Goal: Task Accomplishment & Management: Manage account settings

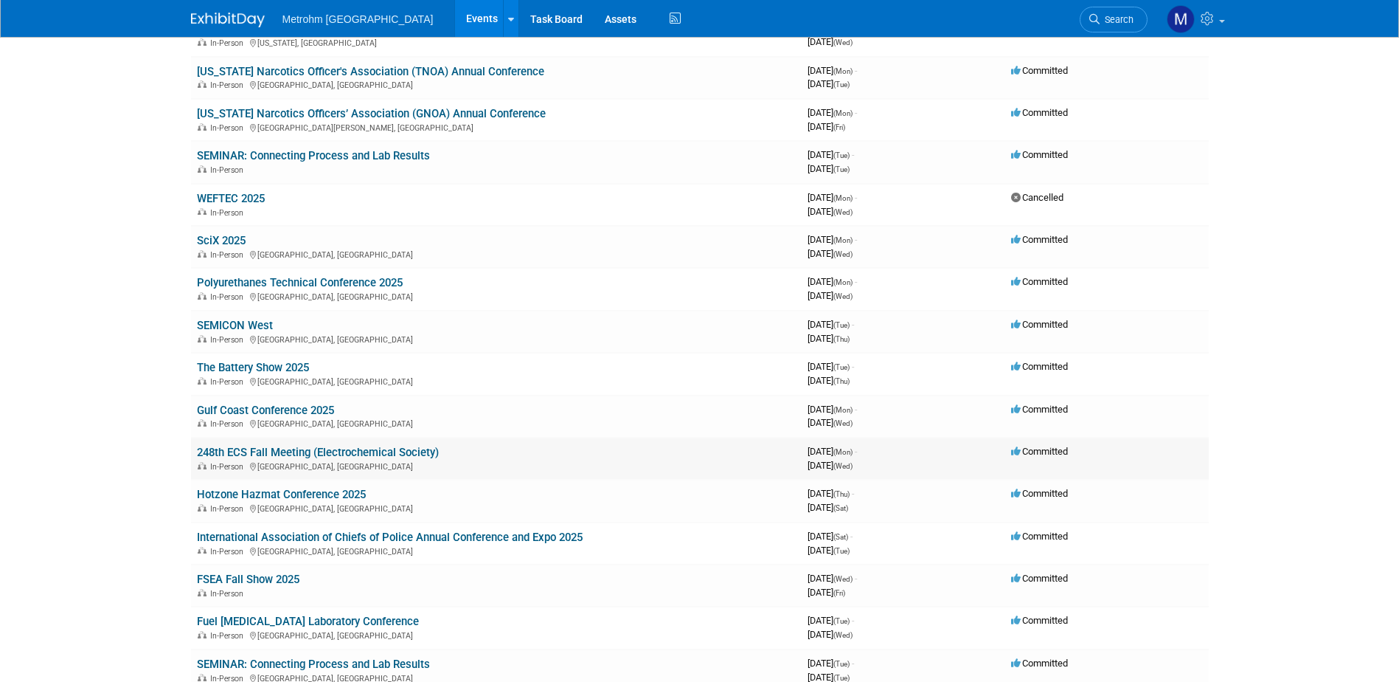
scroll to position [221, 0]
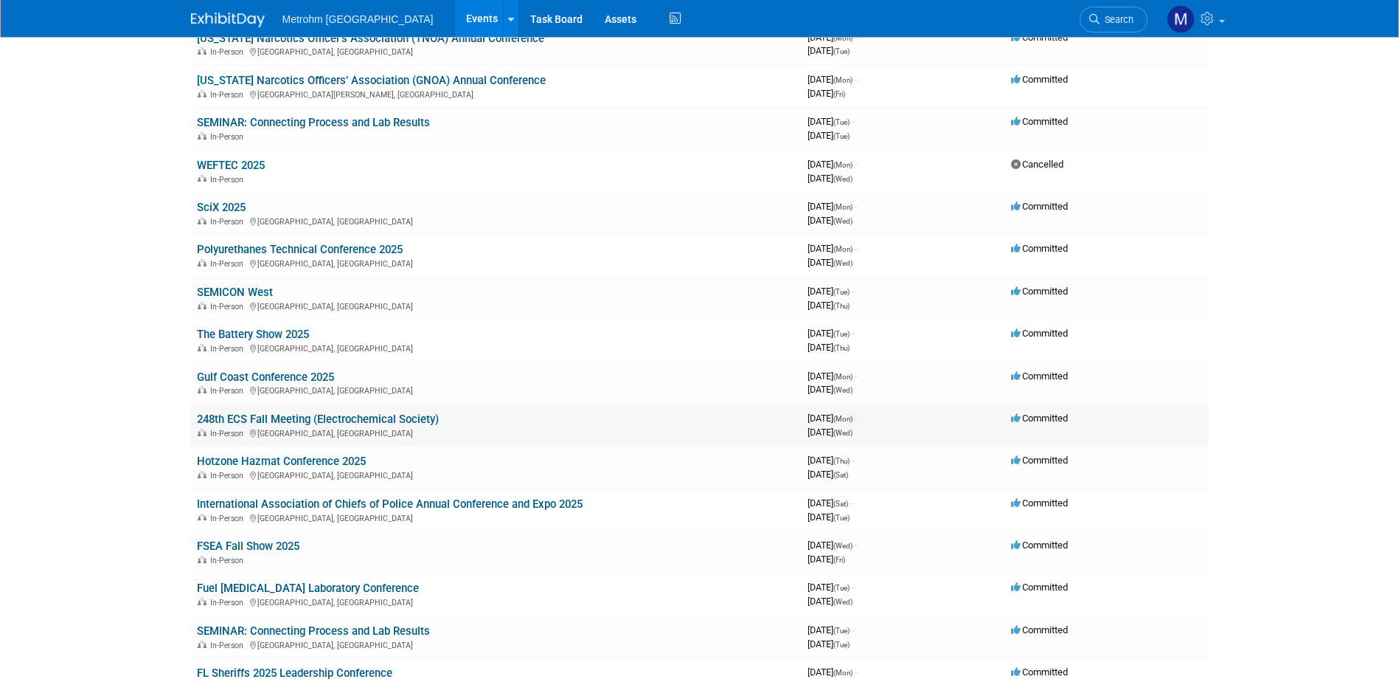
click at [356, 413] on link "248th ECS Fall Meeting (Electrochemical Society)" at bounding box center [318, 418] width 242 height 13
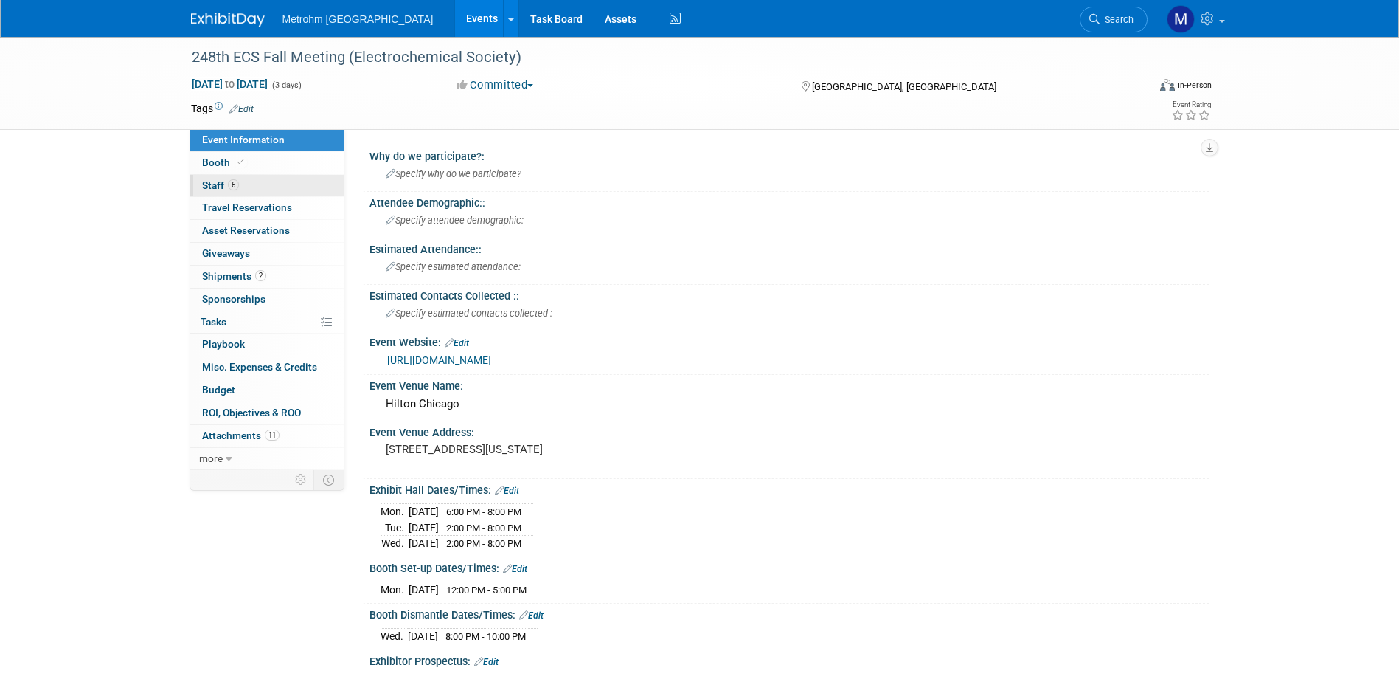
click at [273, 183] on link "6 Staff 6" at bounding box center [266, 186] width 153 height 22
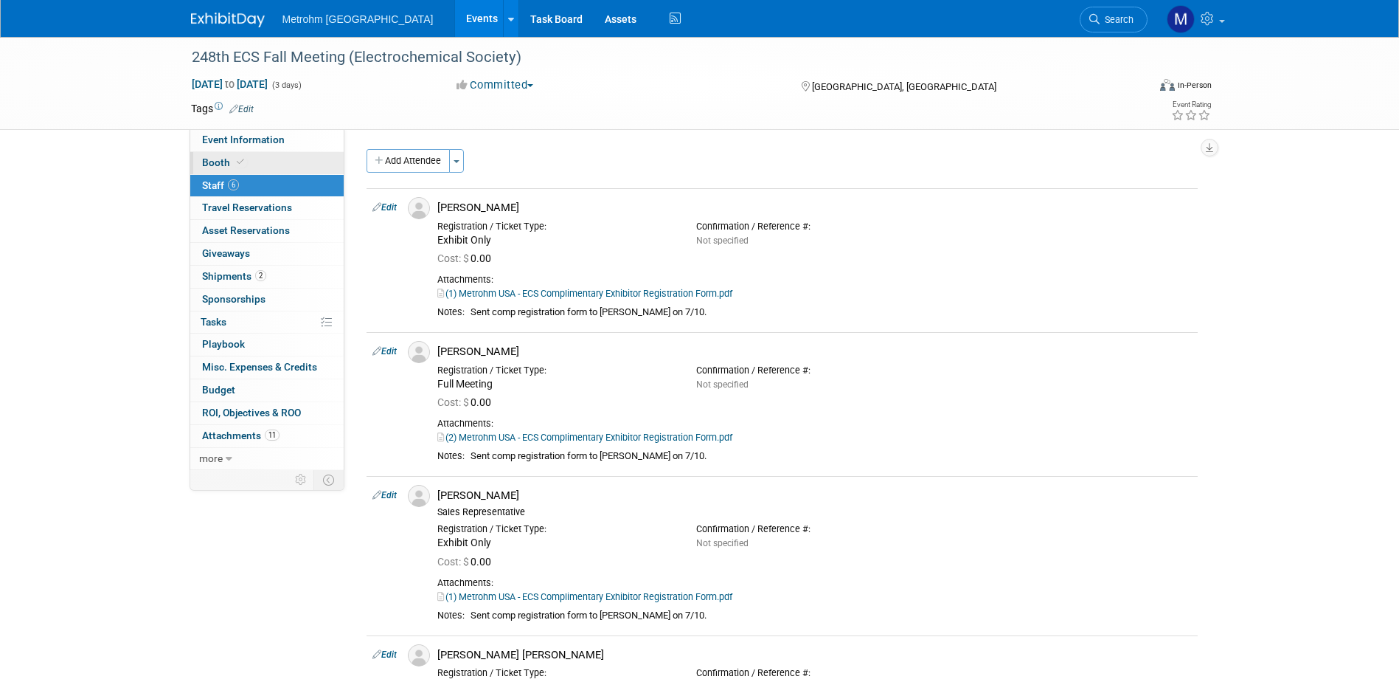
click at [254, 165] on link "Booth" at bounding box center [266, 163] width 153 height 22
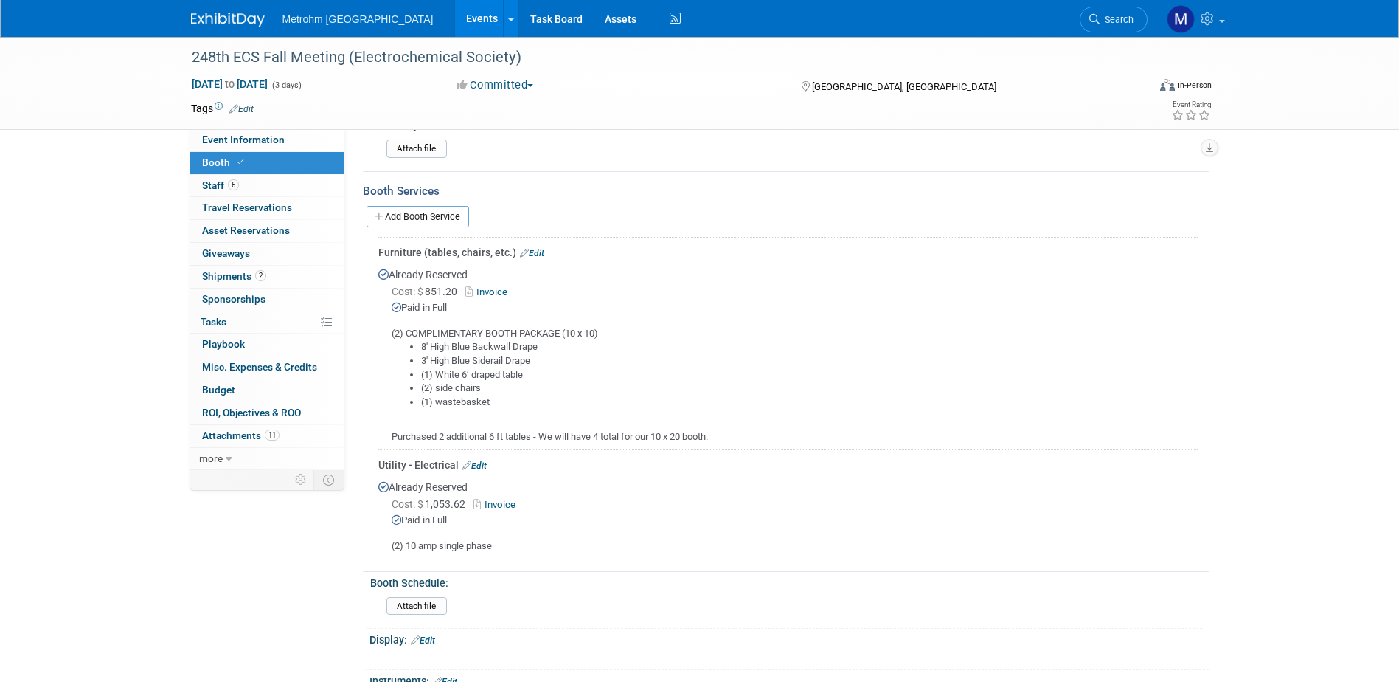
scroll to position [148, 0]
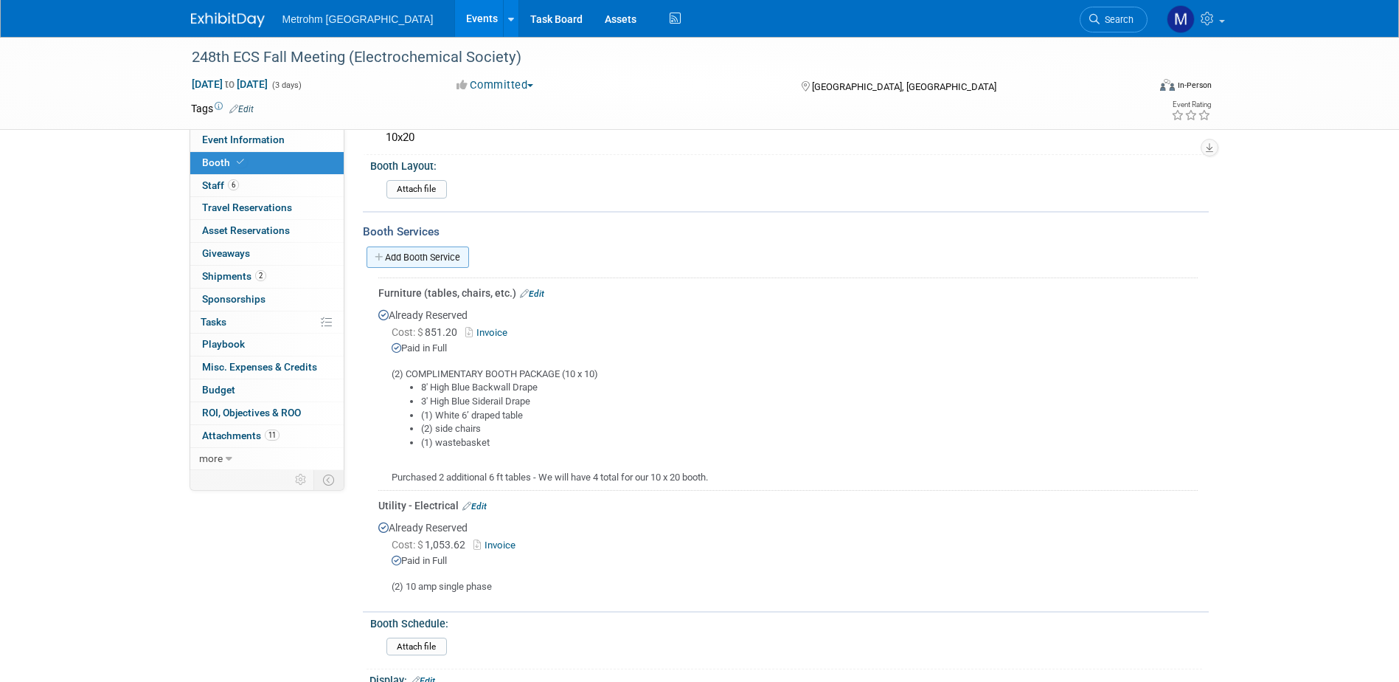
click at [444, 251] on link "Add Booth Service" at bounding box center [418, 256] width 103 height 21
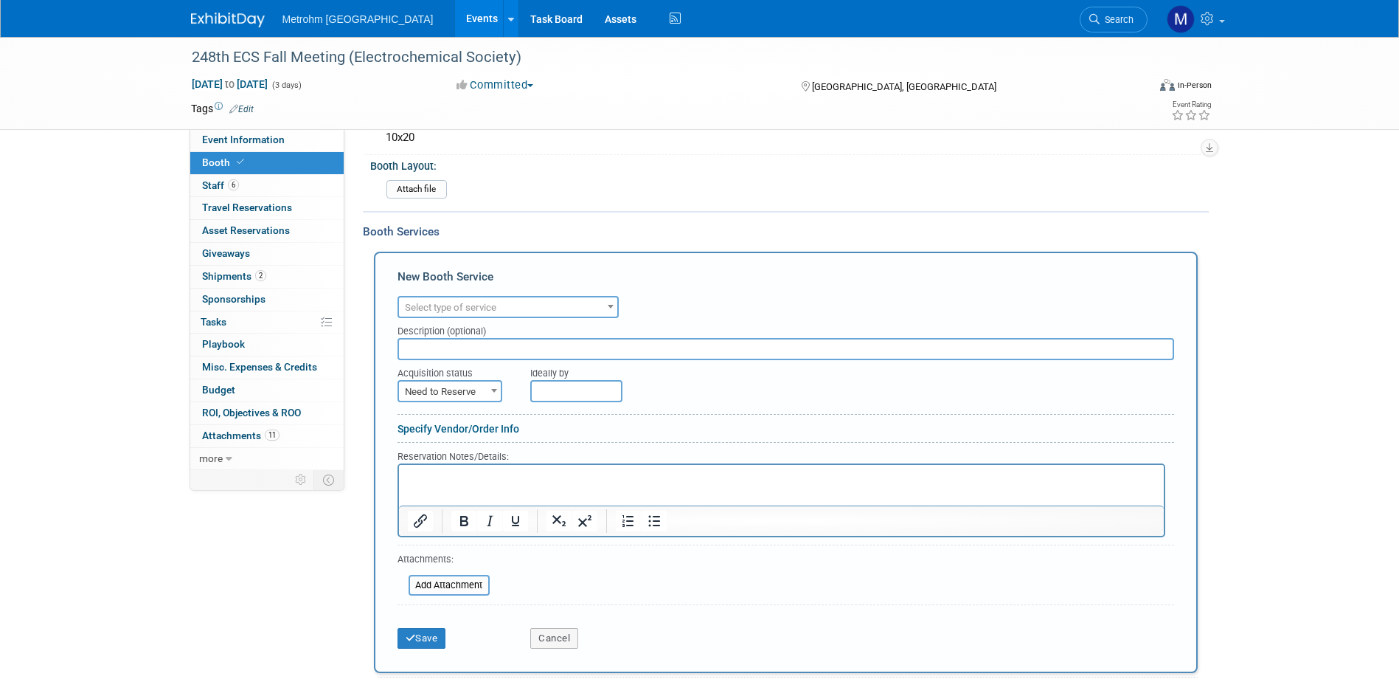
scroll to position [0, 0]
click at [479, 305] on span "Select type of service" at bounding box center [450, 307] width 91 height 11
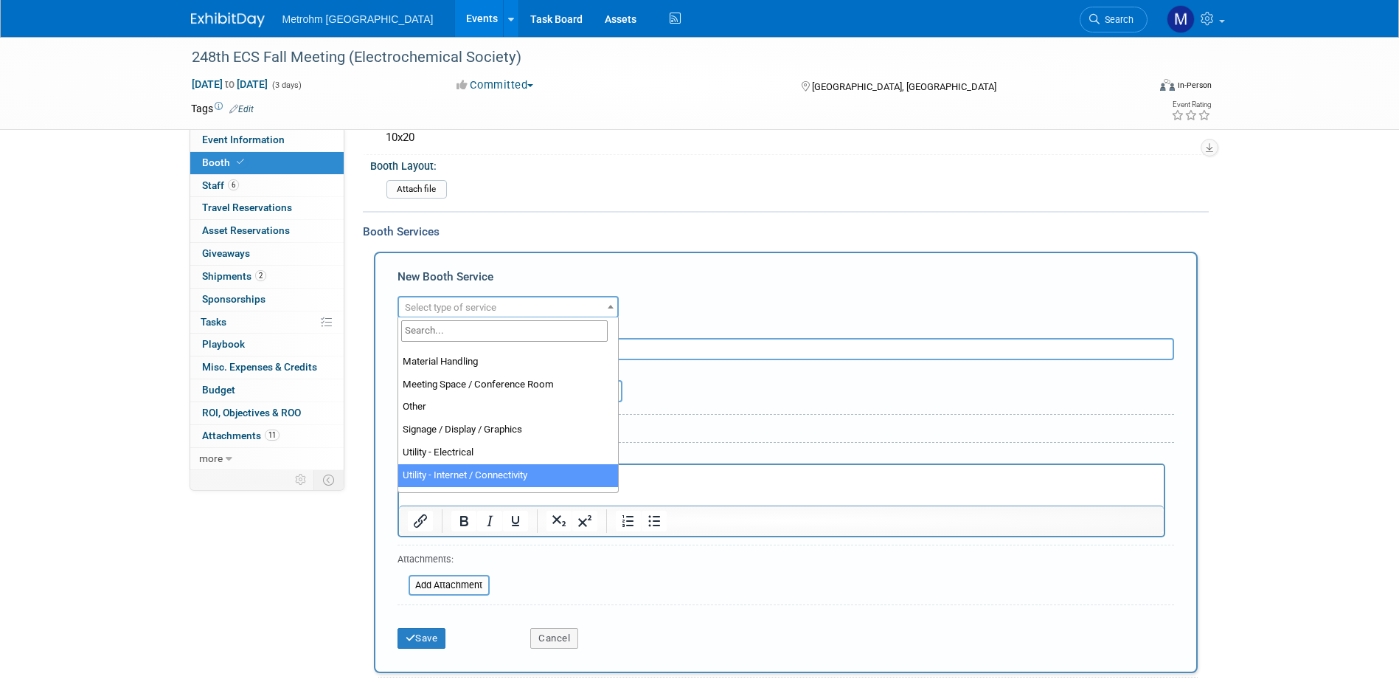
scroll to position [304, 0]
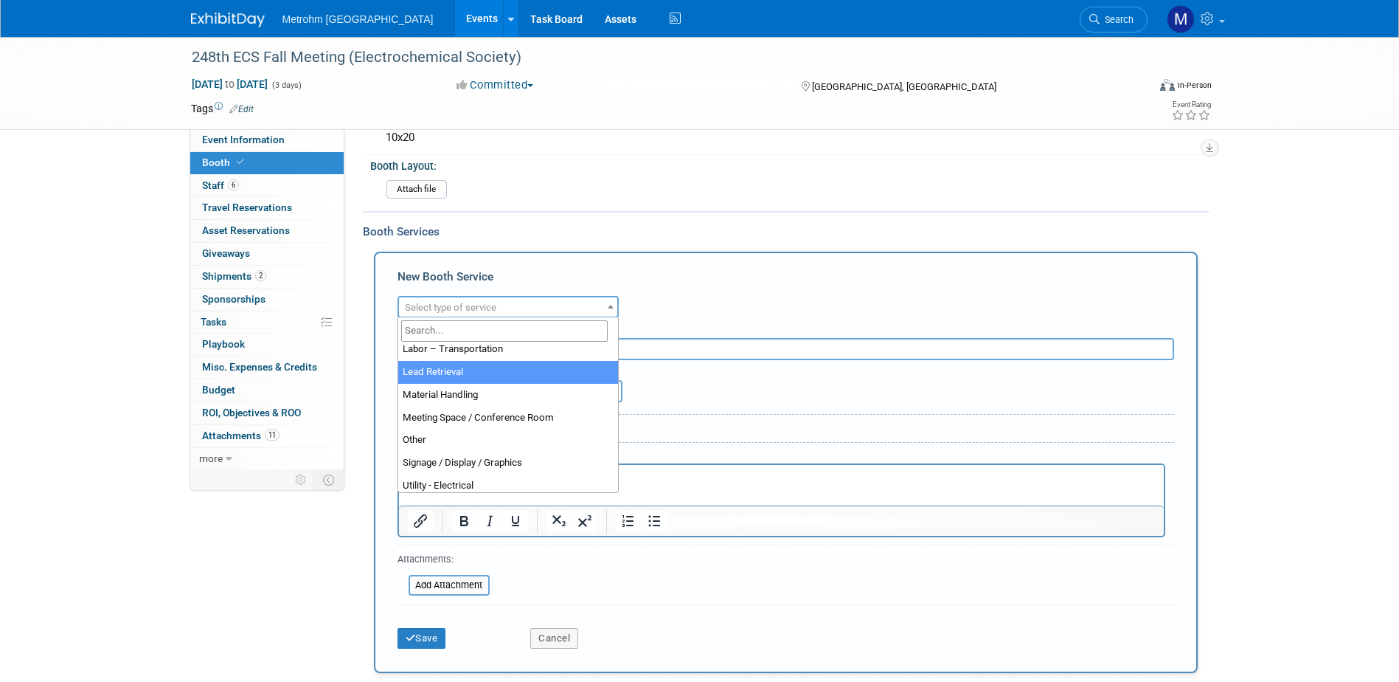
select select "7"
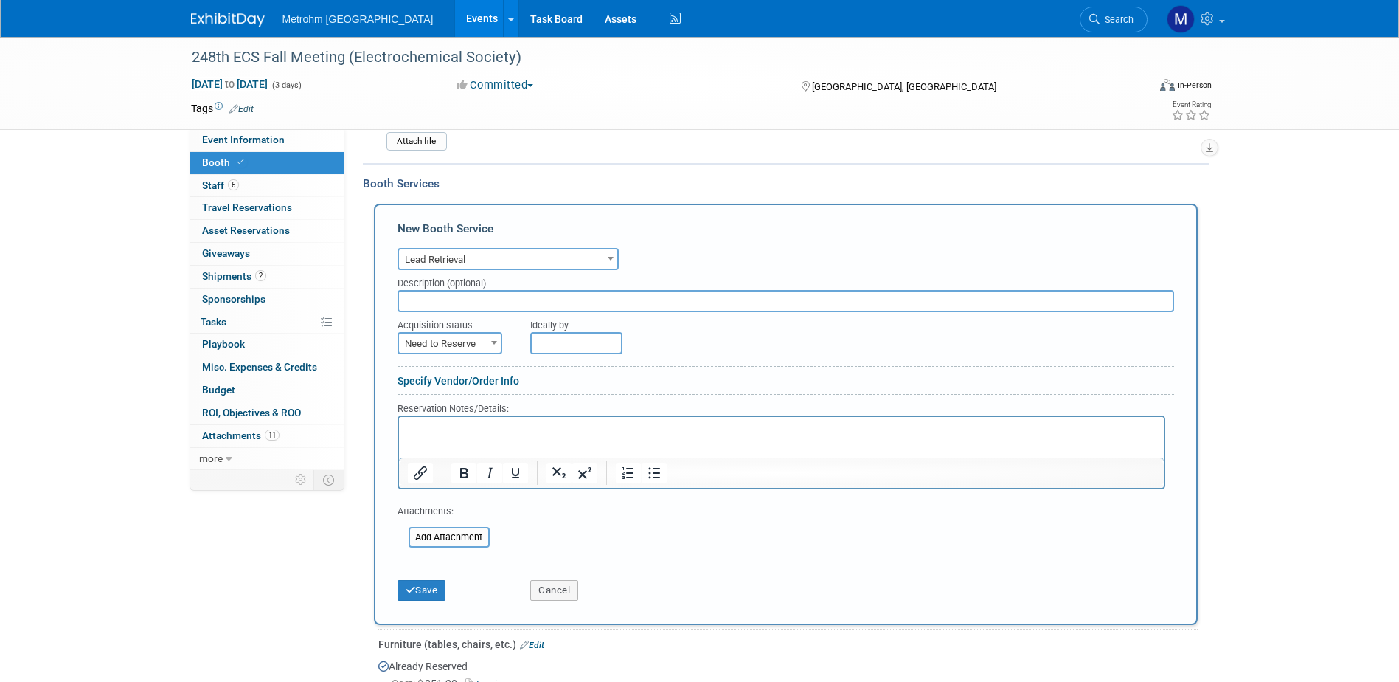
scroll to position [221, 0]
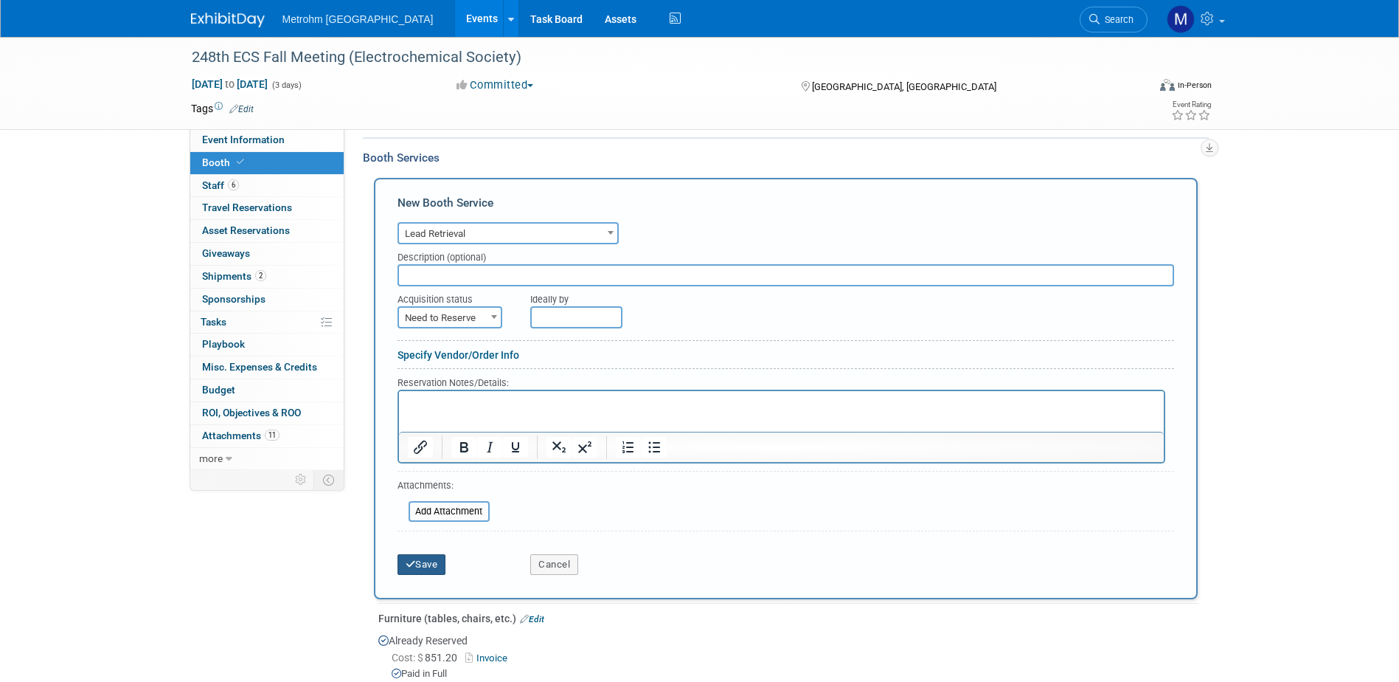
click at [424, 558] on button "Save" at bounding box center [422, 564] width 49 height 21
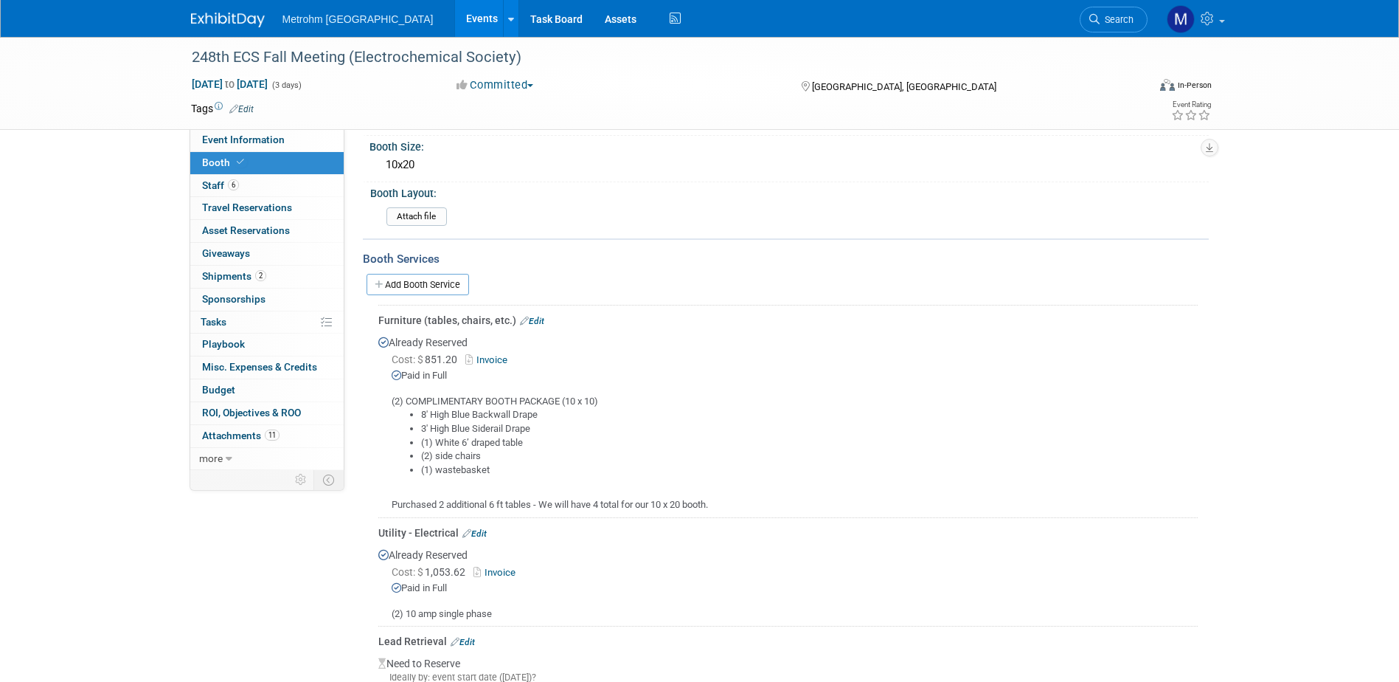
scroll to position [0, 0]
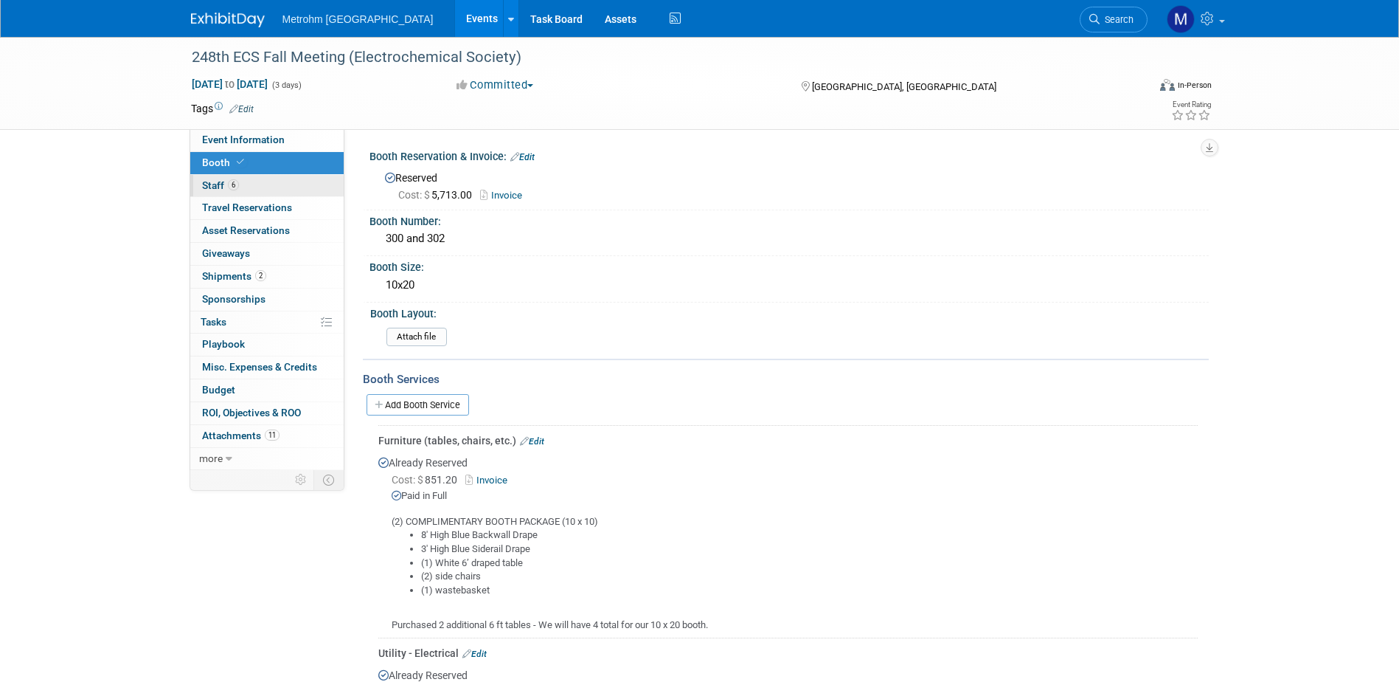
click at [233, 181] on span "6" at bounding box center [233, 184] width 11 height 11
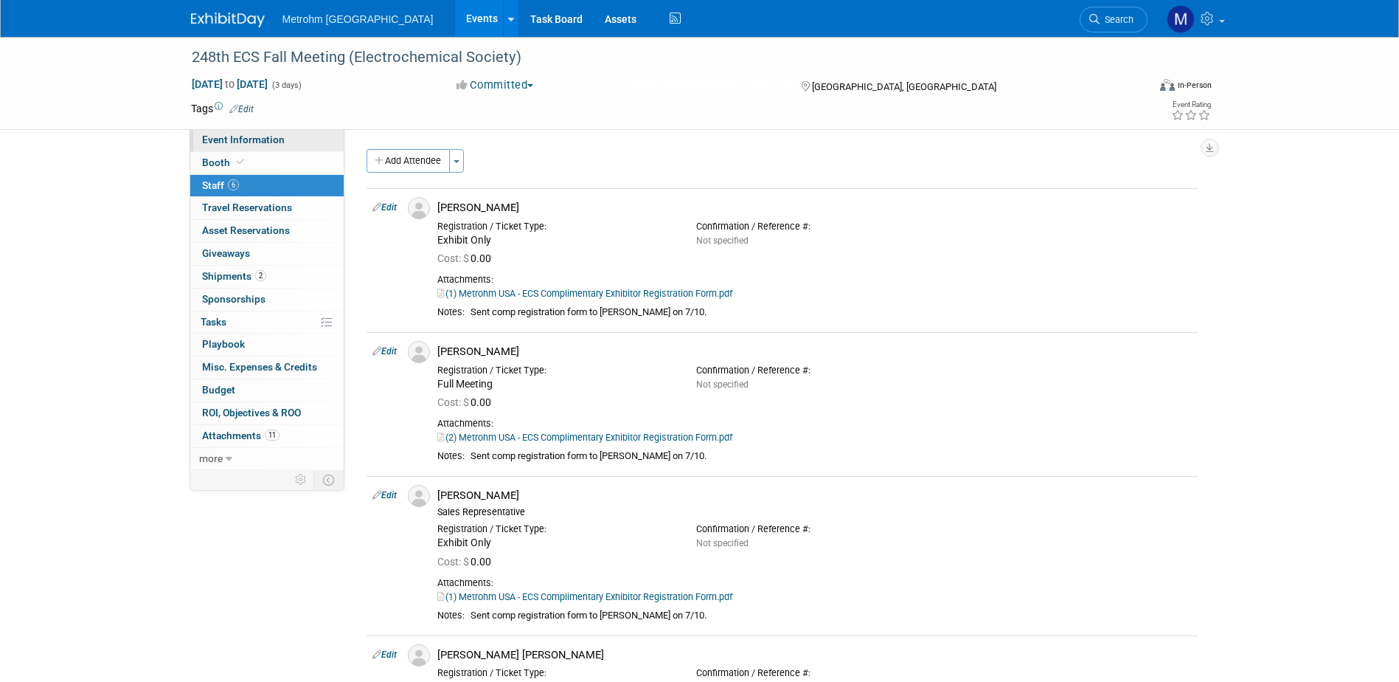
click at [239, 146] on link "Event Information" at bounding box center [266, 140] width 153 height 22
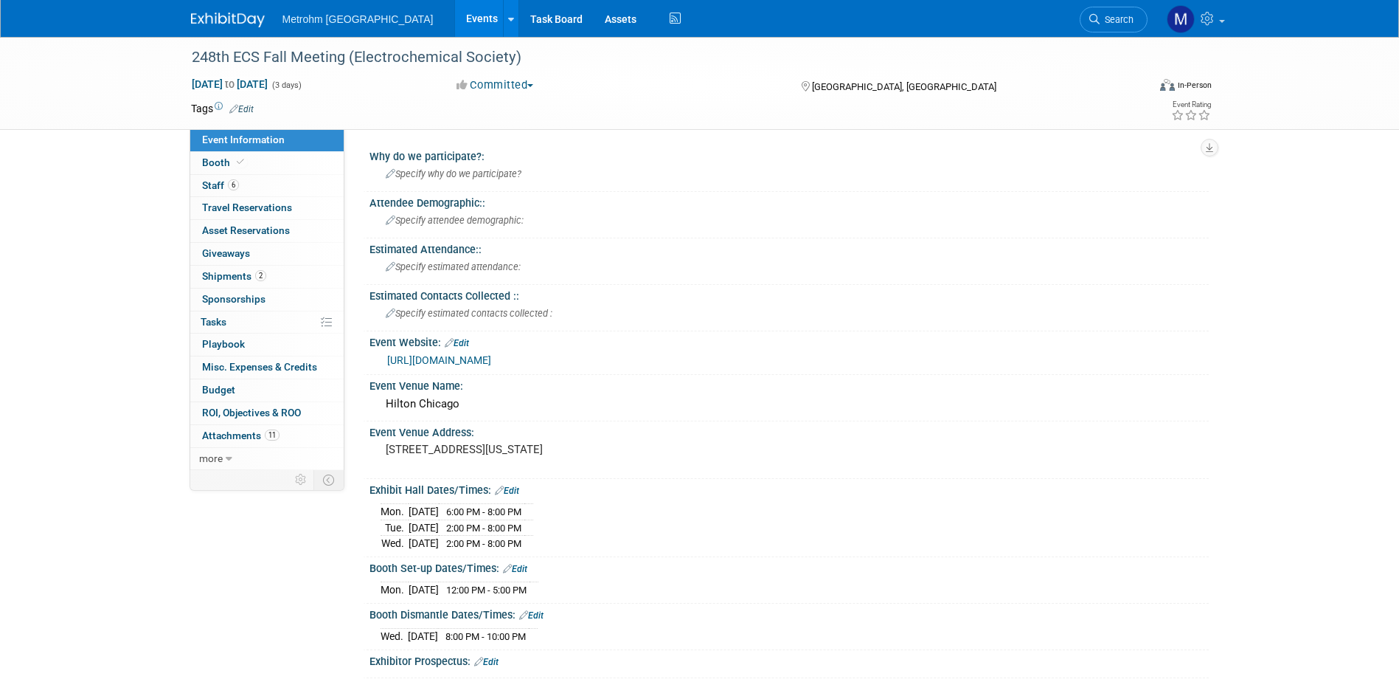
click at [516, 487] on link "Edit" at bounding box center [507, 490] width 24 height 10
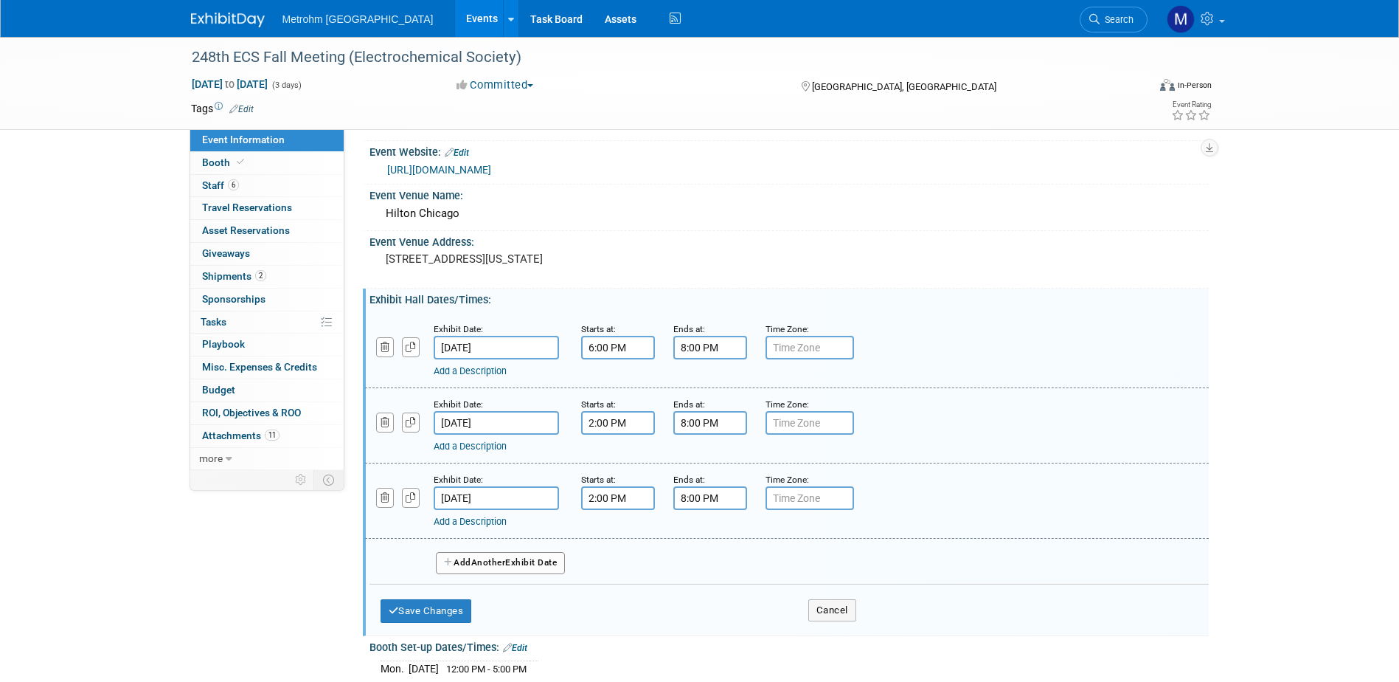
scroll to position [221, 0]
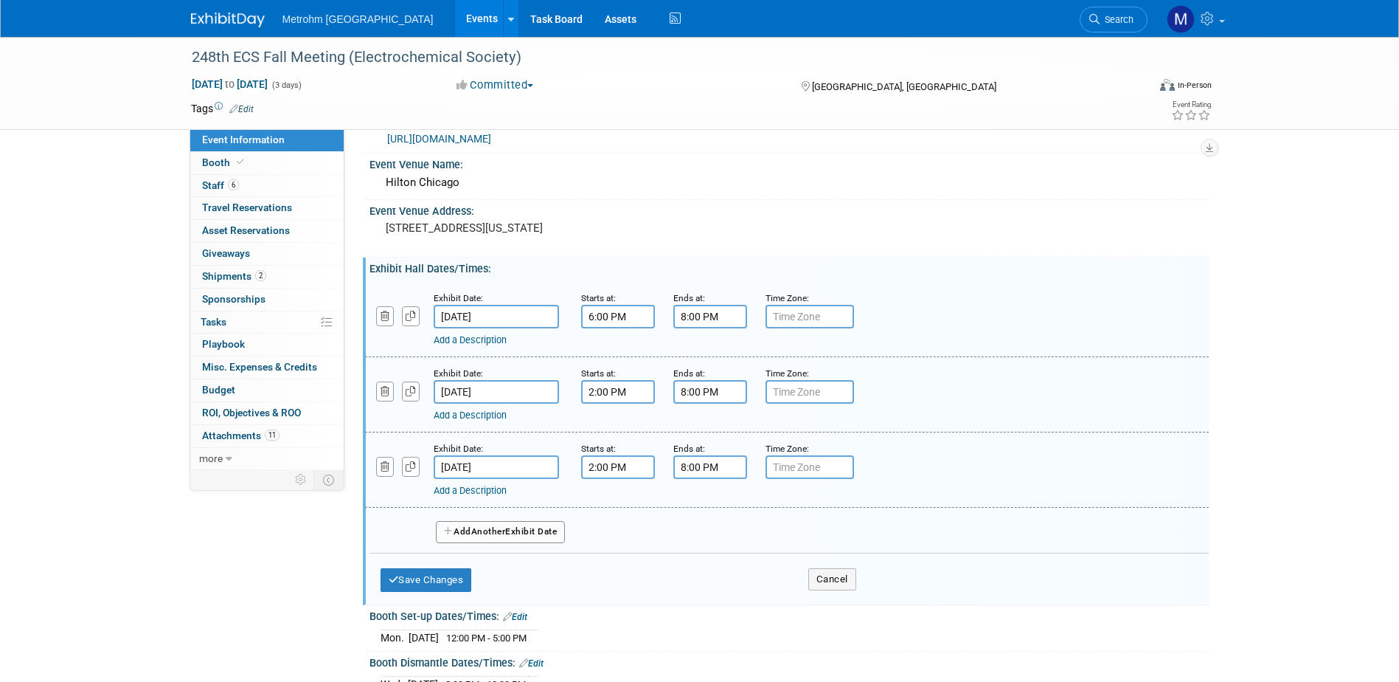
click at [474, 418] on link "Add a Description" at bounding box center [470, 414] width 73 height 11
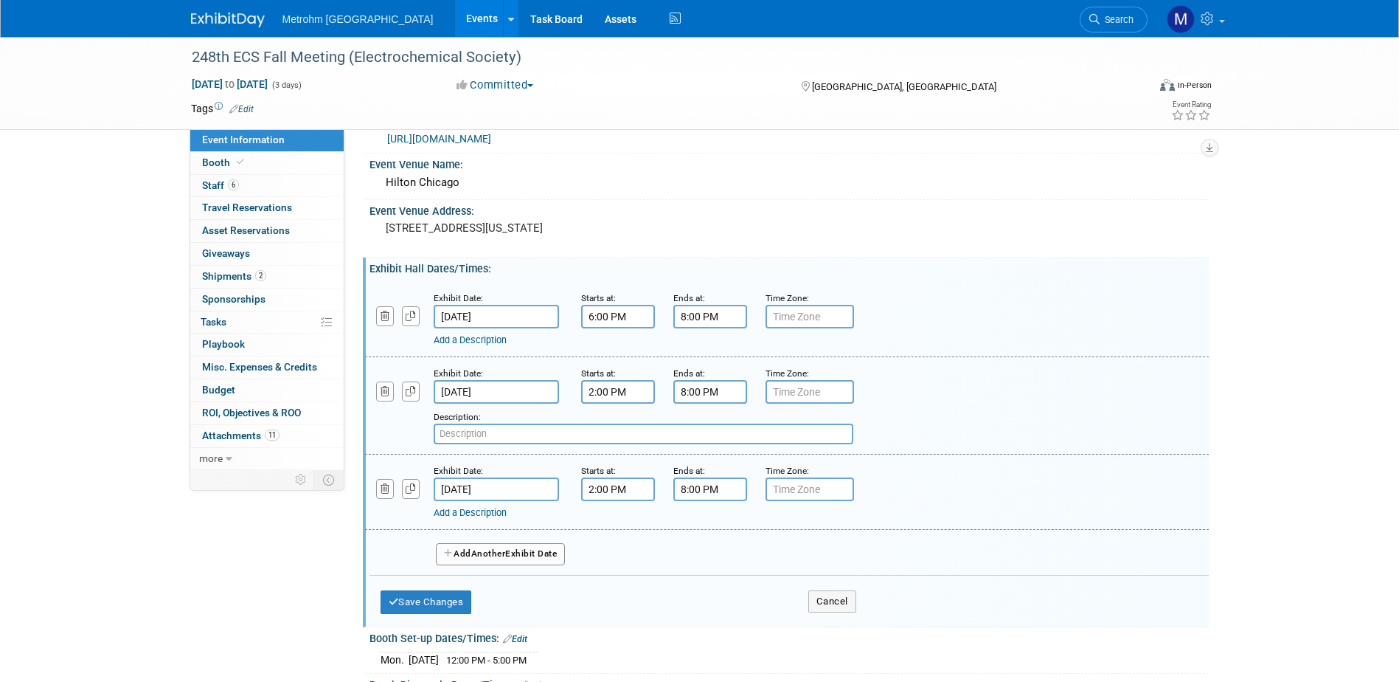
click at [527, 437] on input "text" at bounding box center [644, 433] width 420 height 21
paste input "Attendee Break in Exhibit Hall 1530-1630h"
drag, startPoint x: 573, startPoint y: 434, endPoint x: 564, endPoint y: 433, distance: 9.0
click at [564, 433] on input "Attendee Break in Exhibit Hall 1530-1630h" at bounding box center [644, 433] width 420 height 21
click at [586, 434] on input "Attendee Break in Exhibit Hall 3:30-1630h" at bounding box center [644, 433] width 420 height 21
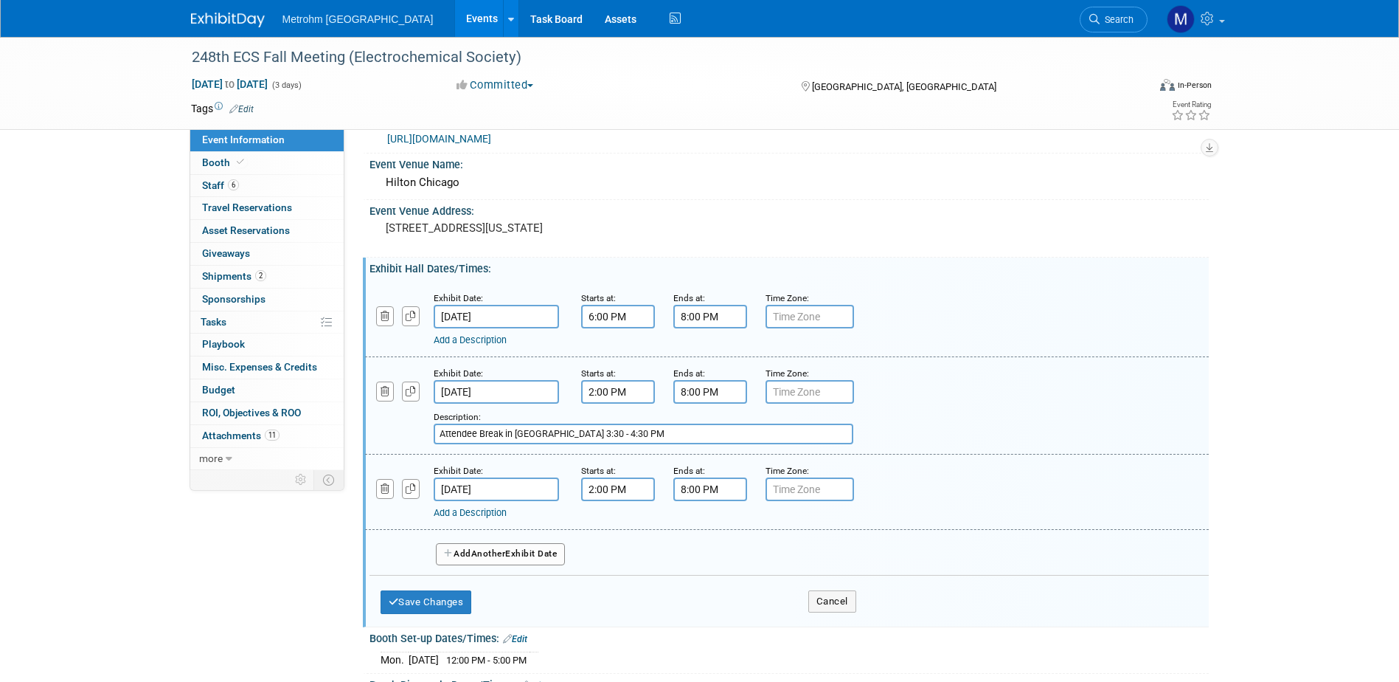
click at [585, 437] on input "Attendee Break in Exhibit Hall 3:30 - 4:30 PM" at bounding box center [644, 433] width 420 height 21
click at [628, 441] on input "Attendee Break in Exhibit Hall 3:30 PM - 4:30 PM" at bounding box center [644, 433] width 420 height 21
type input "Attendee Break in Exhibit Hall 3:30 PM - 4:30 PM"
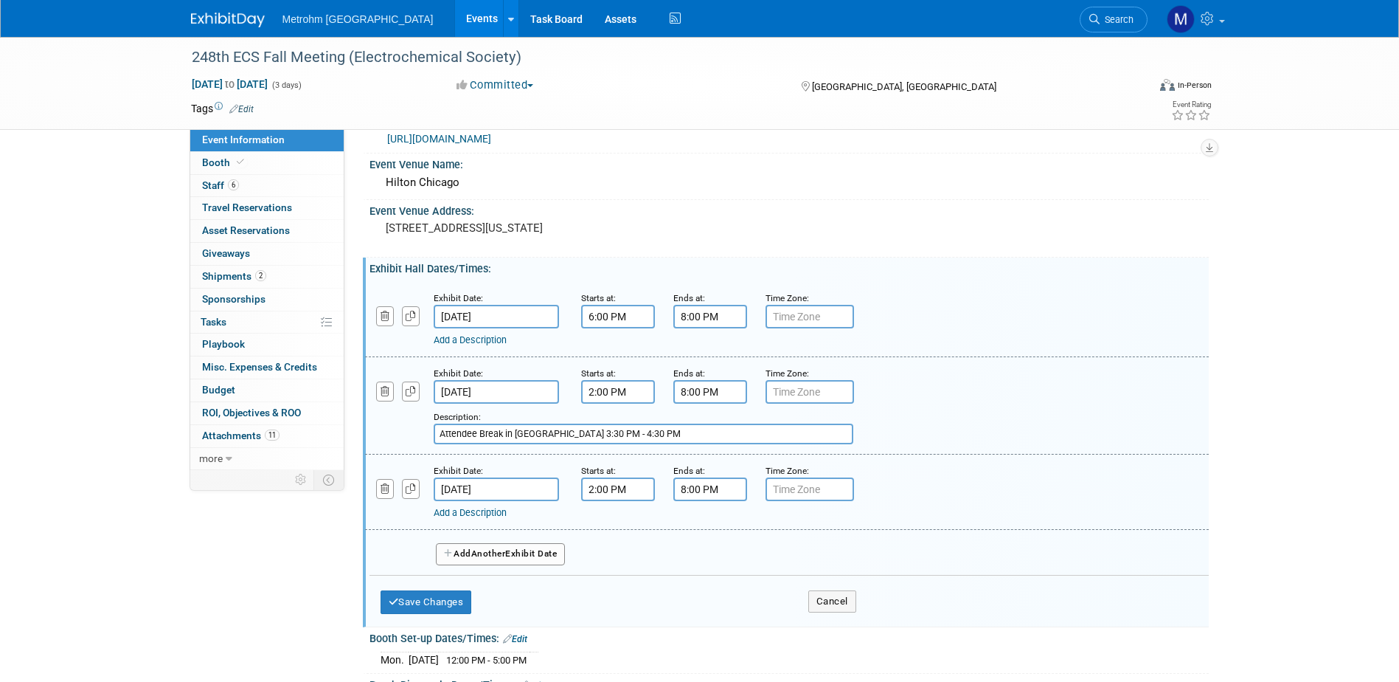
click at [480, 515] on link "Add a Description" at bounding box center [470, 512] width 73 height 11
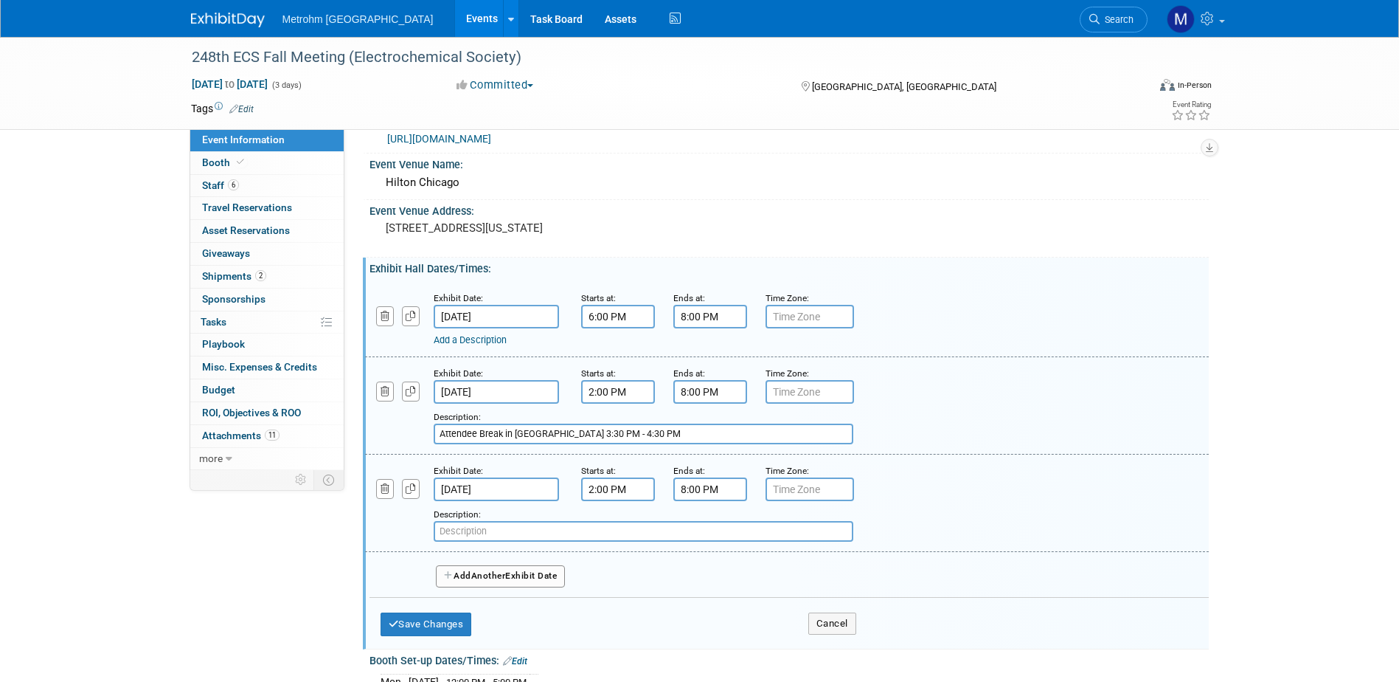
paste input "Attendee Break in Exhibit Hall 3:30 PM - 4:30 PM"
type input "Attendee Break in Exhibit Hall 3:30 PM - 4:30 PM"
click at [449, 628] on button "Save Changes" at bounding box center [426, 624] width 91 height 24
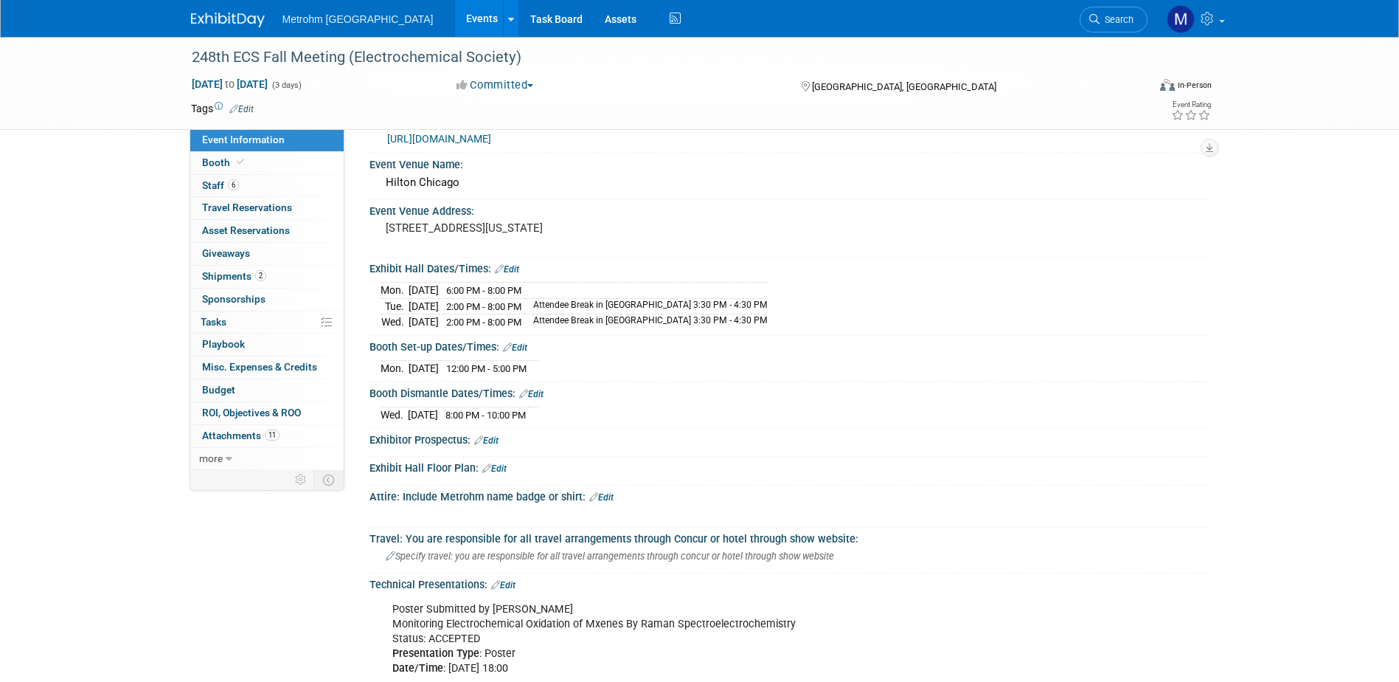
scroll to position [0, 0]
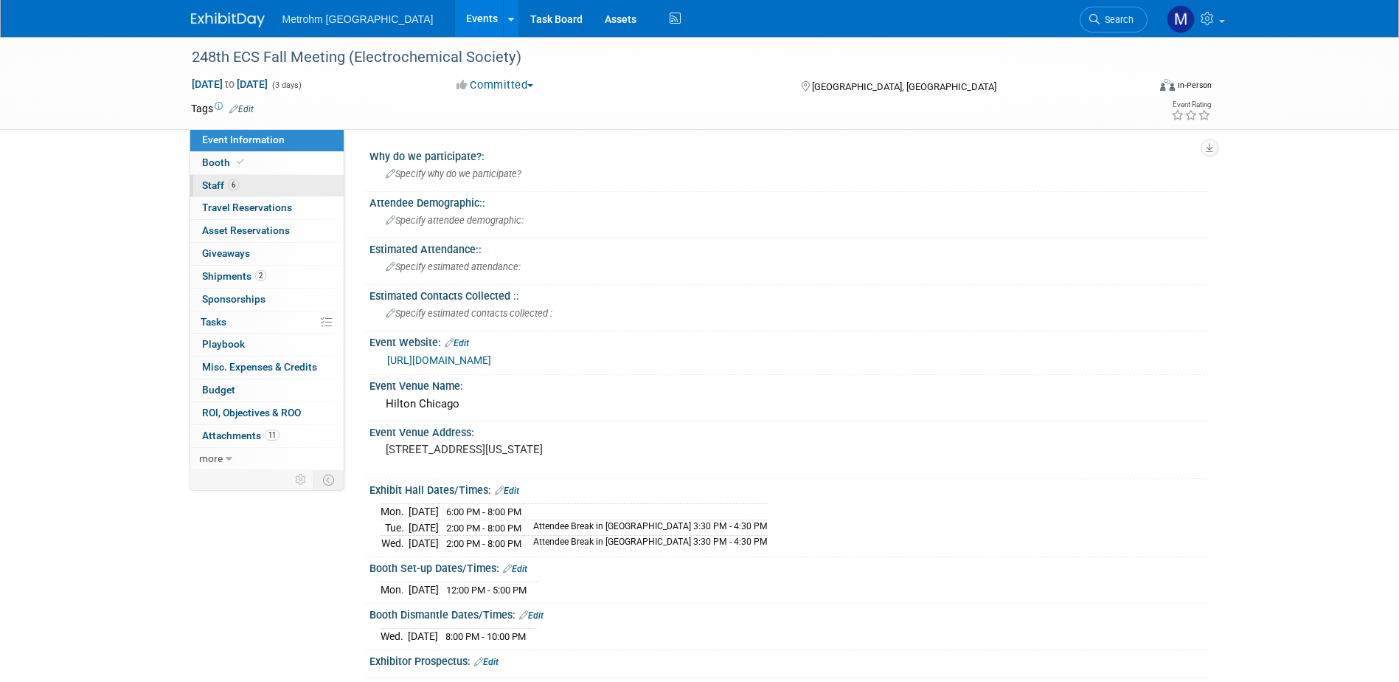
click at [288, 190] on link "6 Staff 6" at bounding box center [266, 186] width 153 height 22
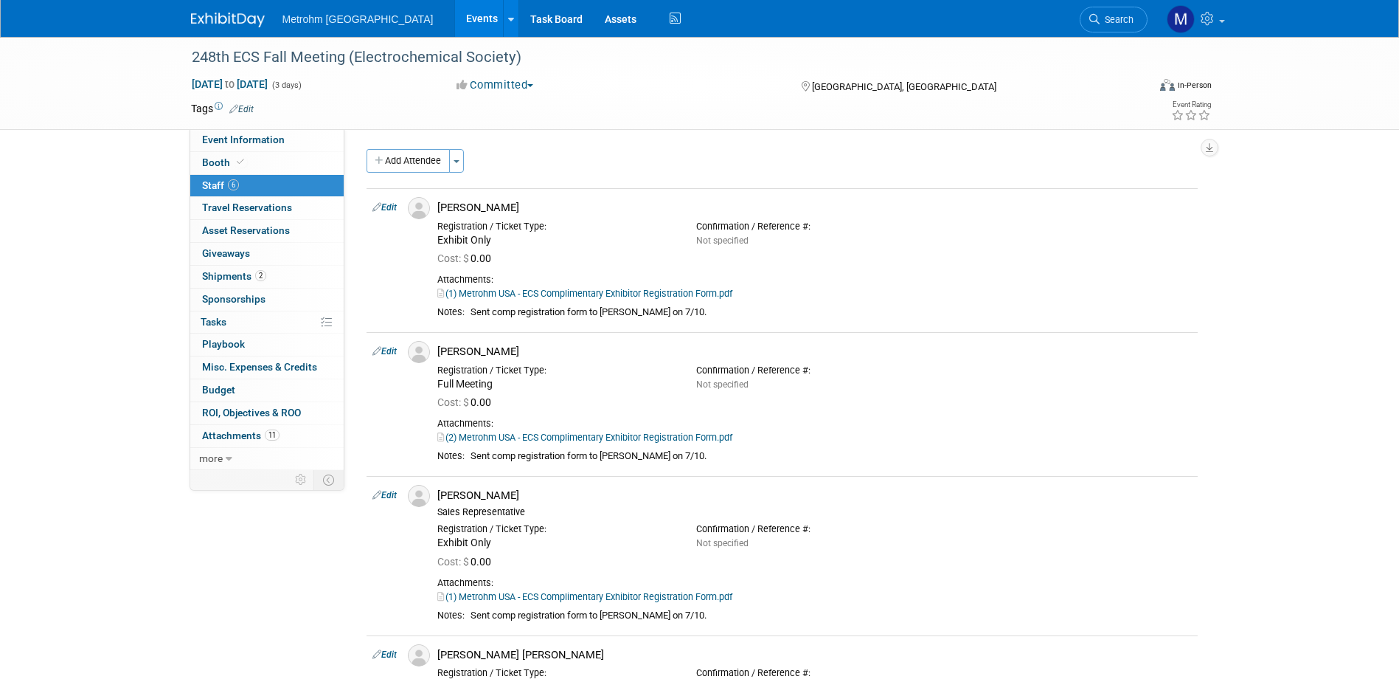
drag, startPoint x: 238, startPoint y: 0, endPoint x: 202, endPoint y: 26, distance: 43.8
click at [224, 161] on span "Booth" at bounding box center [224, 162] width 45 height 12
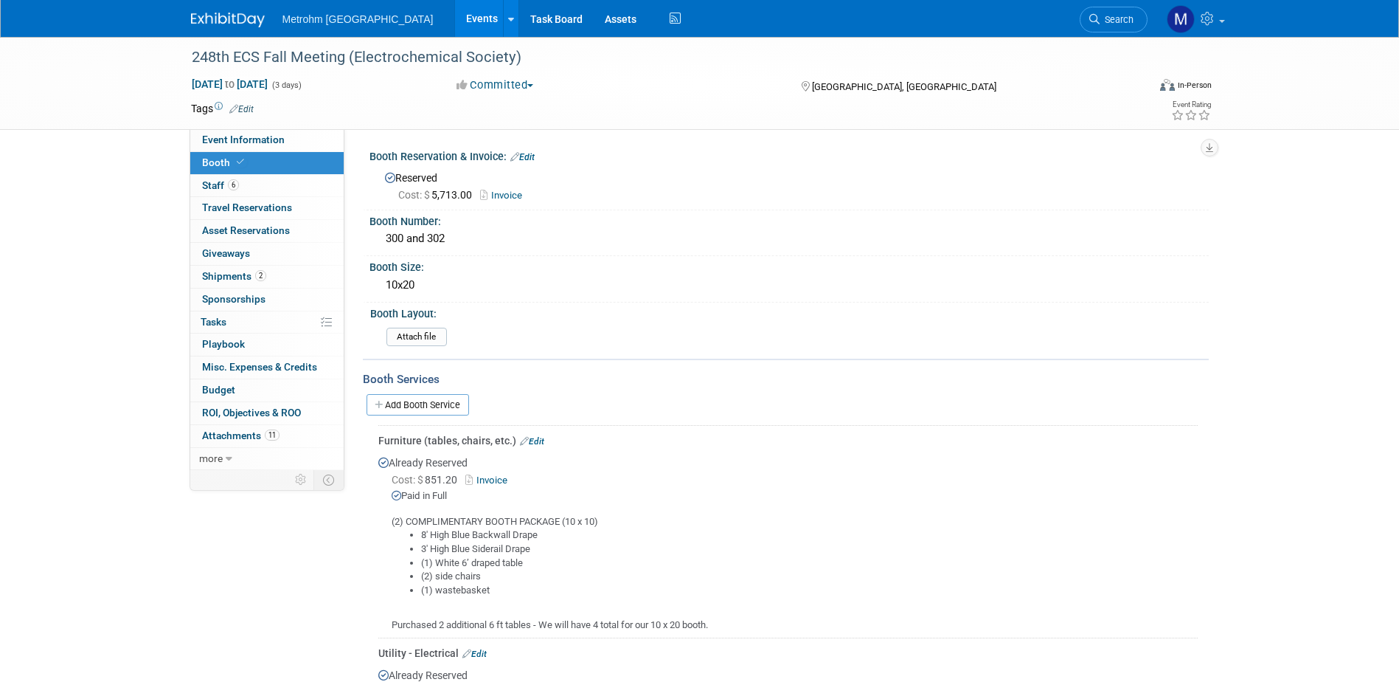
click at [514, 193] on link "Invoice" at bounding box center [504, 195] width 49 height 11
click at [241, 133] on link "Event Information" at bounding box center [266, 140] width 153 height 22
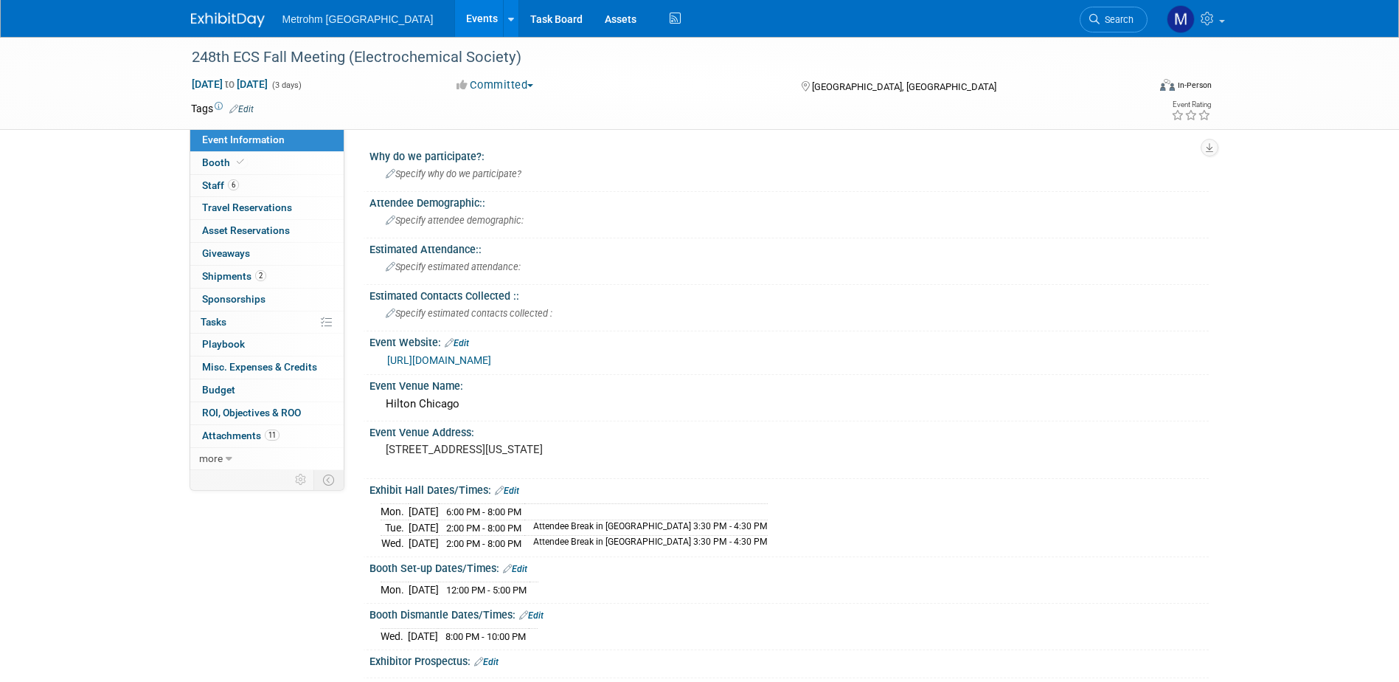
click at [491, 362] on link "https://www.electrochem.org/248" at bounding box center [439, 360] width 104 height 12
click at [224, 184] on span "Staff 6" at bounding box center [220, 185] width 37 height 12
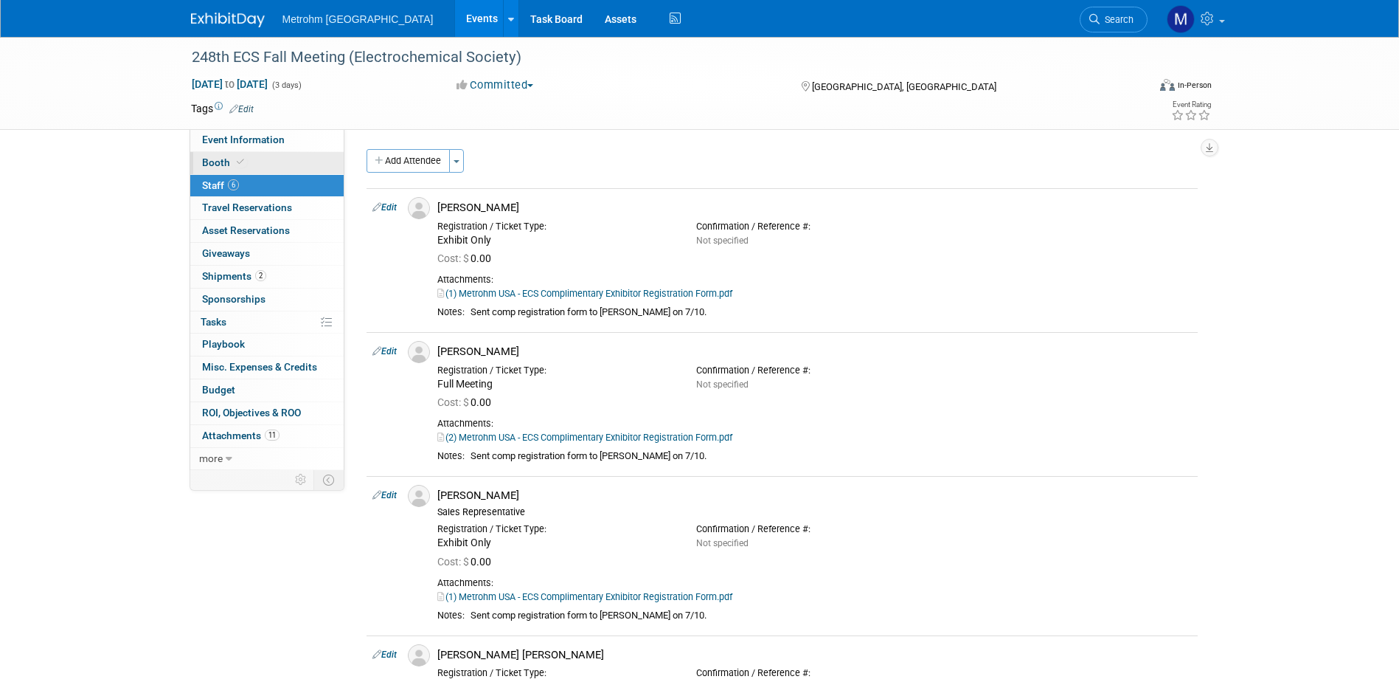
click at [240, 170] on link "Booth" at bounding box center [266, 163] width 153 height 22
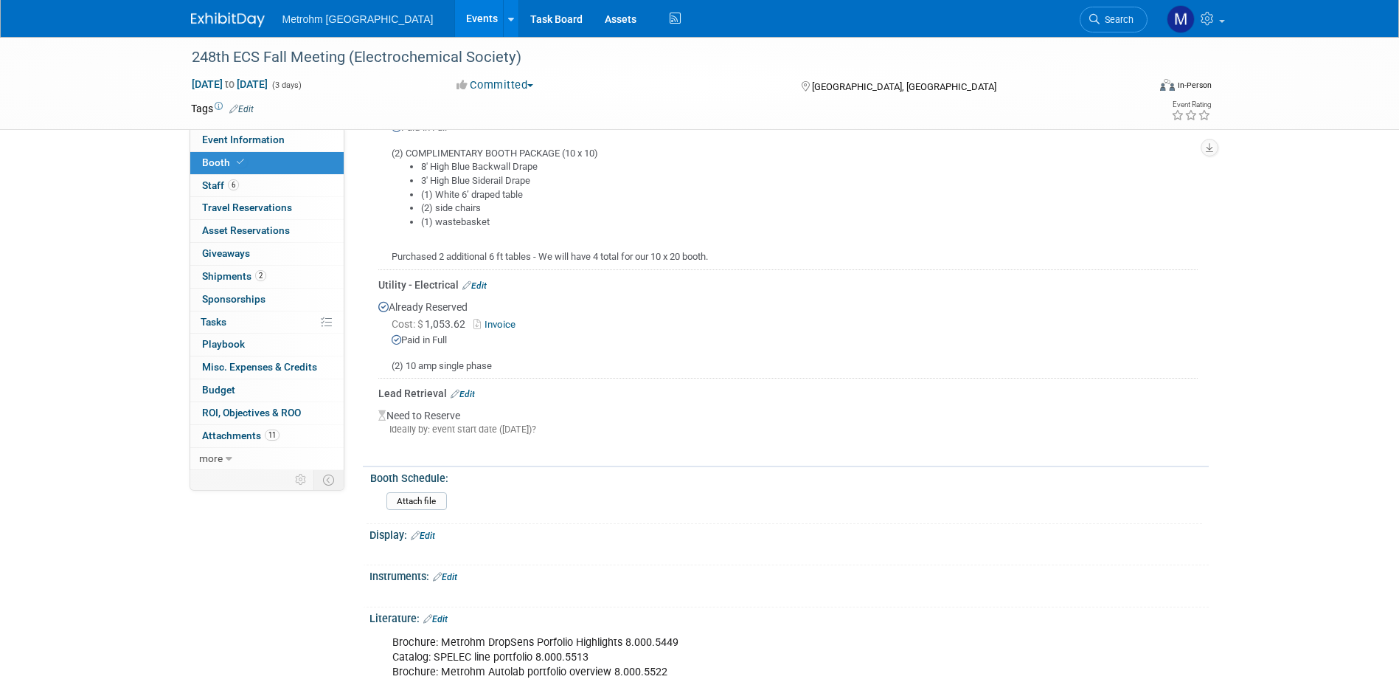
scroll to position [369, 0]
click at [471, 388] on link "Edit" at bounding box center [463, 393] width 24 height 10
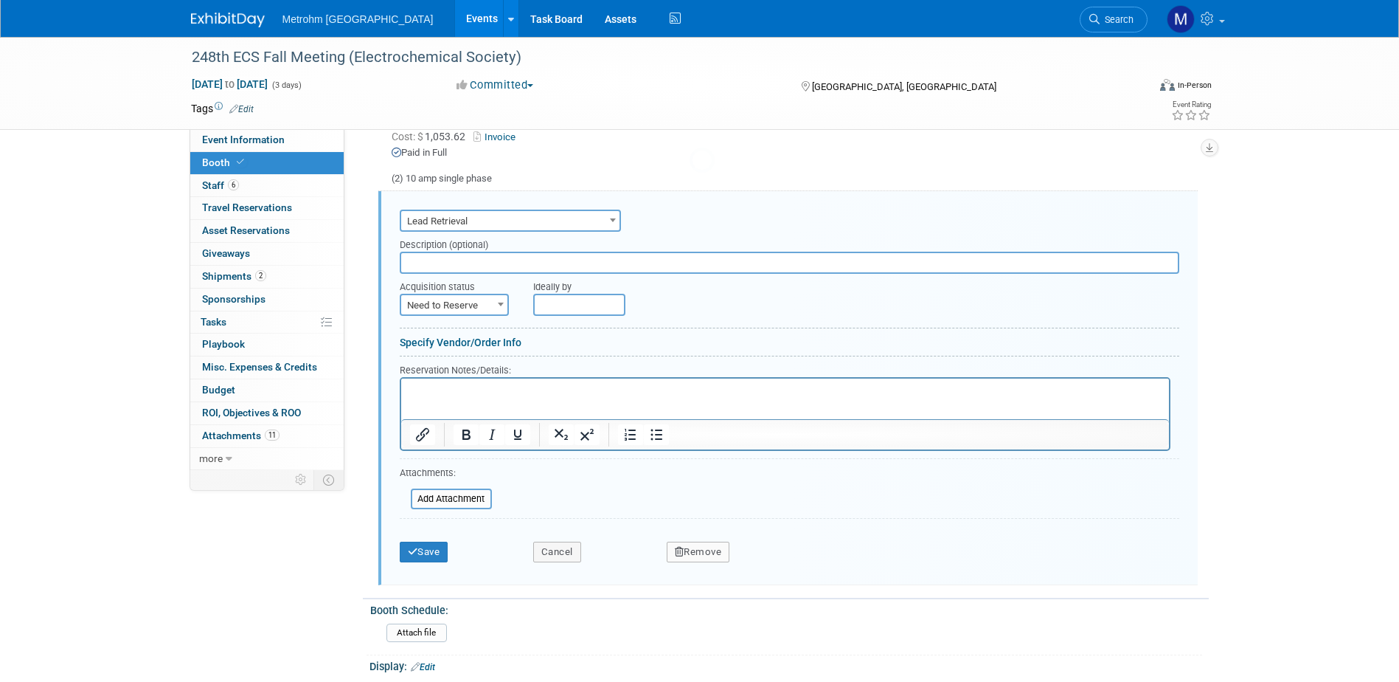
scroll to position [577, 0]
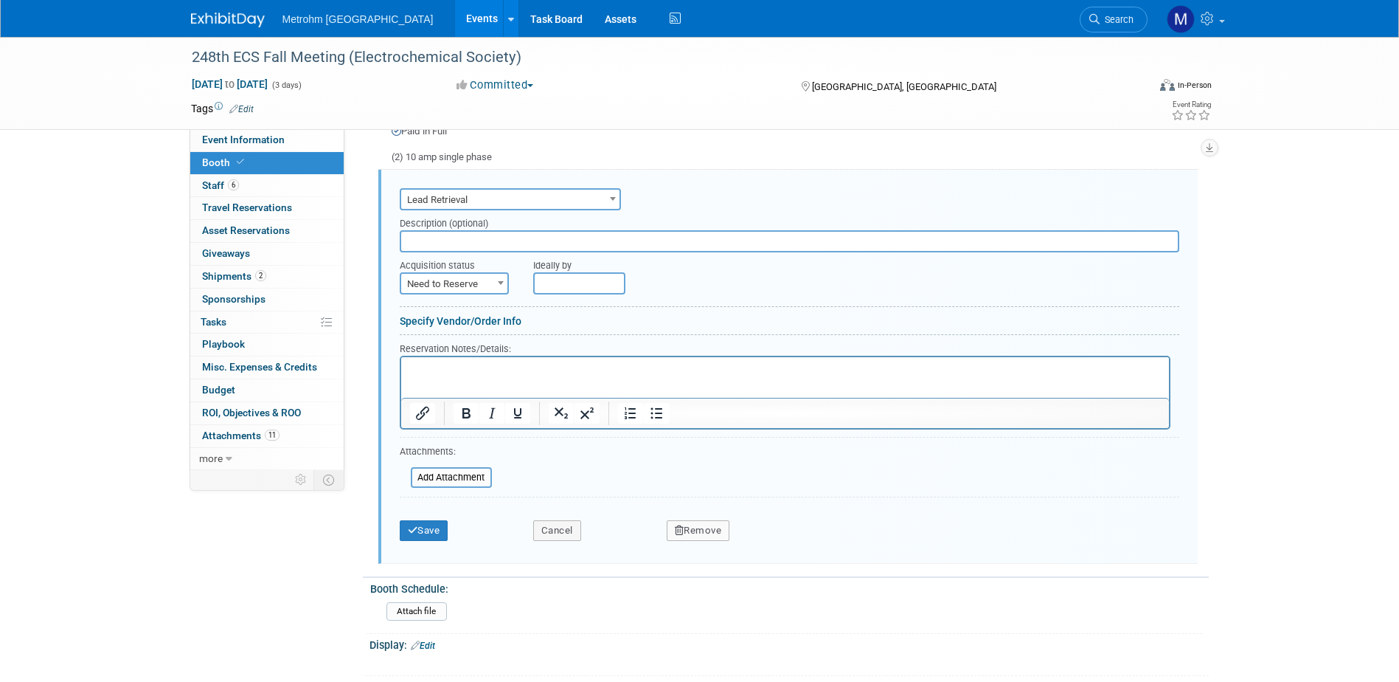
click at [483, 276] on span "Need to Reserve" at bounding box center [454, 284] width 106 height 21
select select "2"
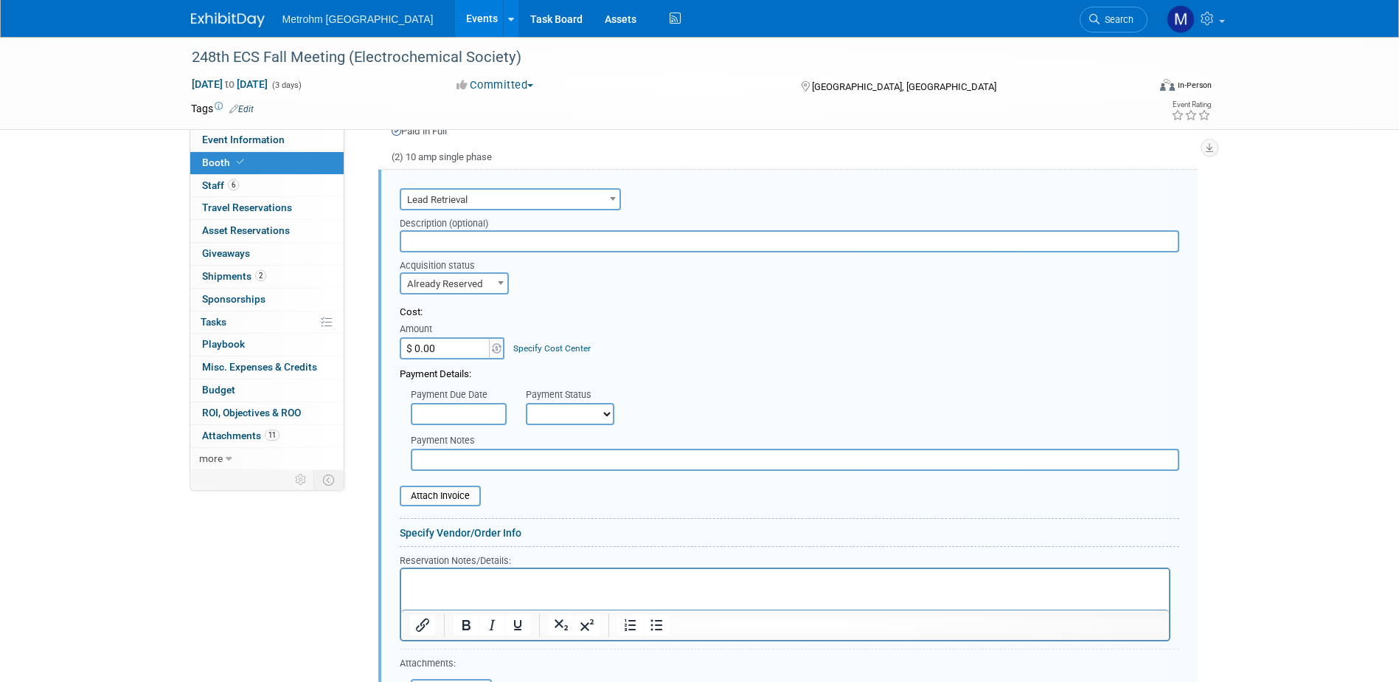
click at [472, 340] on input "$ 0.00" at bounding box center [446, 348] width 92 height 22
type input "$ 635.00"
click at [545, 406] on select "Not Paid Yet Partially Paid Paid in Full" at bounding box center [570, 414] width 89 height 22
select select "1"
click at [526, 403] on select "Not Paid Yet Partially Paid Paid in Full" at bounding box center [570, 414] width 89 height 22
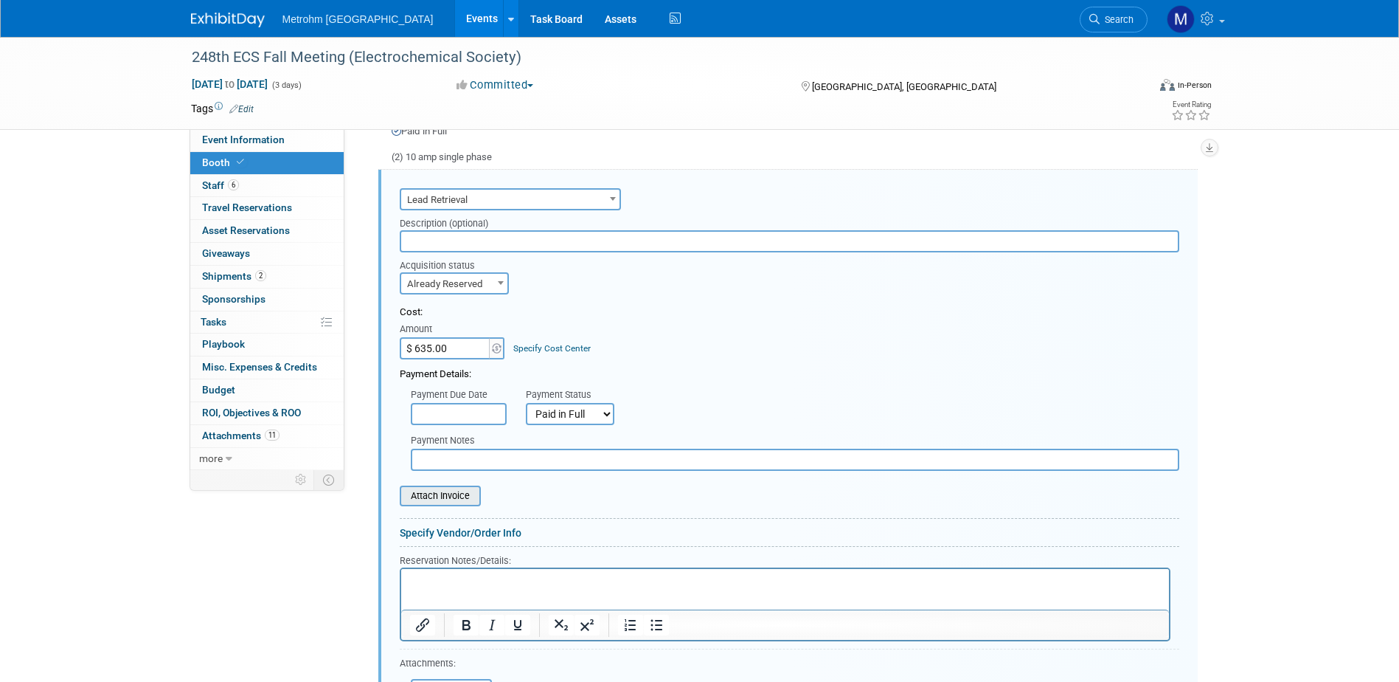
click at [430, 497] on input "file" at bounding box center [392, 496] width 176 height 18
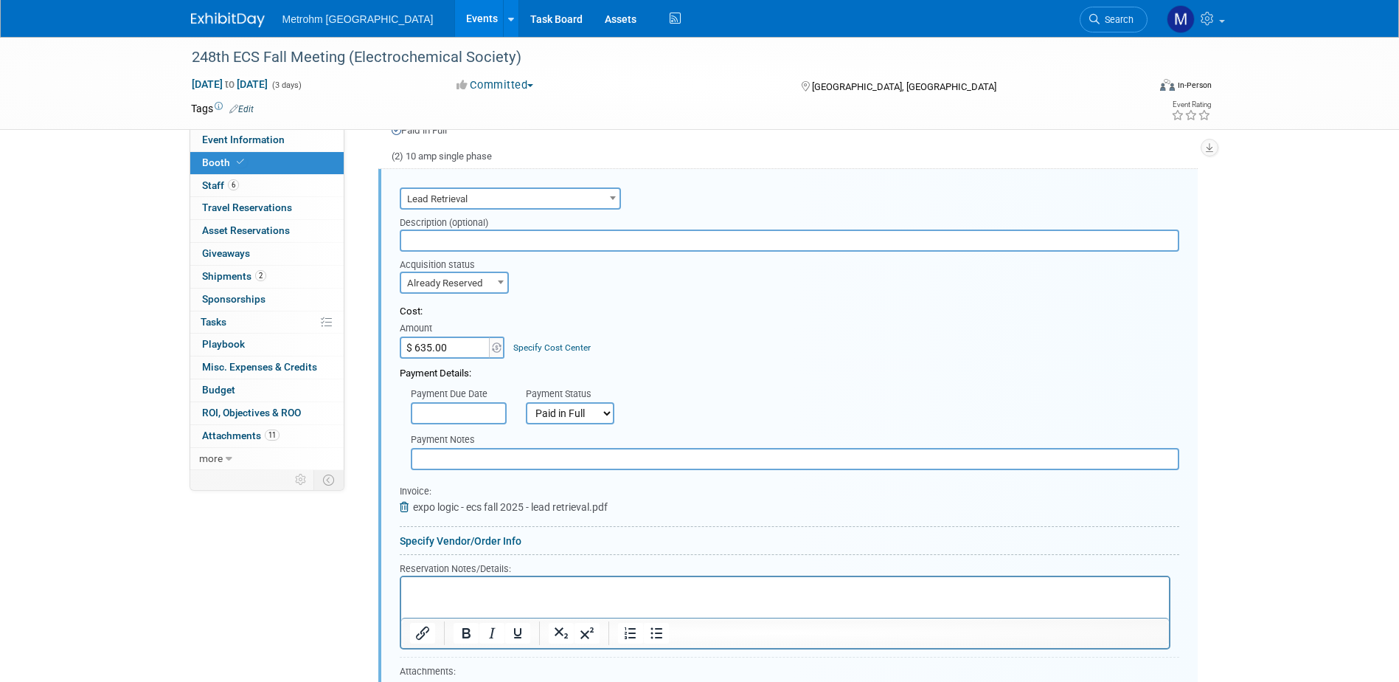
scroll to position [724, 0]
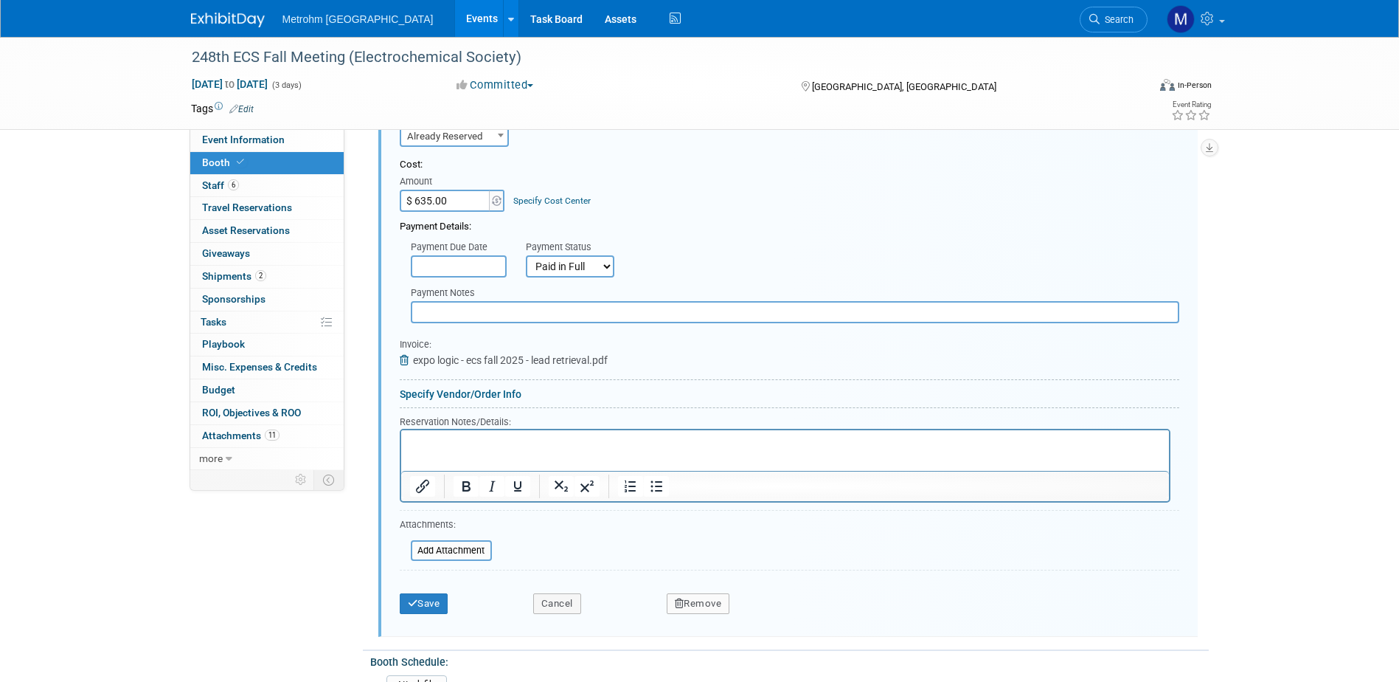
click at [550, 440] on p "Rich Text Area. Press ALT-0 for help." at bounding box center [784, 442] width 751 height 14
click at [702, 446] on p "Rich Text Area. Press ALT-0 for help." at bounding box center [784, 442] width 751 height 14
click at [626, 442] on p "LeadPod Pro - (3) Licenses Bundle" at bounding box center [784, 442] width 751 height 14
click at [434, 600] on button "Save" at bounding box center [424, 603] width 49 height 21
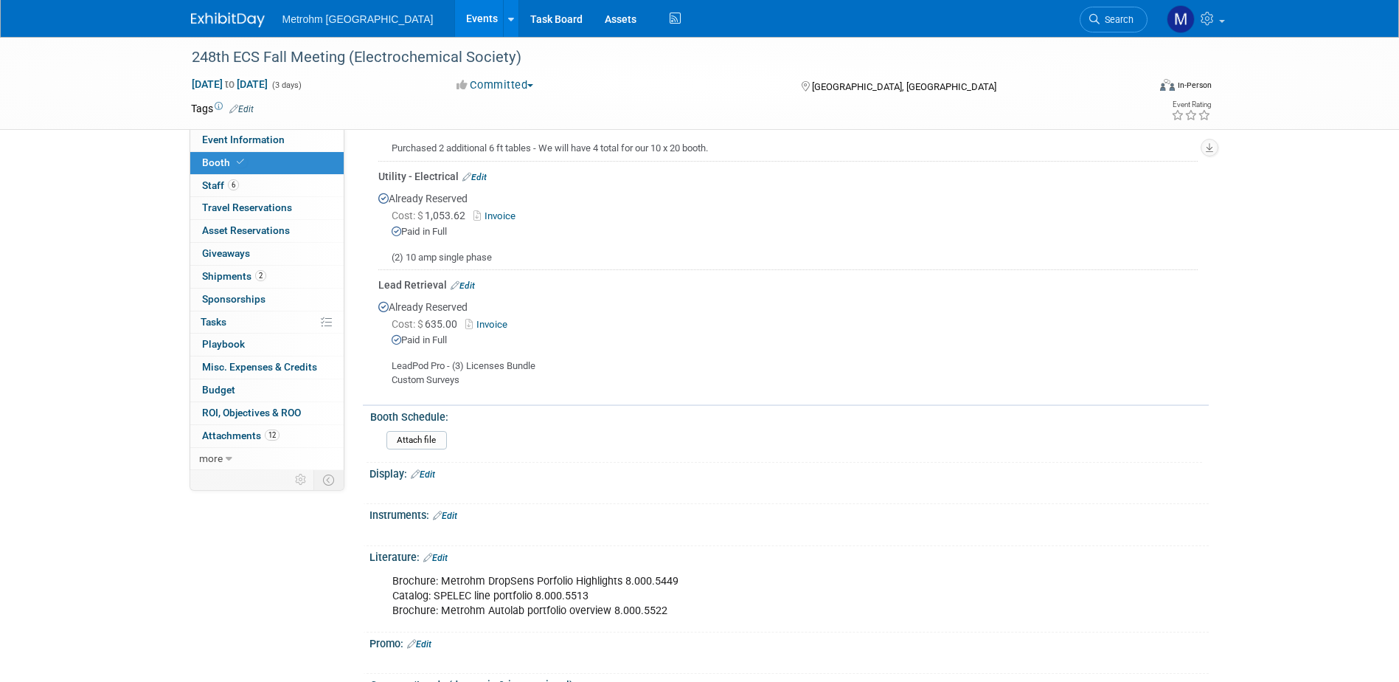
scroll to position [503, 0]
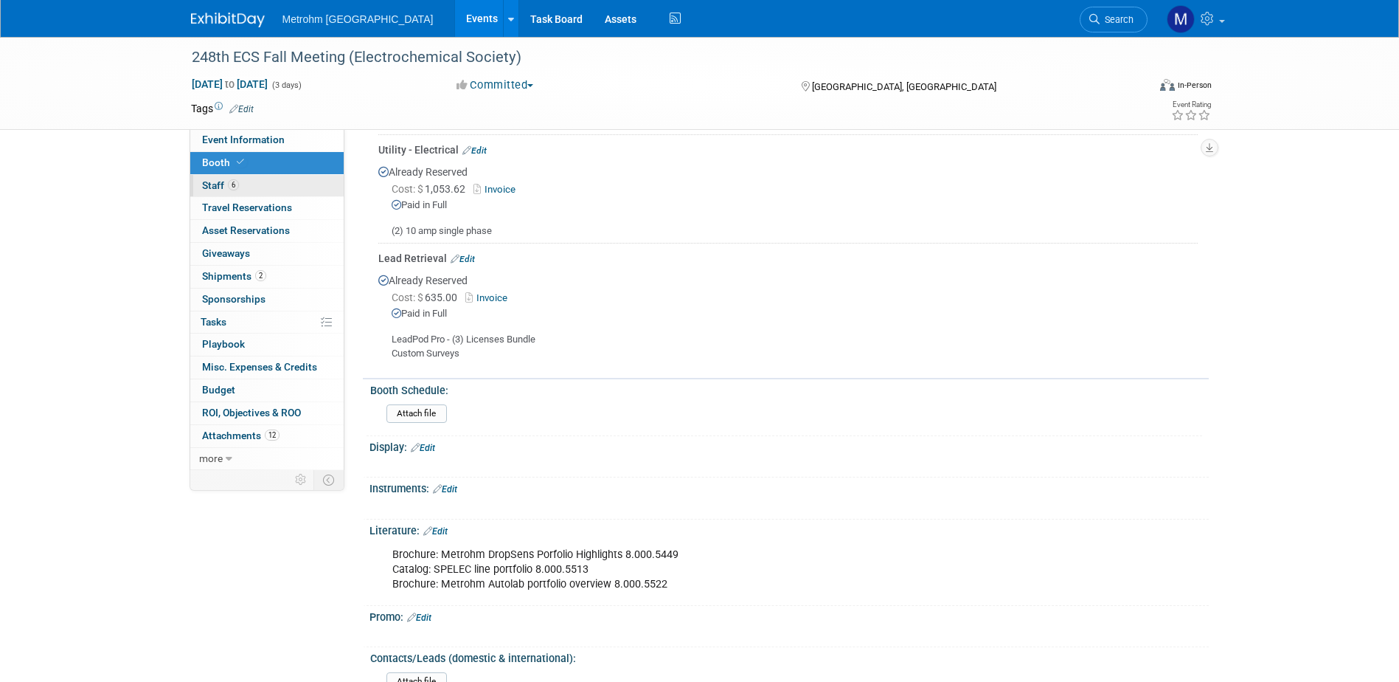
click at [258, 189] on link "6 Staff 6" at bounding box center [266, 186] width 153 height 22
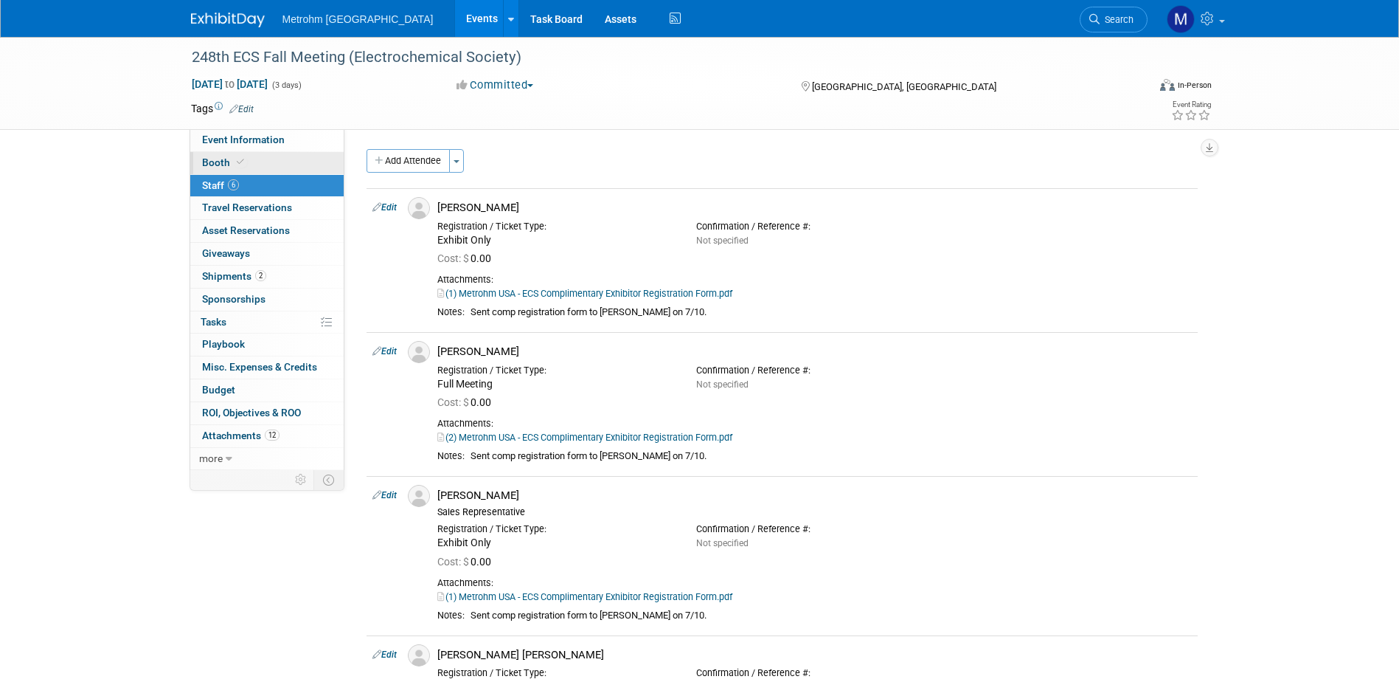
click at [258, 162] on link "Booth" at bounding box center [266, 163] width 153 height 22
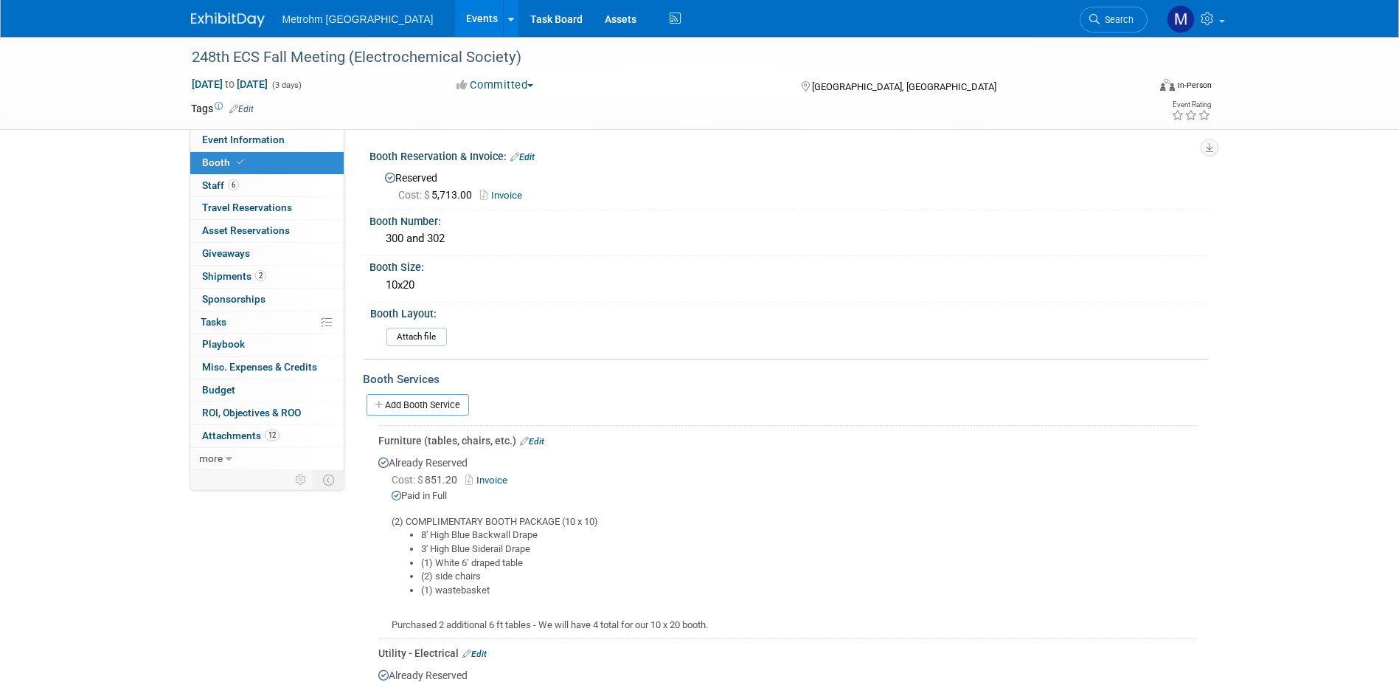
scroll to position [369, 0]
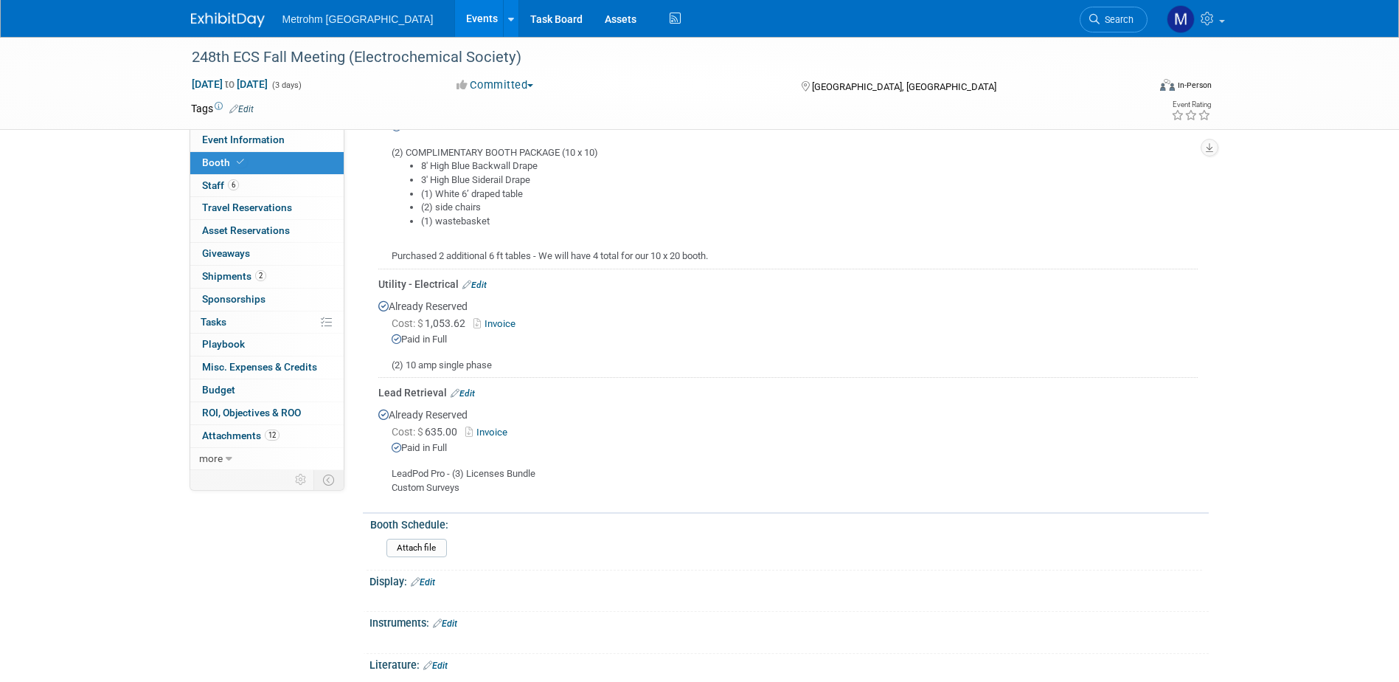
click at [463, 389] on link "Edit" at bounding box center [463, 393] width 24 height 10
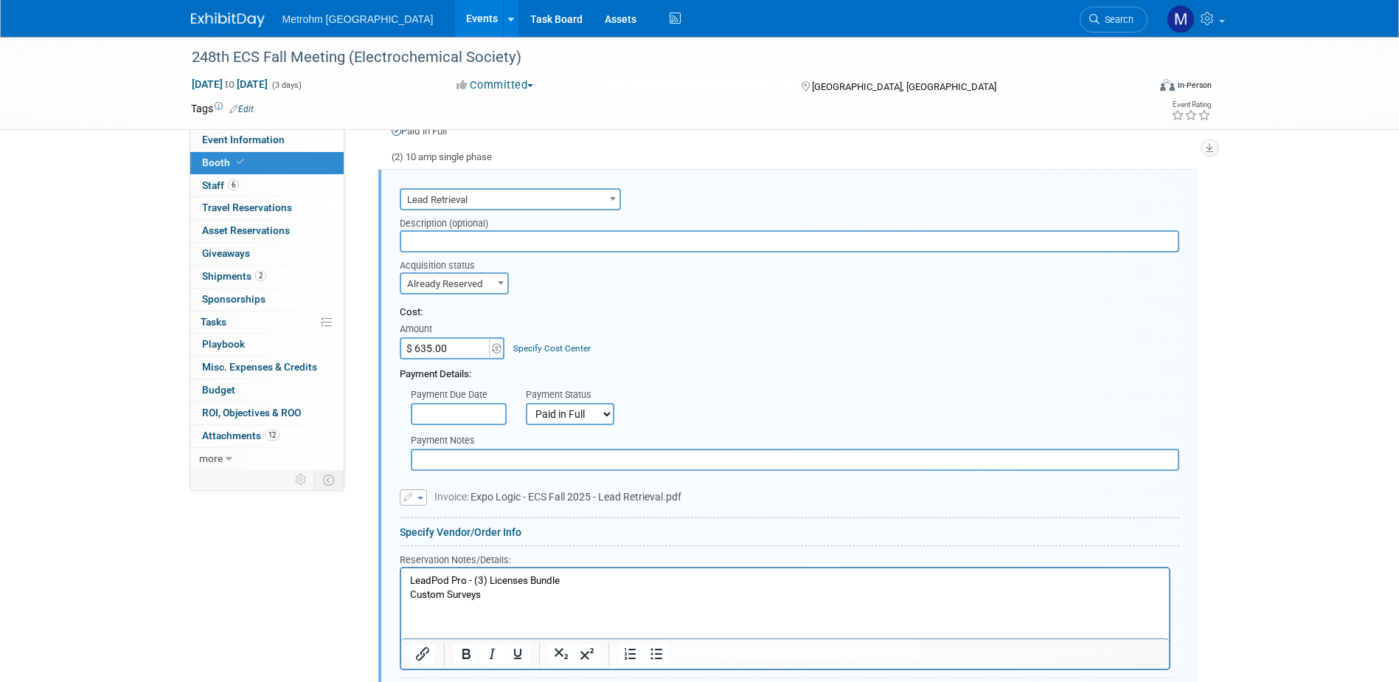
scroll to position [651, 0]
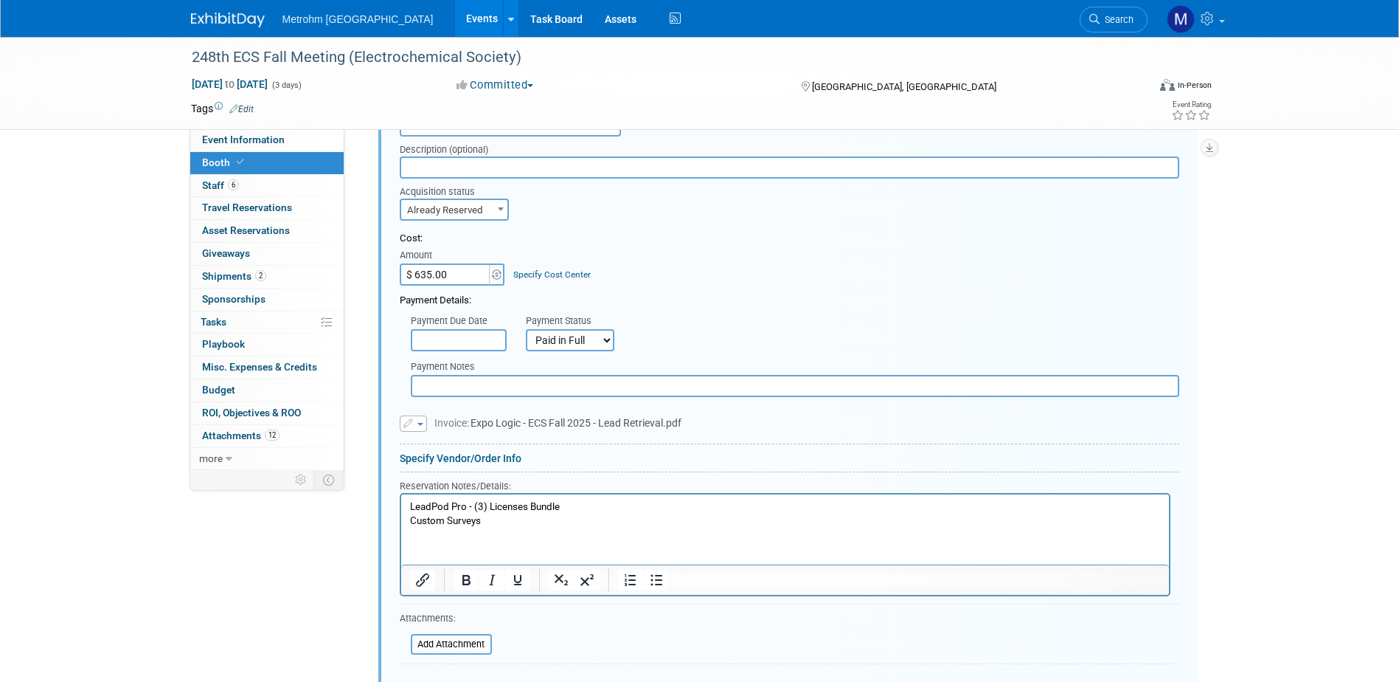
click at [519, 525] on p "LeadPod Pro - (3) Licenses Bundle Custom Surveys" at bounding box center [784, 513] width 751 height 27
click at [660, 597] on icon "Bullet list" at bounding box center [657, 594] width 12 height 11
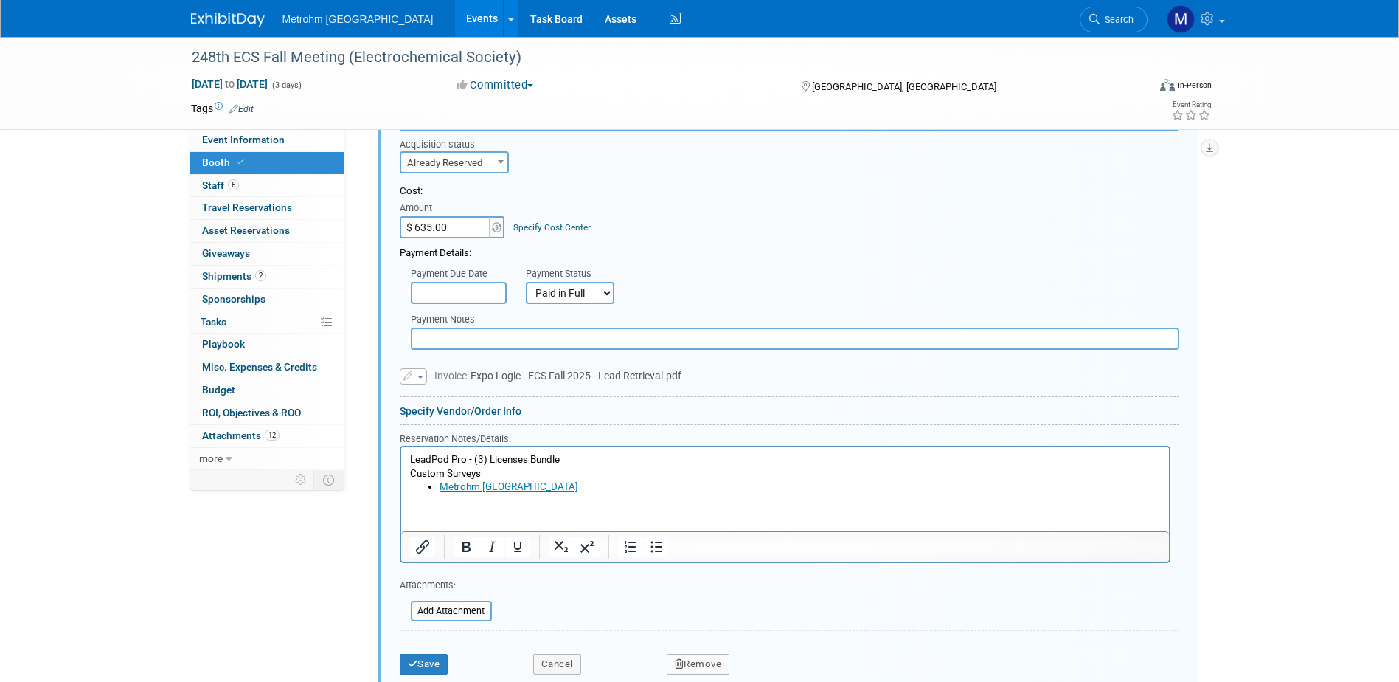
scroll to position [724, 0]
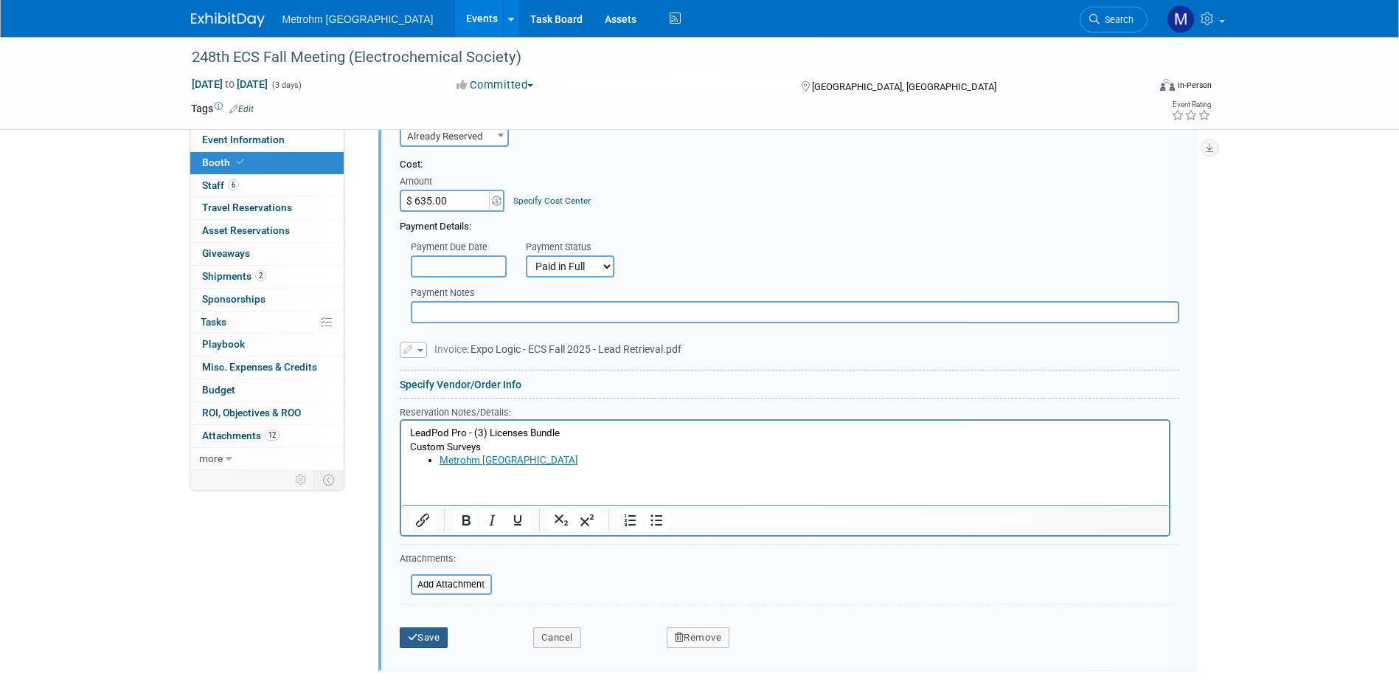
click at [442, 640] on button "Save" at bounding box center [424, 637] width 49 height 21
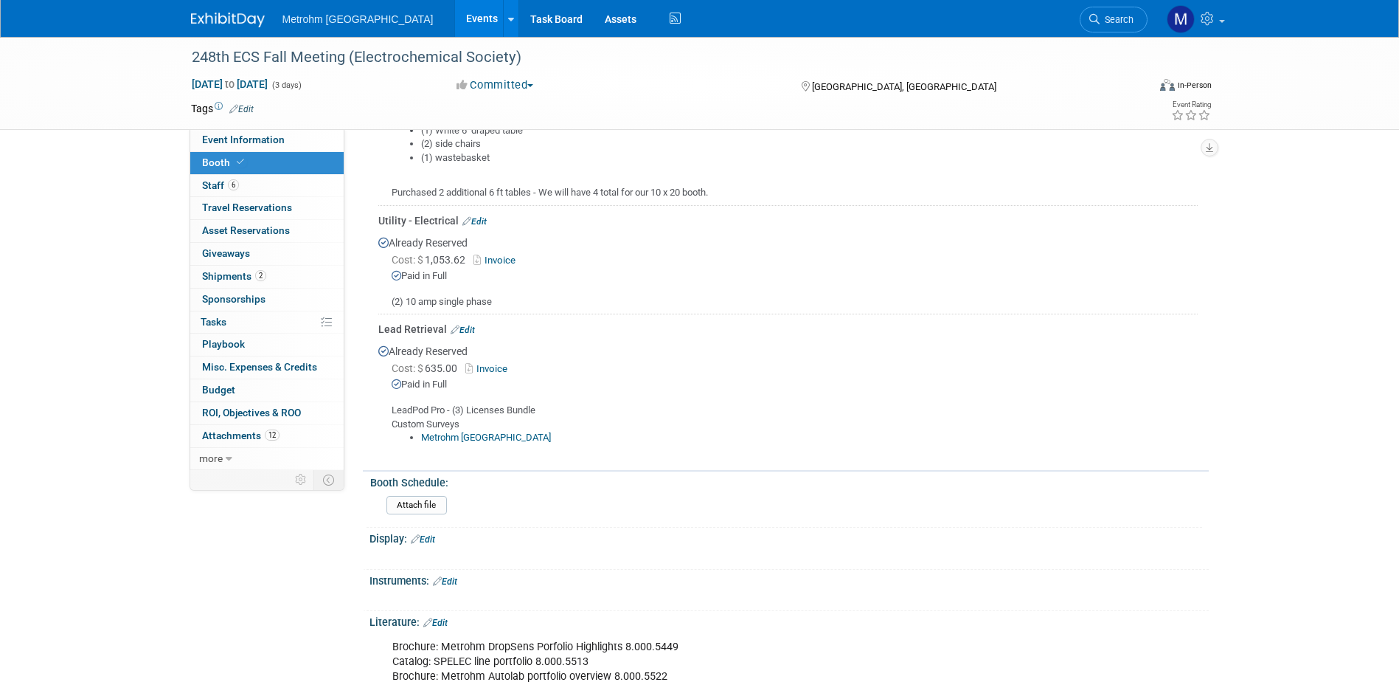
scroll to position [356, 0]
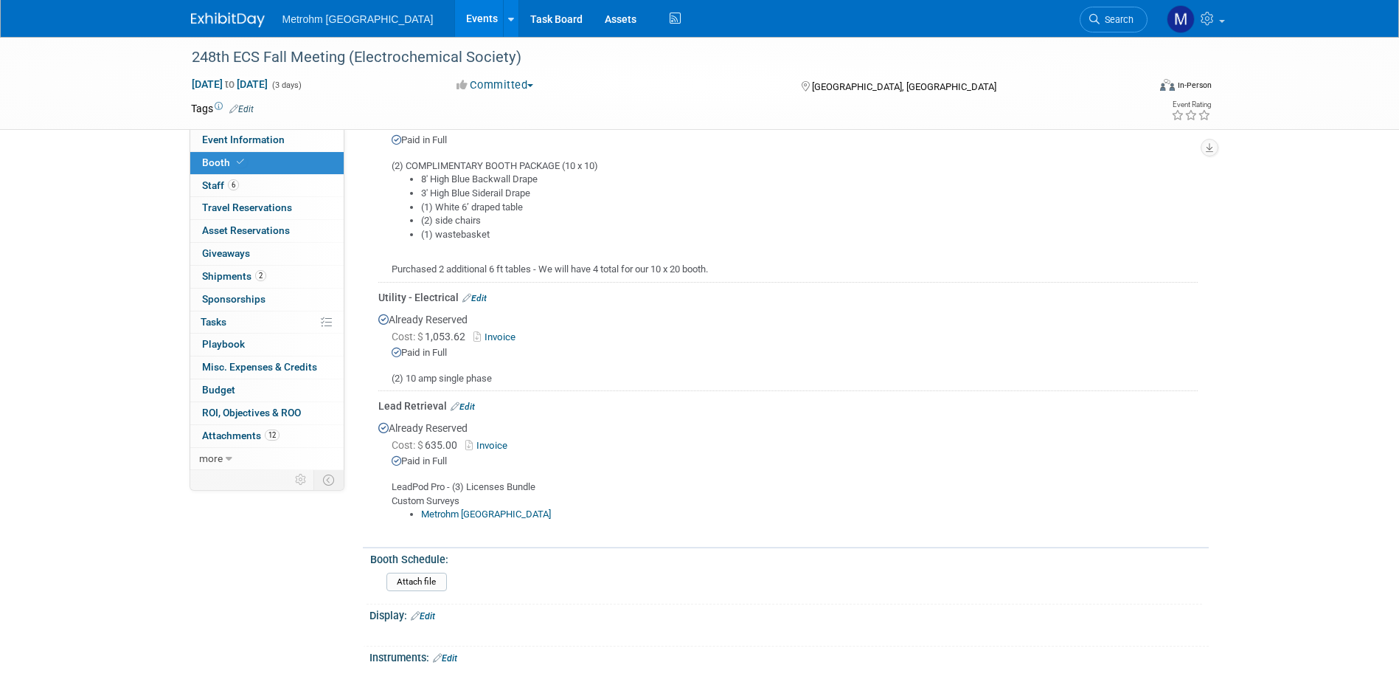
click at [457, 511] on link "Metrohm [GEOGRAPHIC_DATA]" at bounding box center [486, 513] width 130 height 11
click at [463, 401] on link "Edit" at bounding box center [463, 406] width 24 height 10
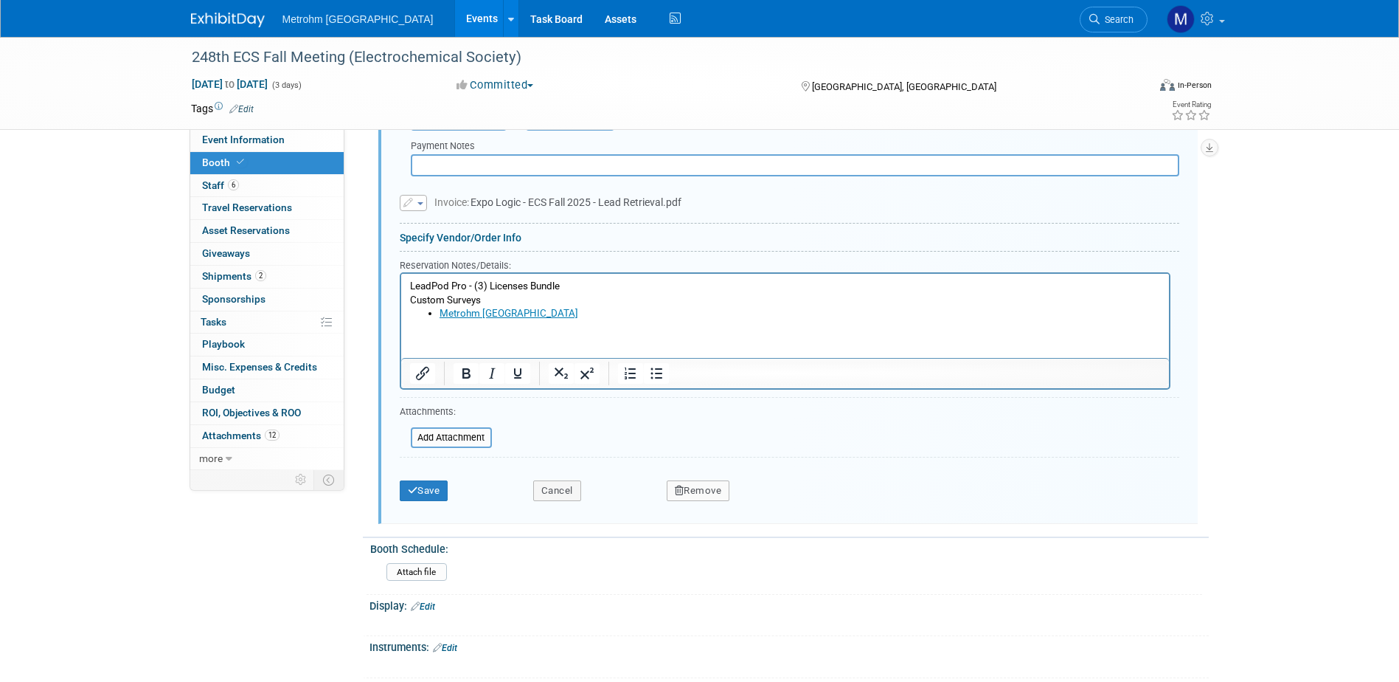
scroll to position [872, 0]
click at [521, 308] on li "Metrohm [GEOGRAPHIC_DATA]" at bounding box center [799, 313] width 721 height 14
click at [526, 308] on li "Metrohm USA﻿" at bounding box center [799, 313] width 721 height 14
click at [528, 316] on li "Metrohm USA﻿" at bounding box center [799, 313] width 721 height 14
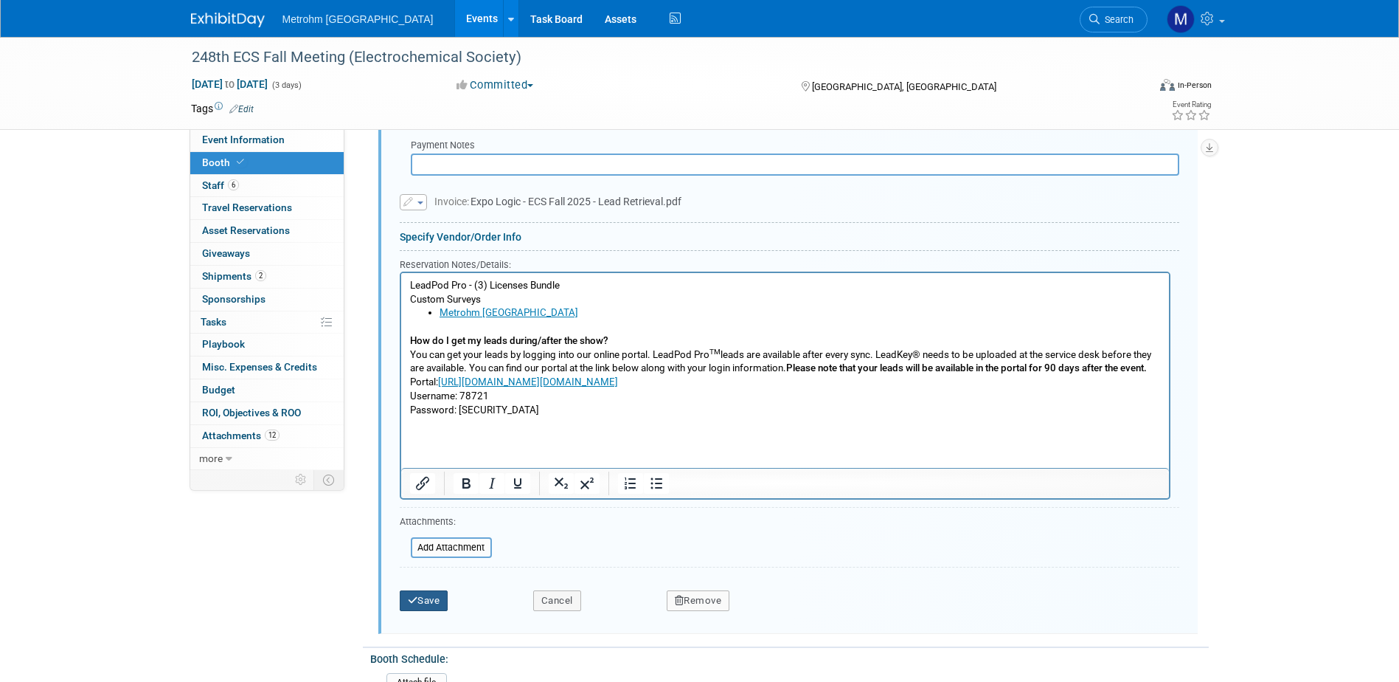
click at [438, 601] on button "Save" at bounding box center [424, 600] width 49 height 21
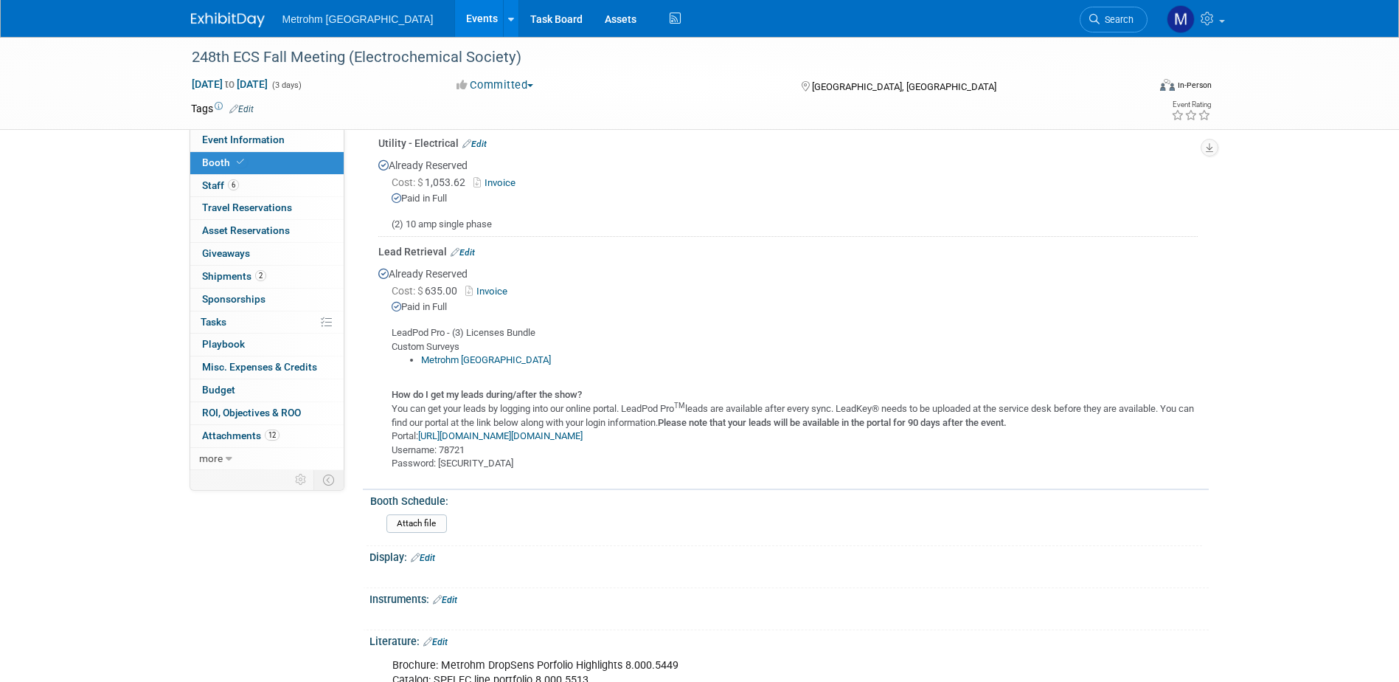
scroll to position [369, 0]
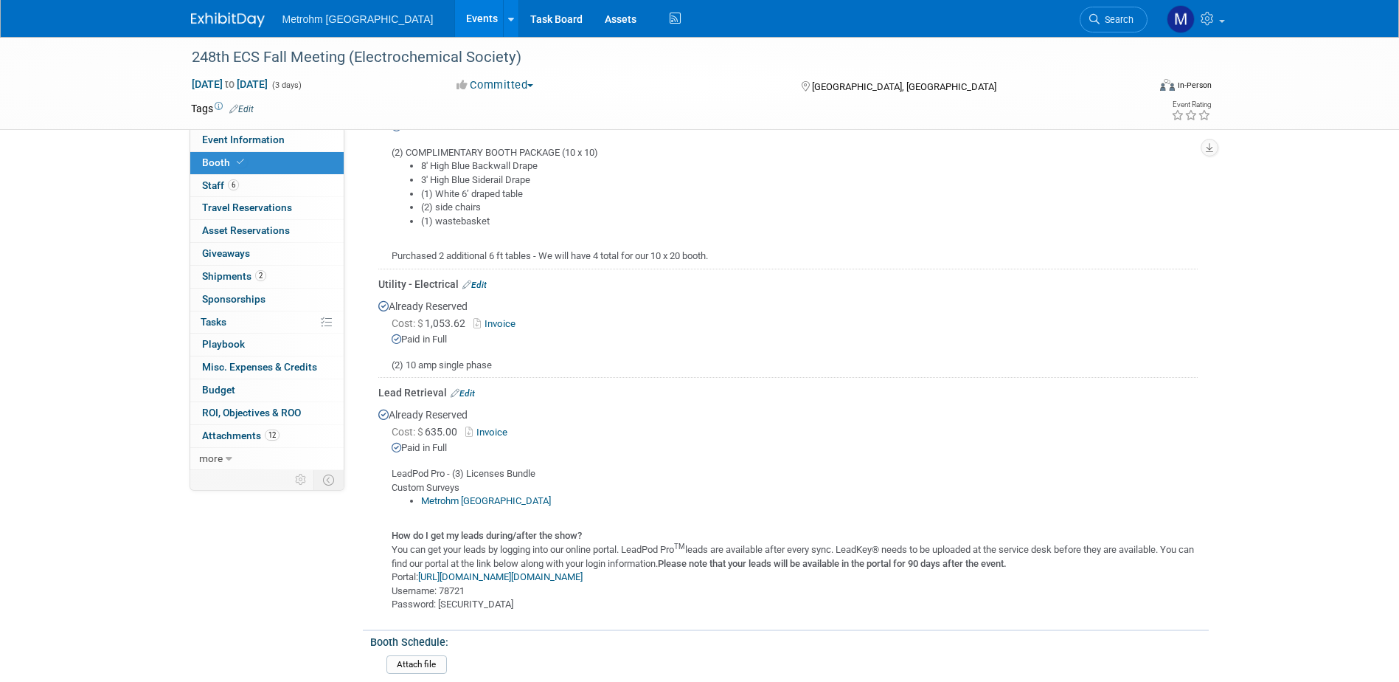
click at [466, 380] on td "Lead Retrieval Edit Already Reserved Cost: $ 635.00 Invoice Paid in Full Custom…" at bounding box center [788, 497] width 820 height 239
click at [472, 388] on link "Edit" at bounding box center [463, 393] width 24 height 10
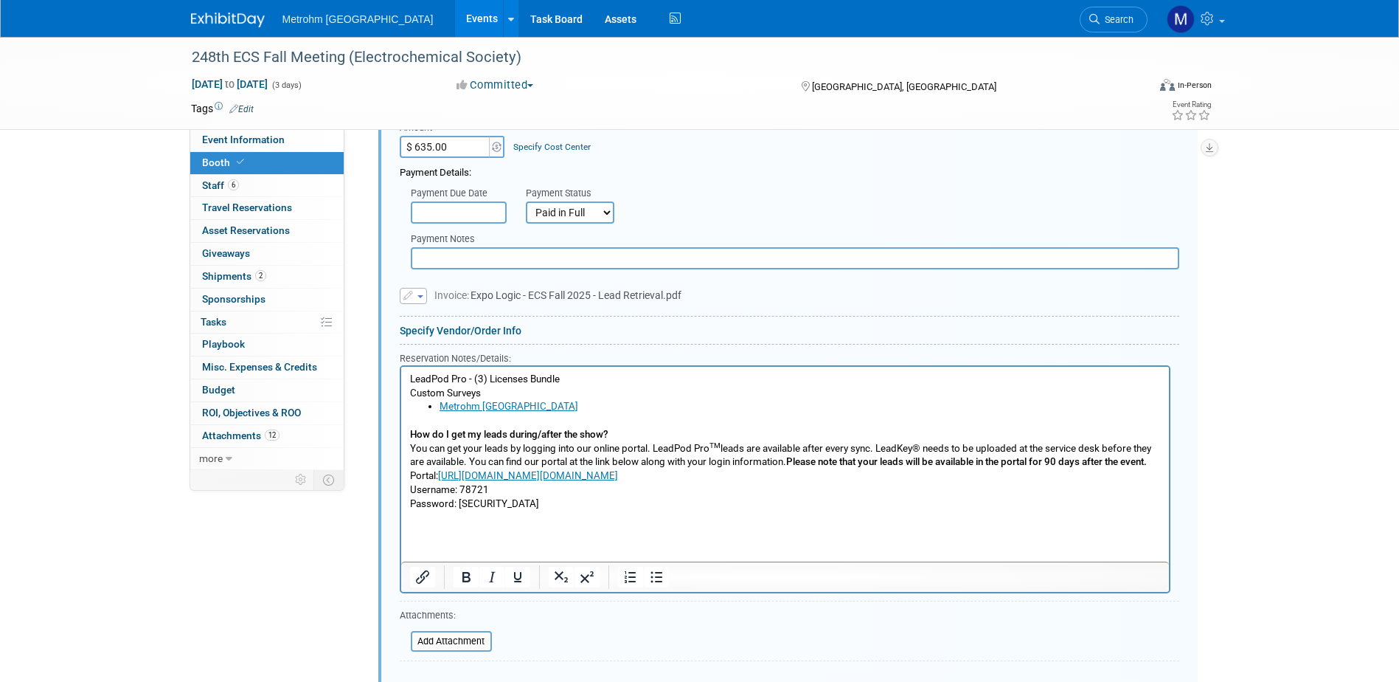
scroll to position [798, 0]
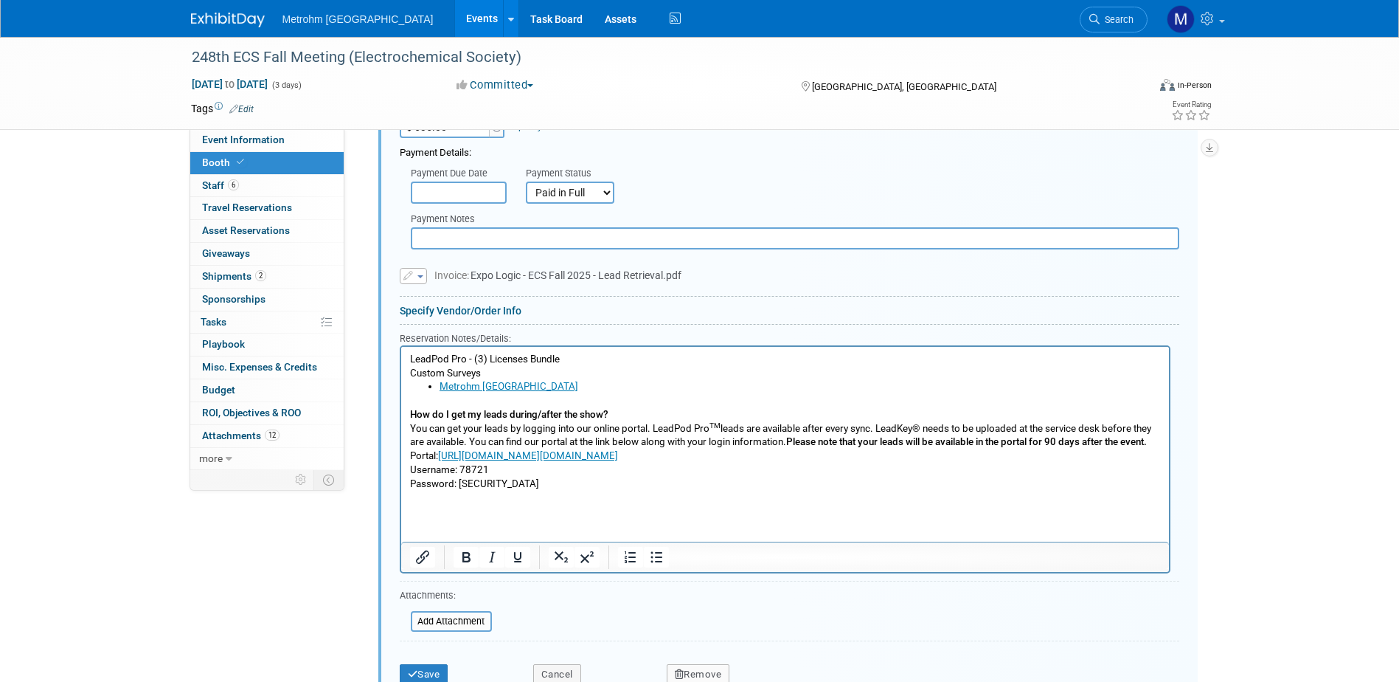
click at [528, 388] on li "Metrohm [GEOGRAPHIC_DATA]" at bounding box center [799, 387] width 721 height 14
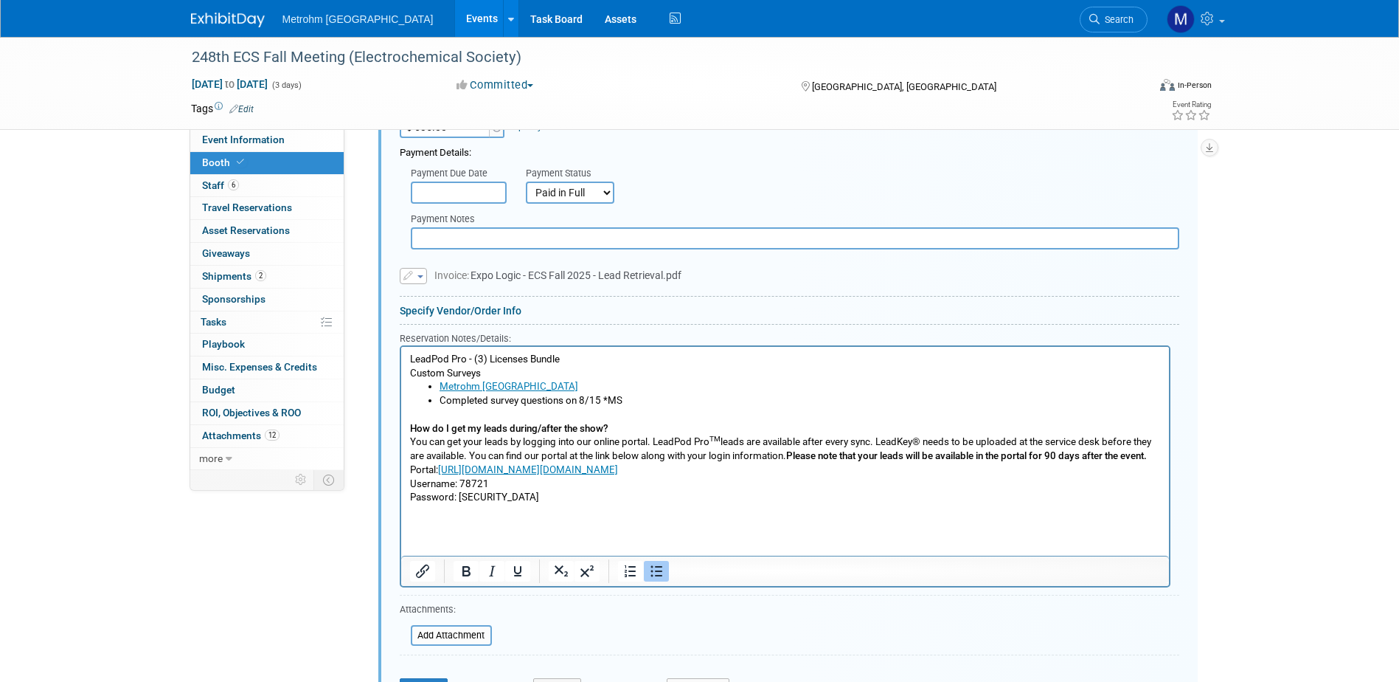
scroll to position [872, 0]
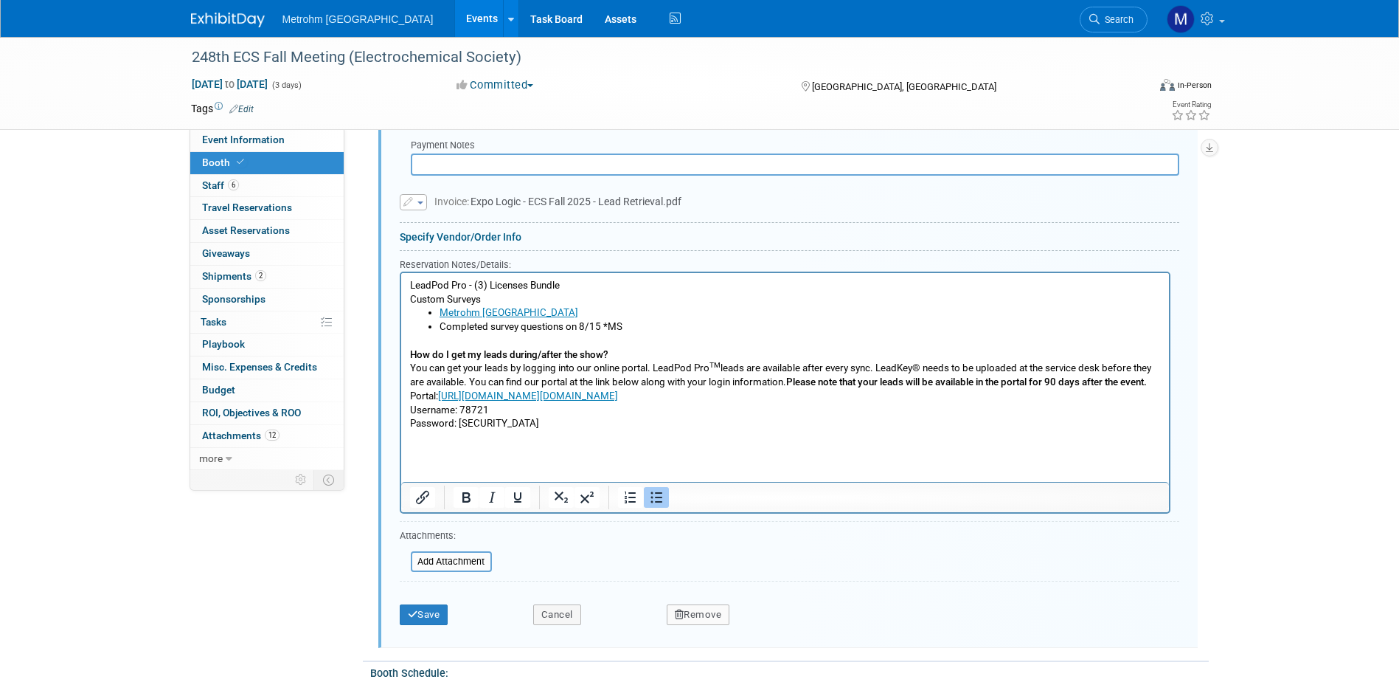
click at [443, 601] on div "Save" at bounding box center [456, 610] width 134 height 30
click at [443, 609] on button "Save" at bounding box center [424, 614] width 49 height 21
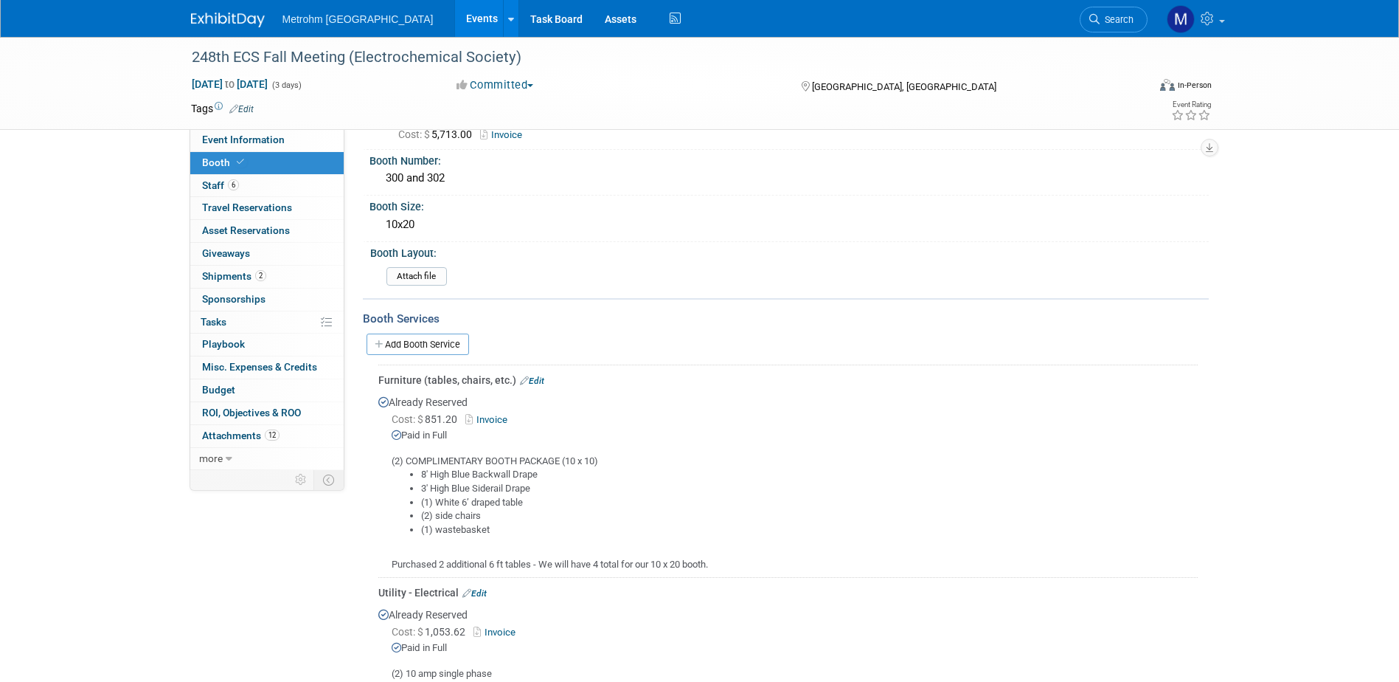
scroll to position [0, 0]
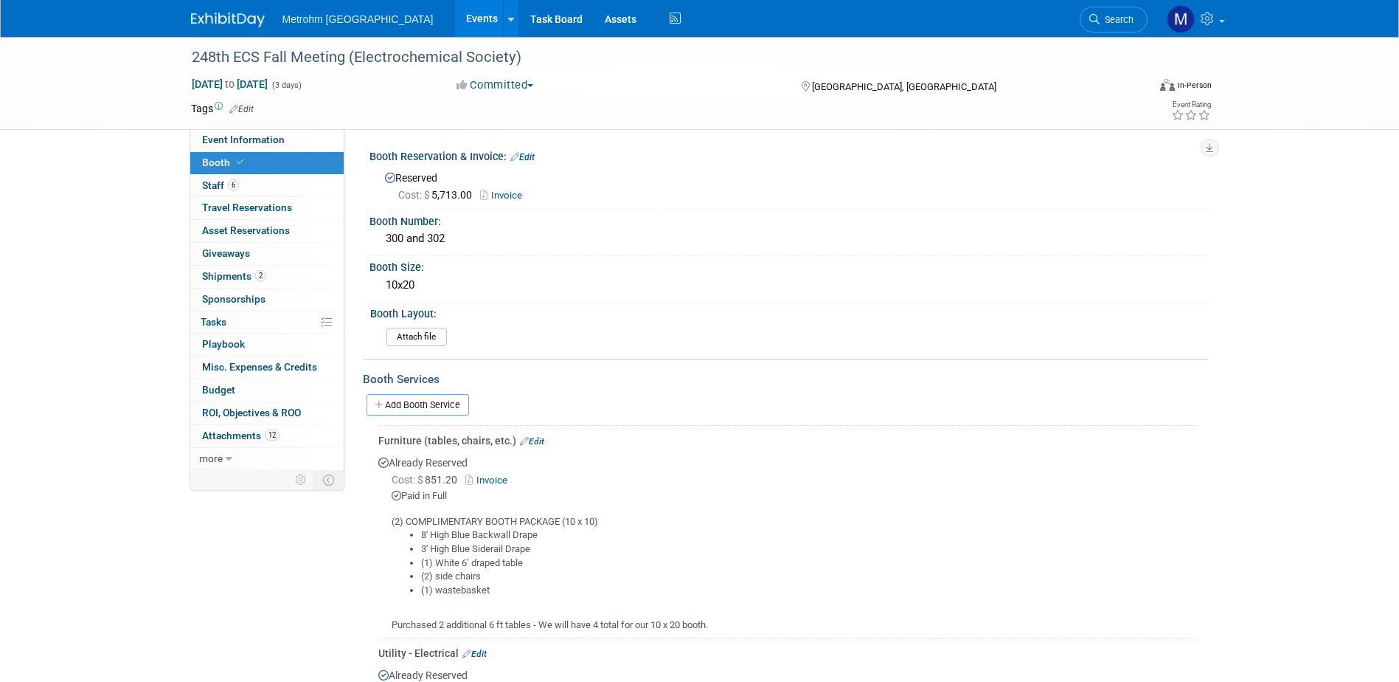
click at [209, 16] on img at bounding box center [228, 20] width 74 height 15
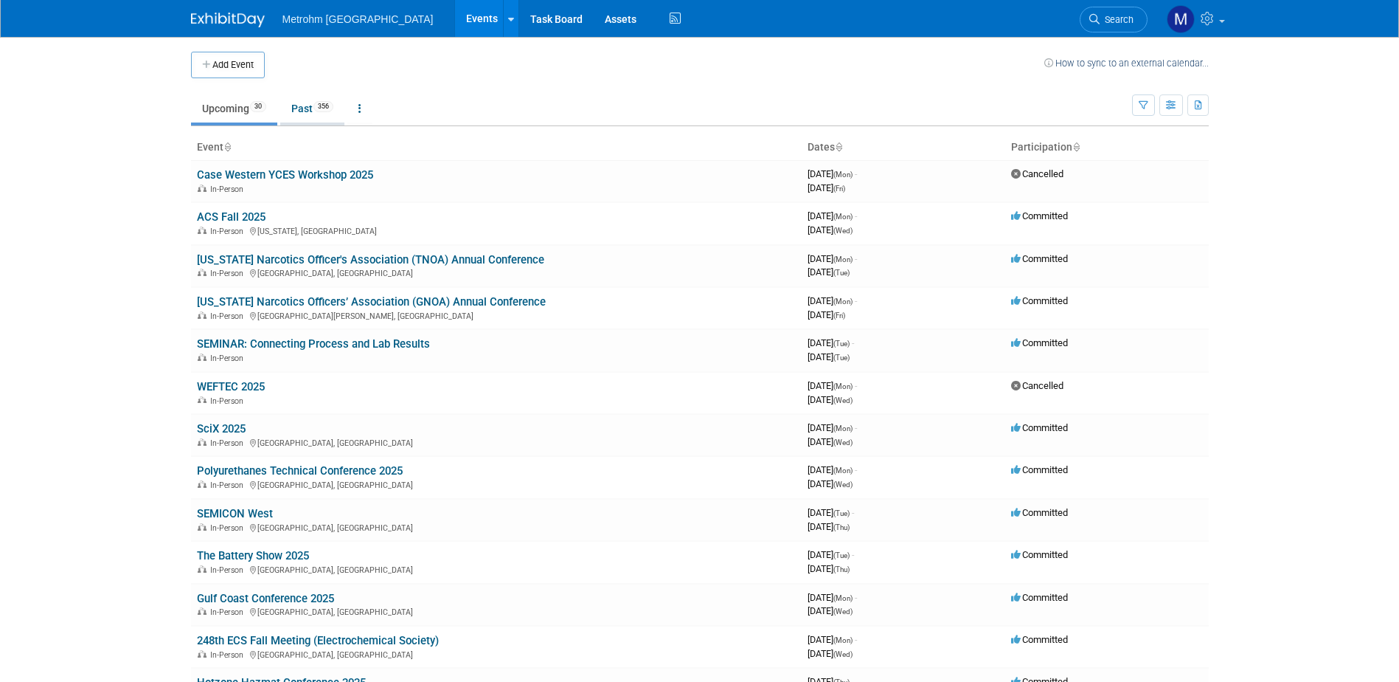
click at [302, 112] on link "Past 356" at bounding box center [312, 108] width 64 height 28
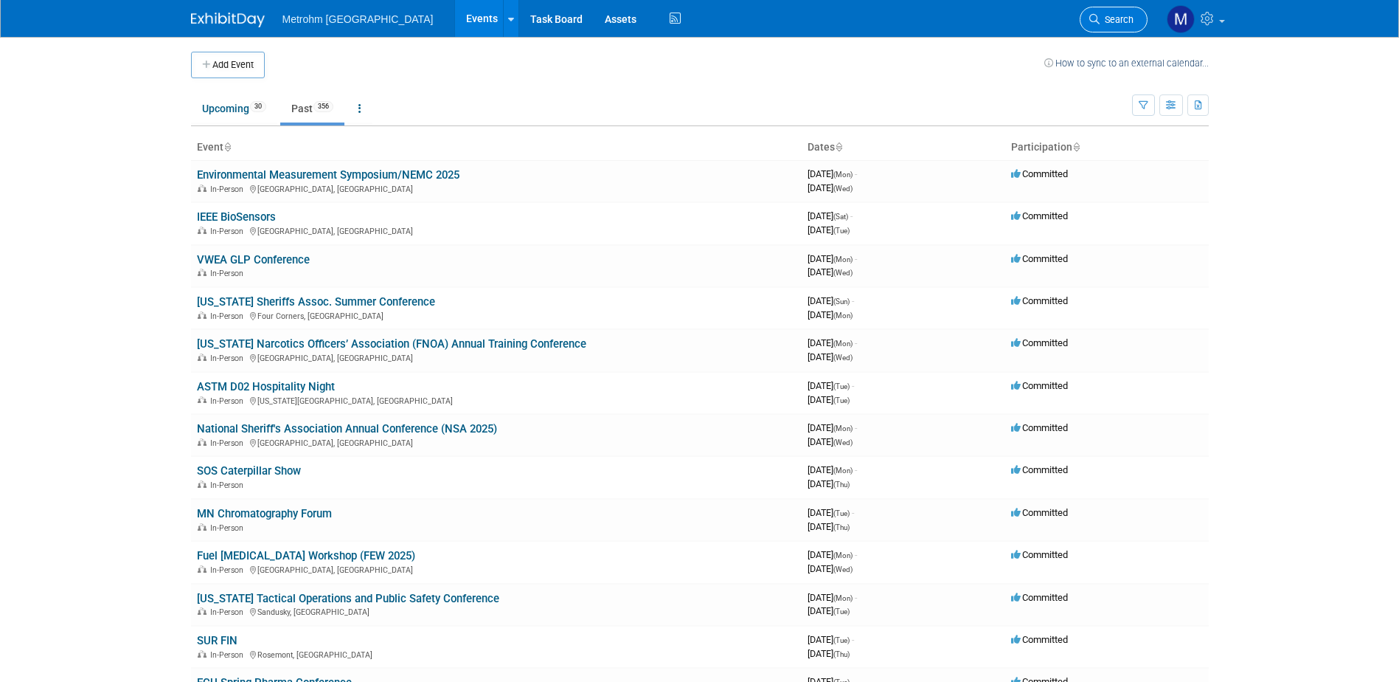
click at [1109, 18] on span "Search" at bounding box center [1117, 19] width 34 height 11
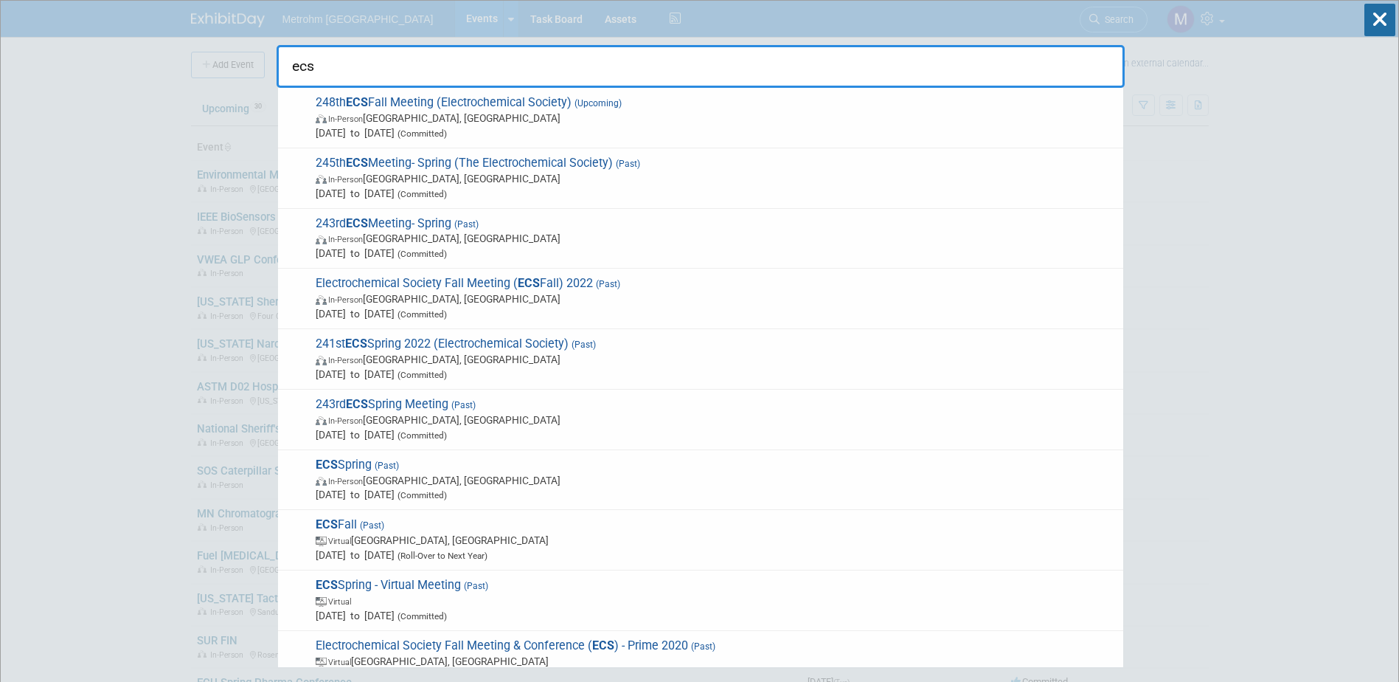
type input "ecs"
click at [529, 203] on div "245th ECS Meeting- Spring (The Electrochemical Society) (Past) In-Person San Fr…" at bounding box center [700, 178] width 845 height 60
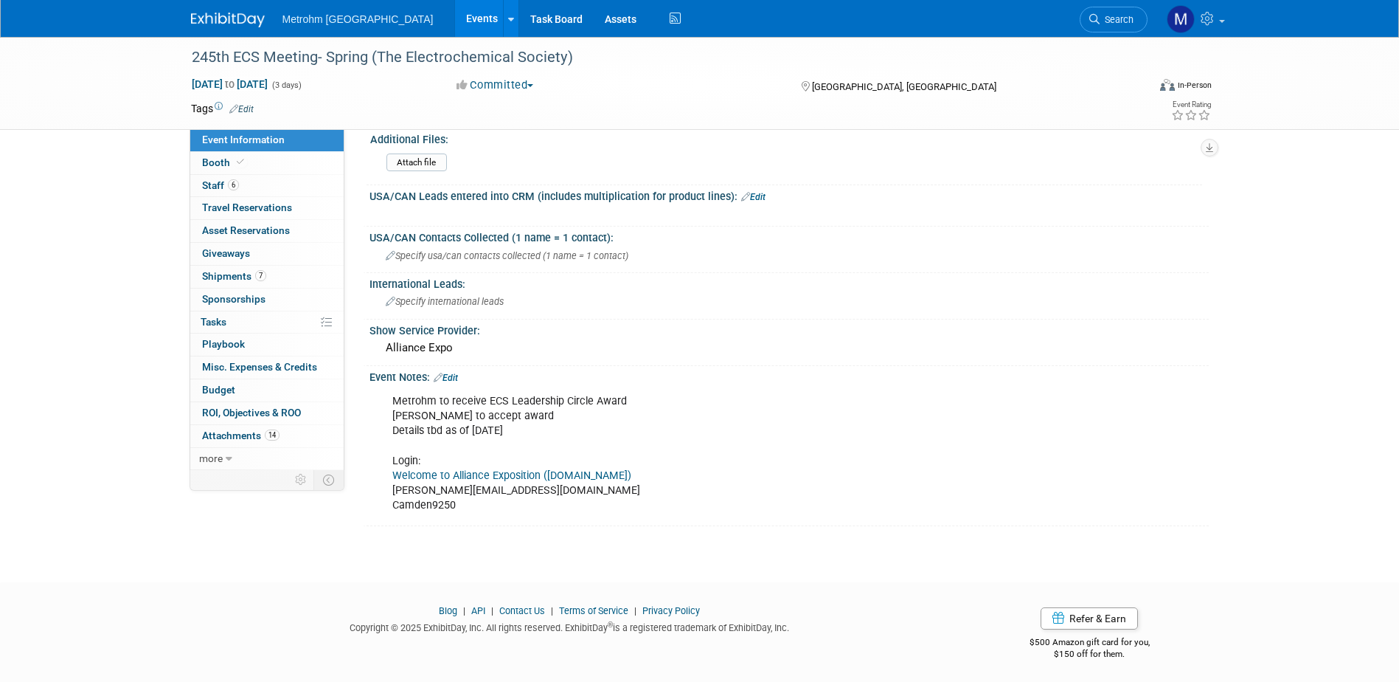
scroll to position [770, 0]
click at [285, 190] on link "6 Staff 6" at bounding box center [266, 186] width 153 height 22
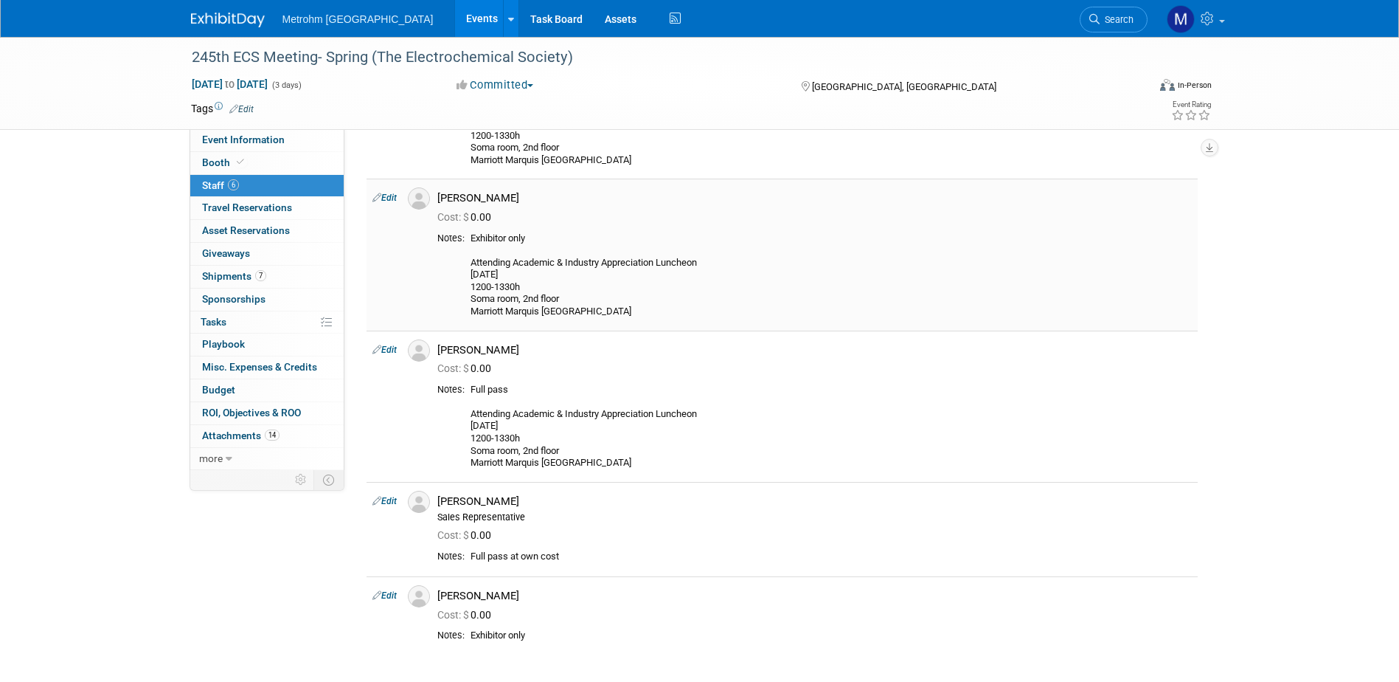
scroll to position [295, 0]
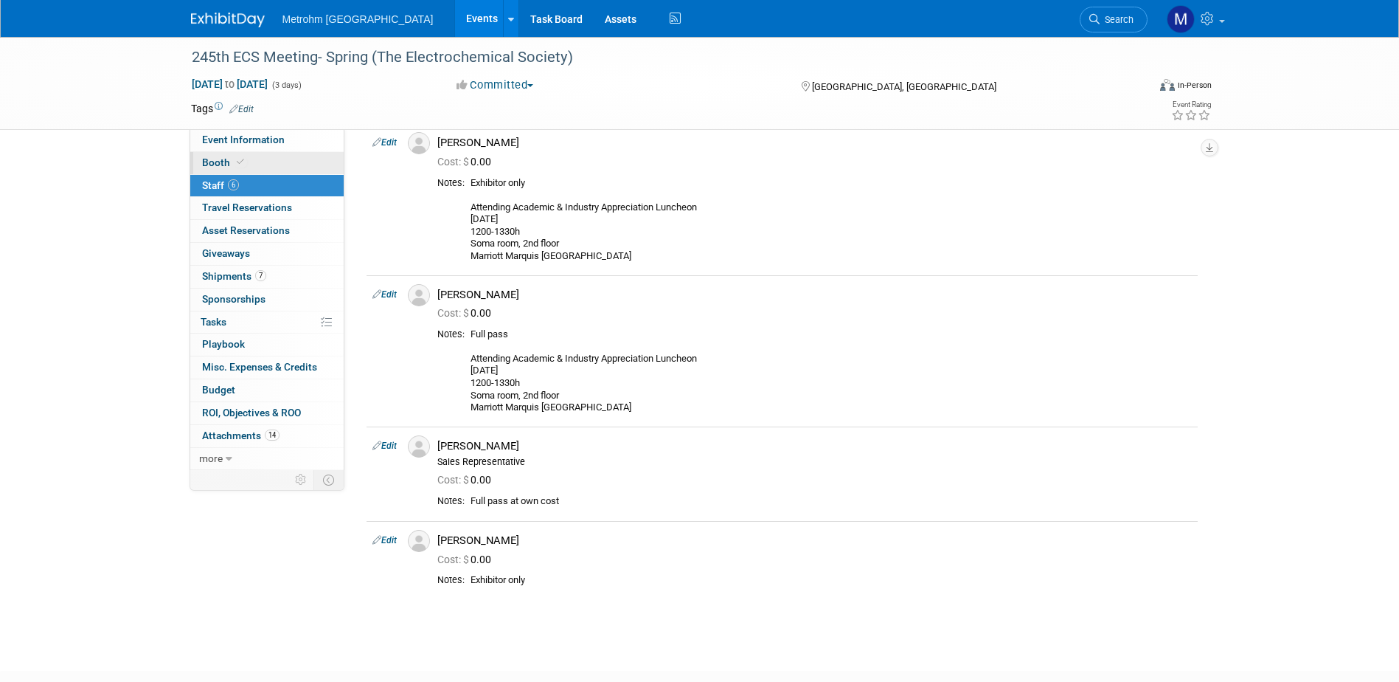
click at [259, 167] on link "Booth" at bounding box center [266, 163] width 153 height 22
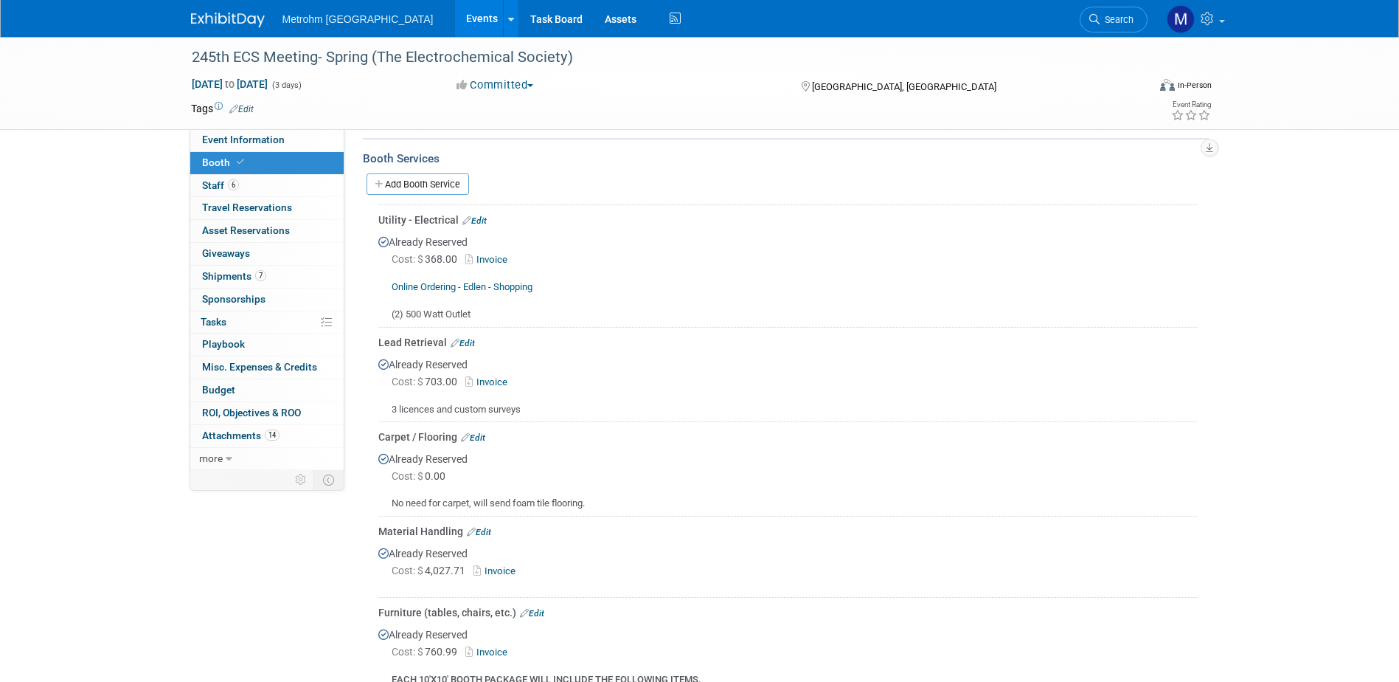
scroll to position [221, 0]
click at [504, 381] on link "Invoice" at bounding box center [489, 380] width 48 height 11
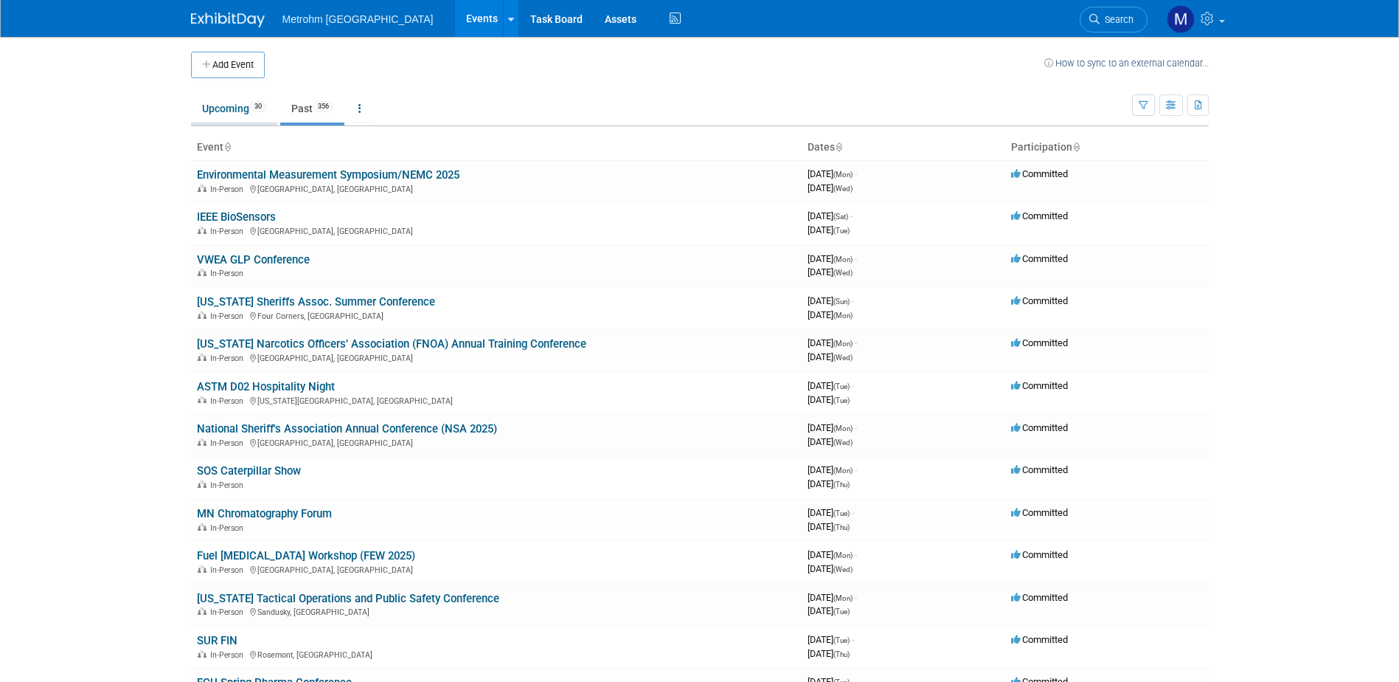
click at [217, 119] on link "Upcoming 30" at bounding box center [234, 108] width 86 height 28
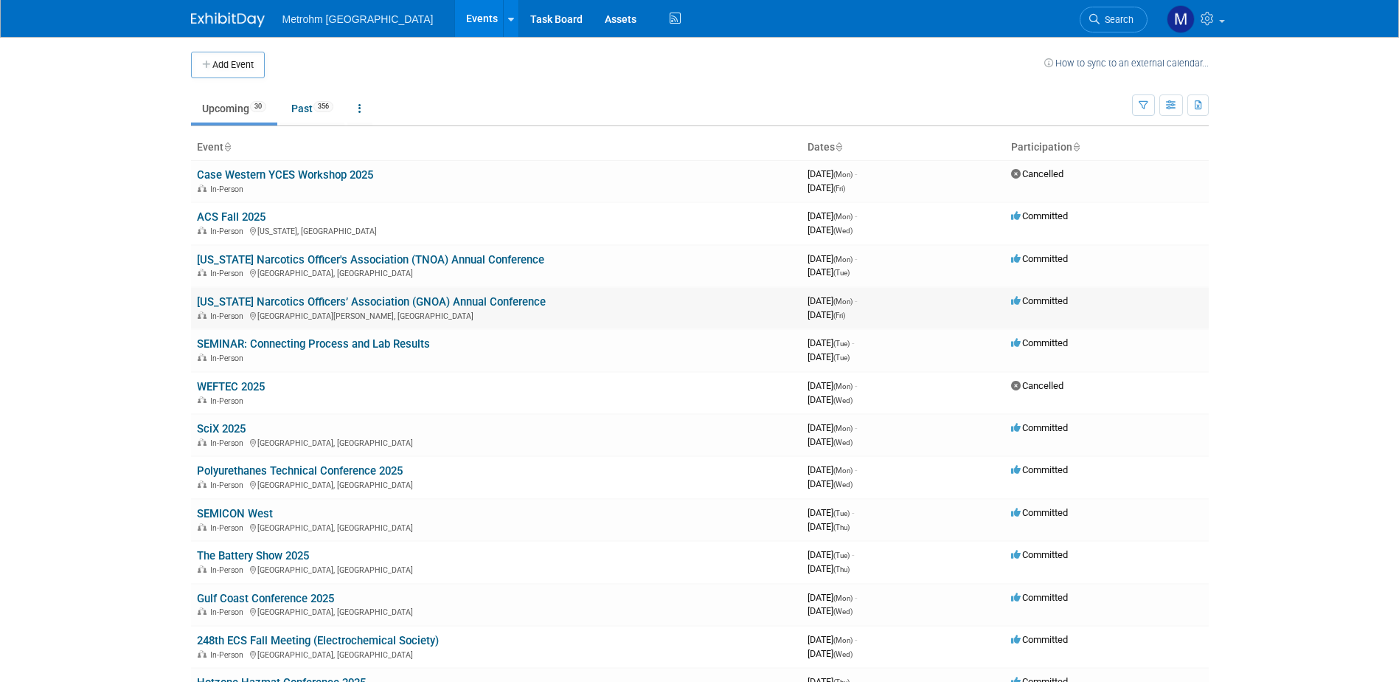
click at [280, 306] on link "[US_STATE] Narcotics Officers’ Association (GNOA) Annual Conference" at bounding box center [371, 301] width 349 height 13
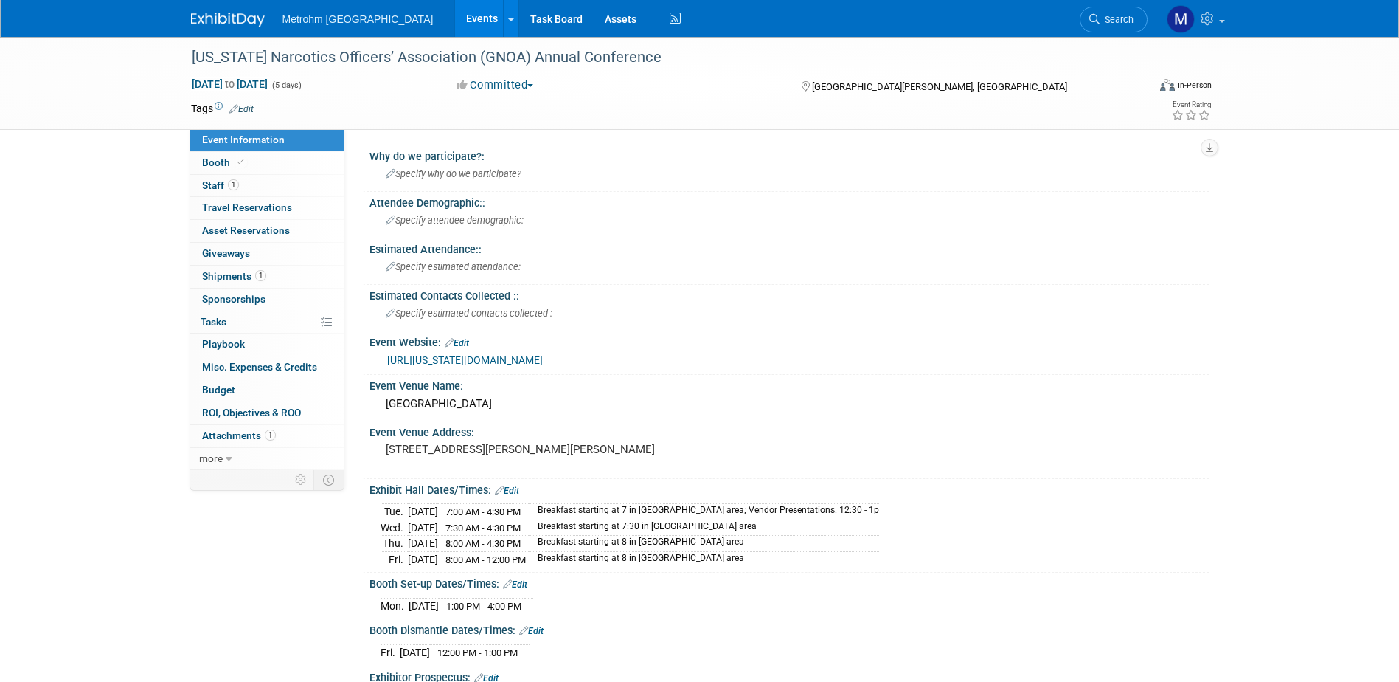
scroll to position [74, 0]
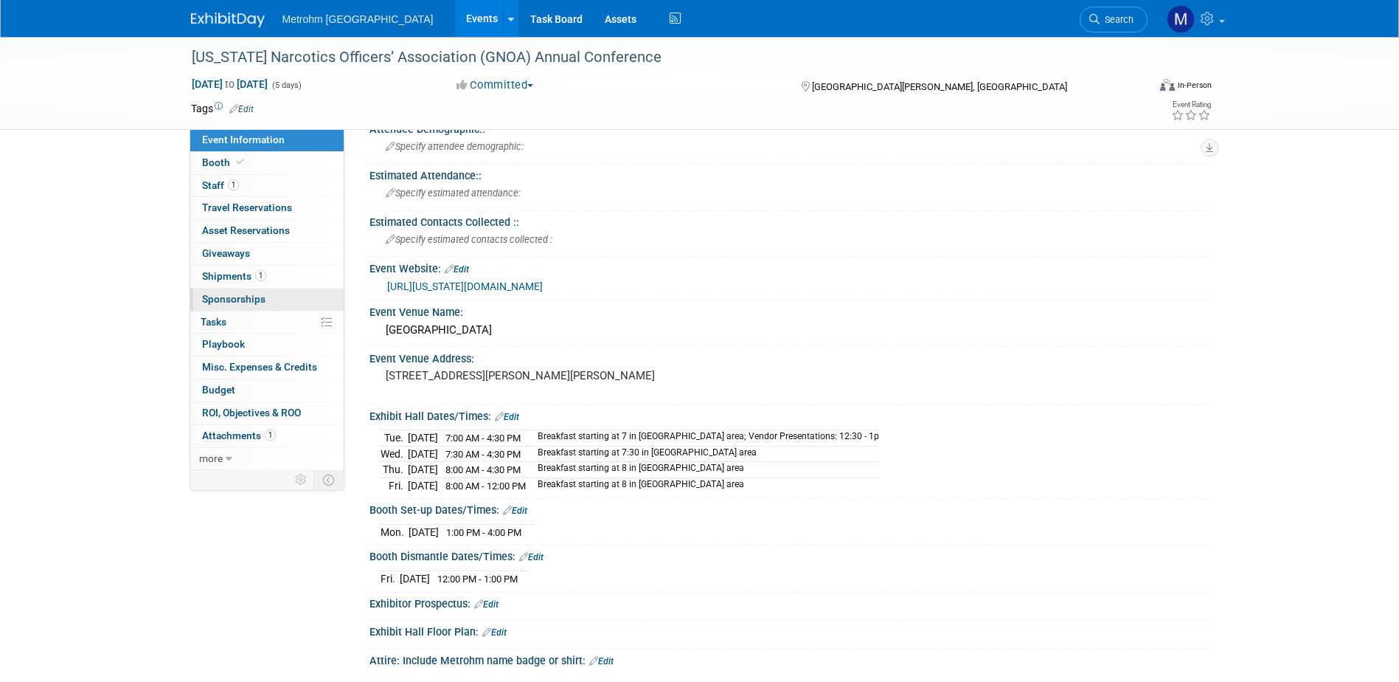
click at [284, 295] on link "0 Sponsorships 0" at bounding box center [266, 299] width 153 height 22
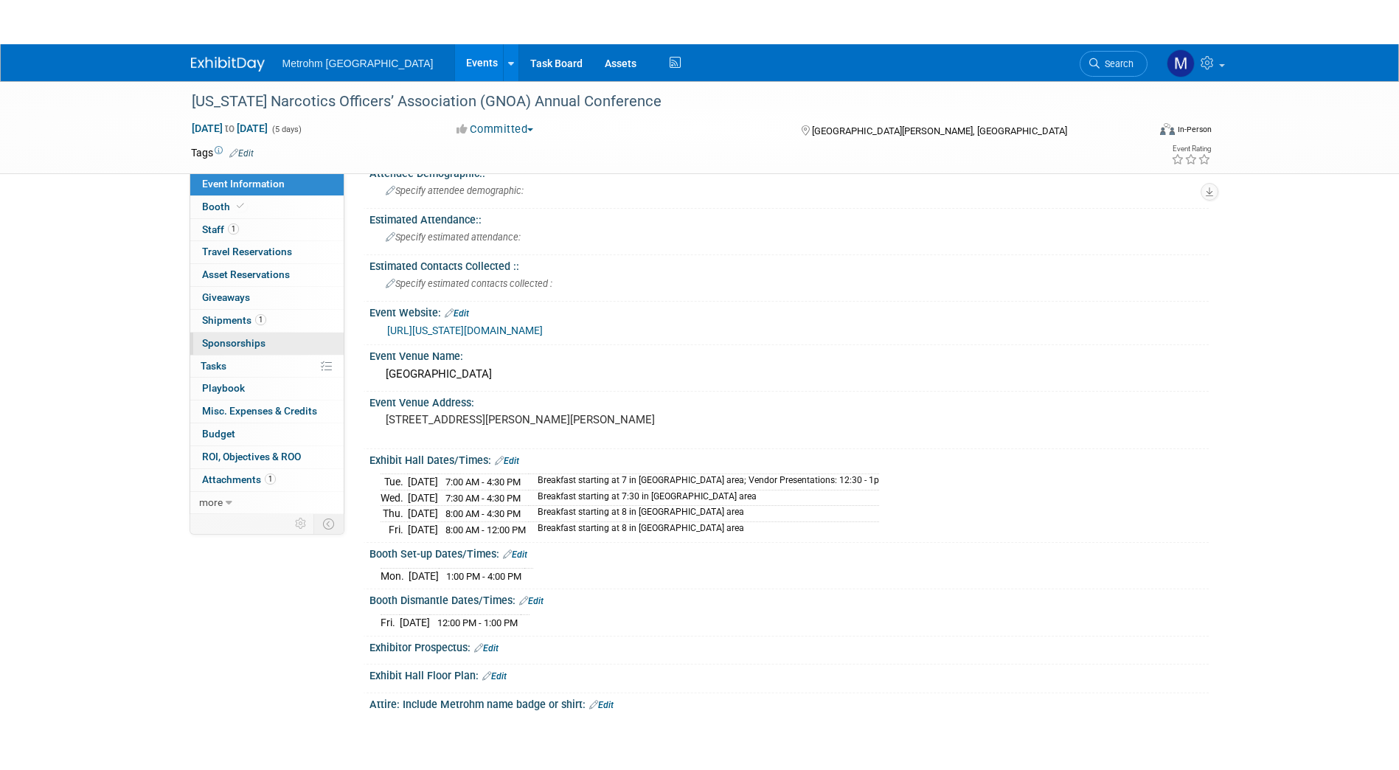
scroll to position [0, 0]
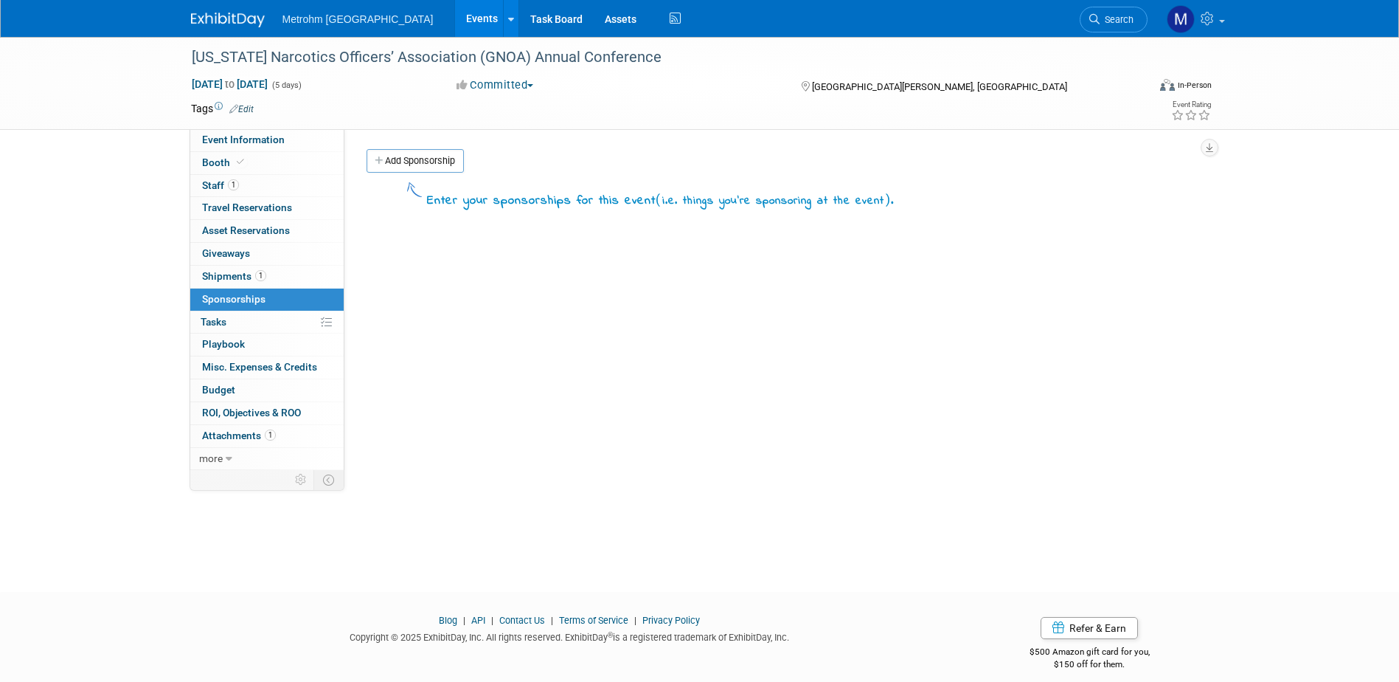
click at [280, 277] on link "1 Shipments 1" at bounding box center [266, 277] width 153 height 22
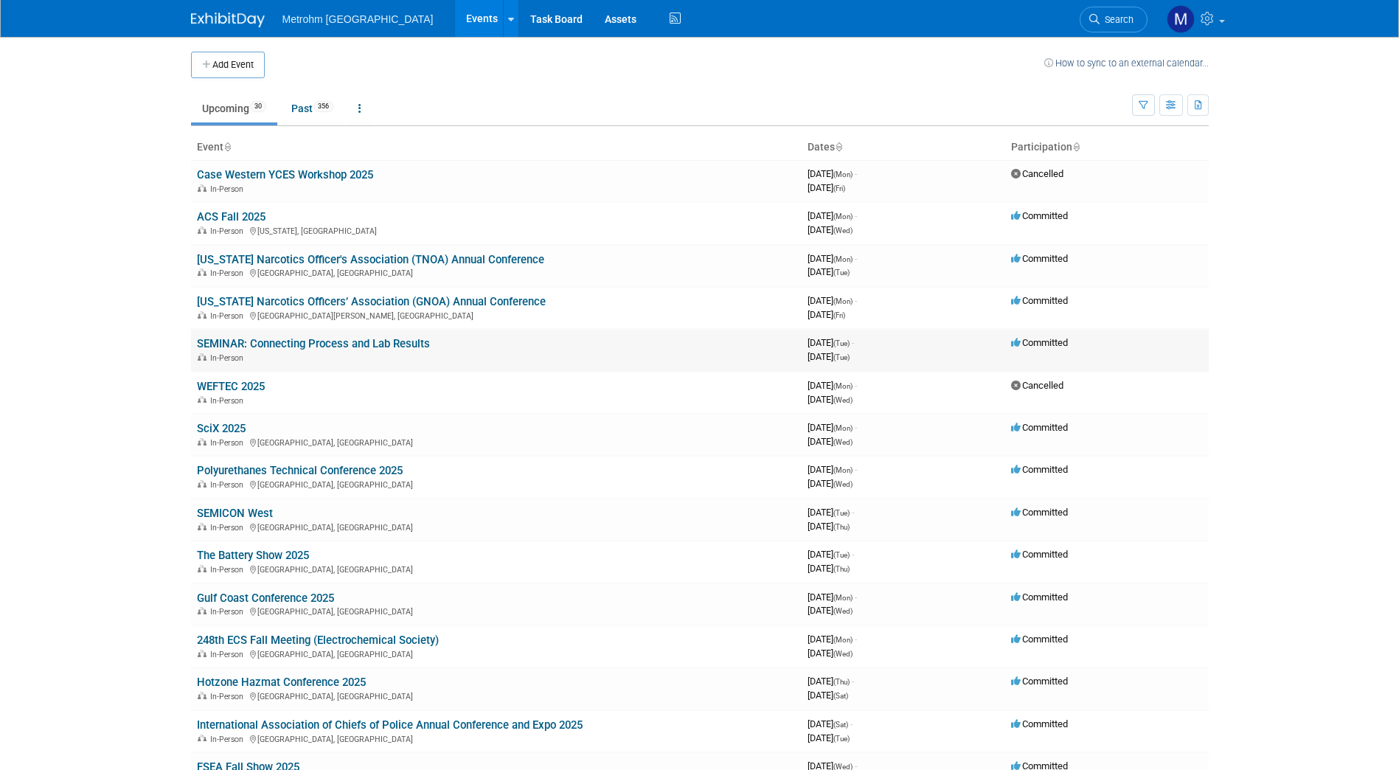
click at [251, 343] on link "SEMINAR: Connecting Process and Lab Results" at bounding box center [313, 343] width 233 height 13
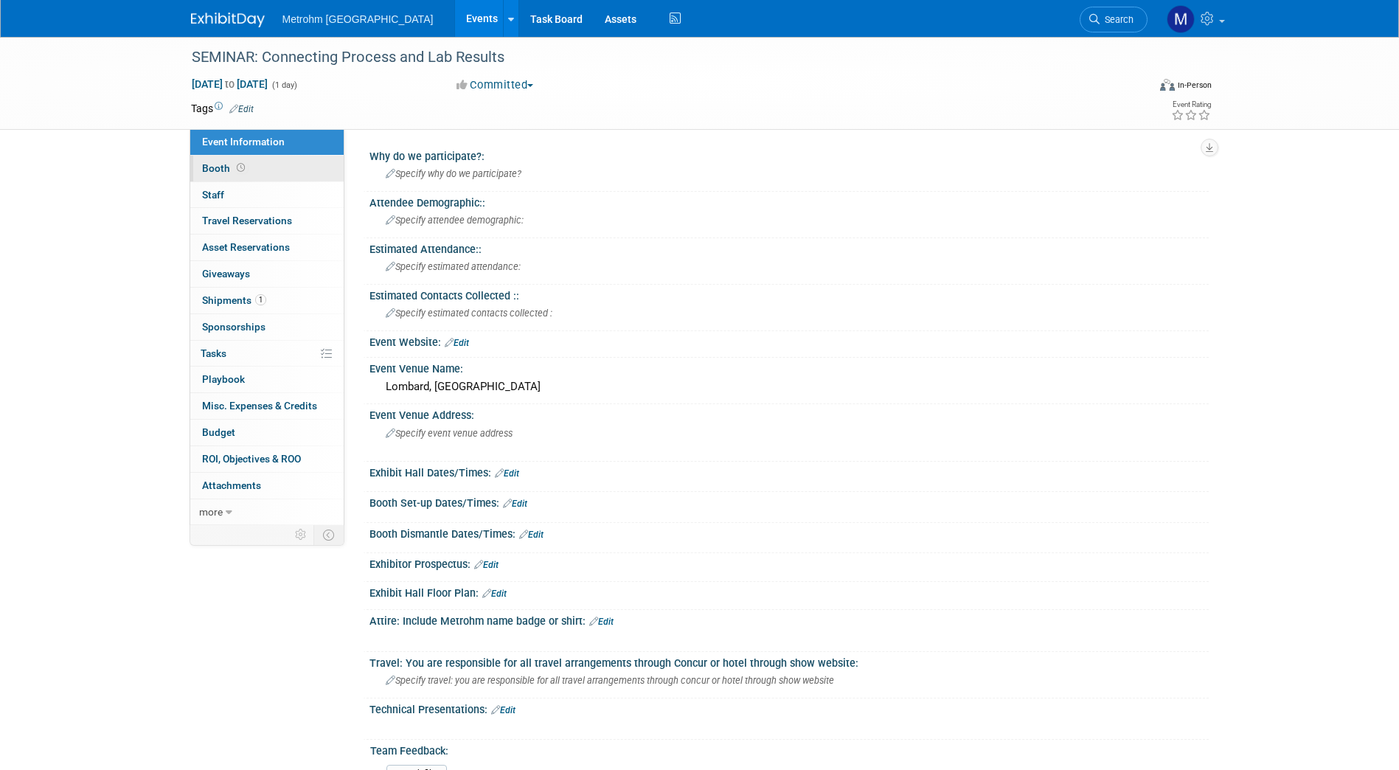
click at [249, 162] on link "Booth" at bounding box center [266, 169] width 153 height 26
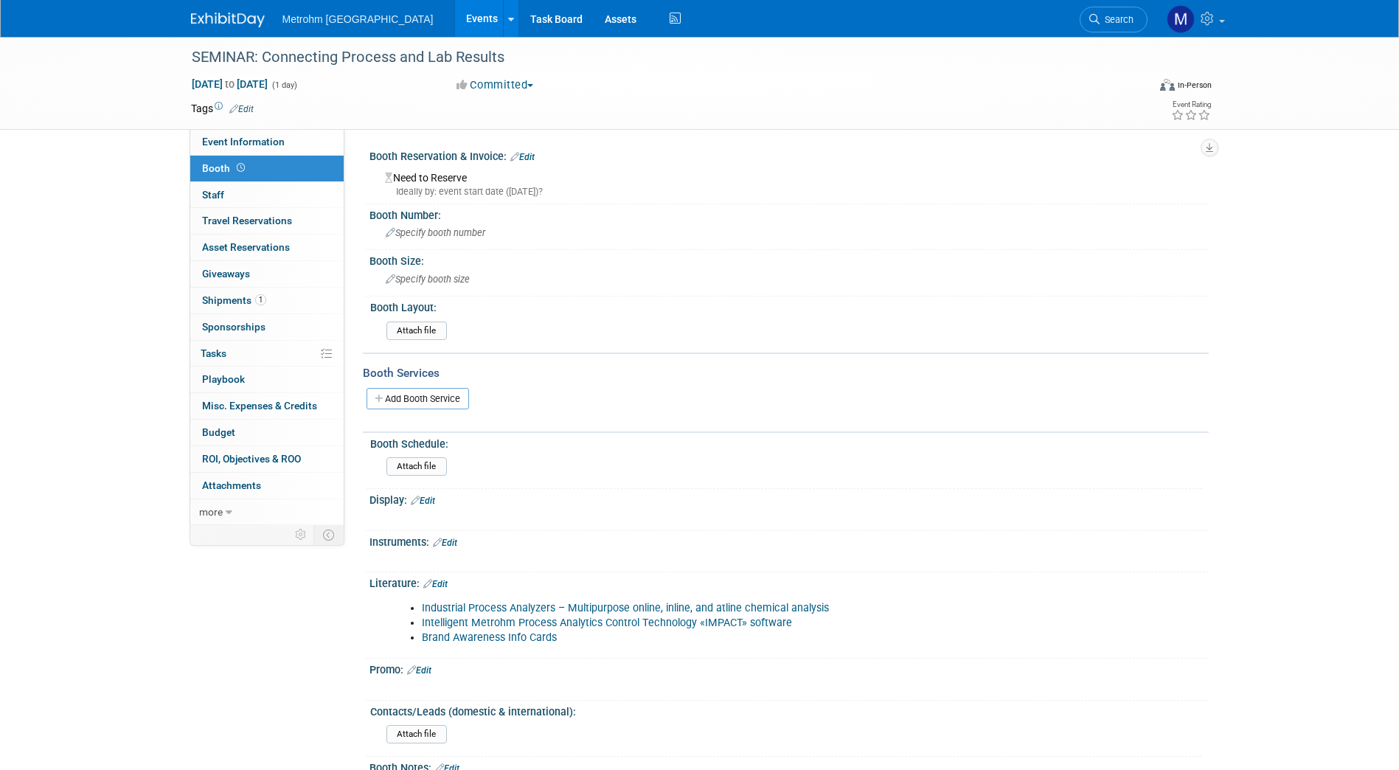
scroll to position [32, 0]
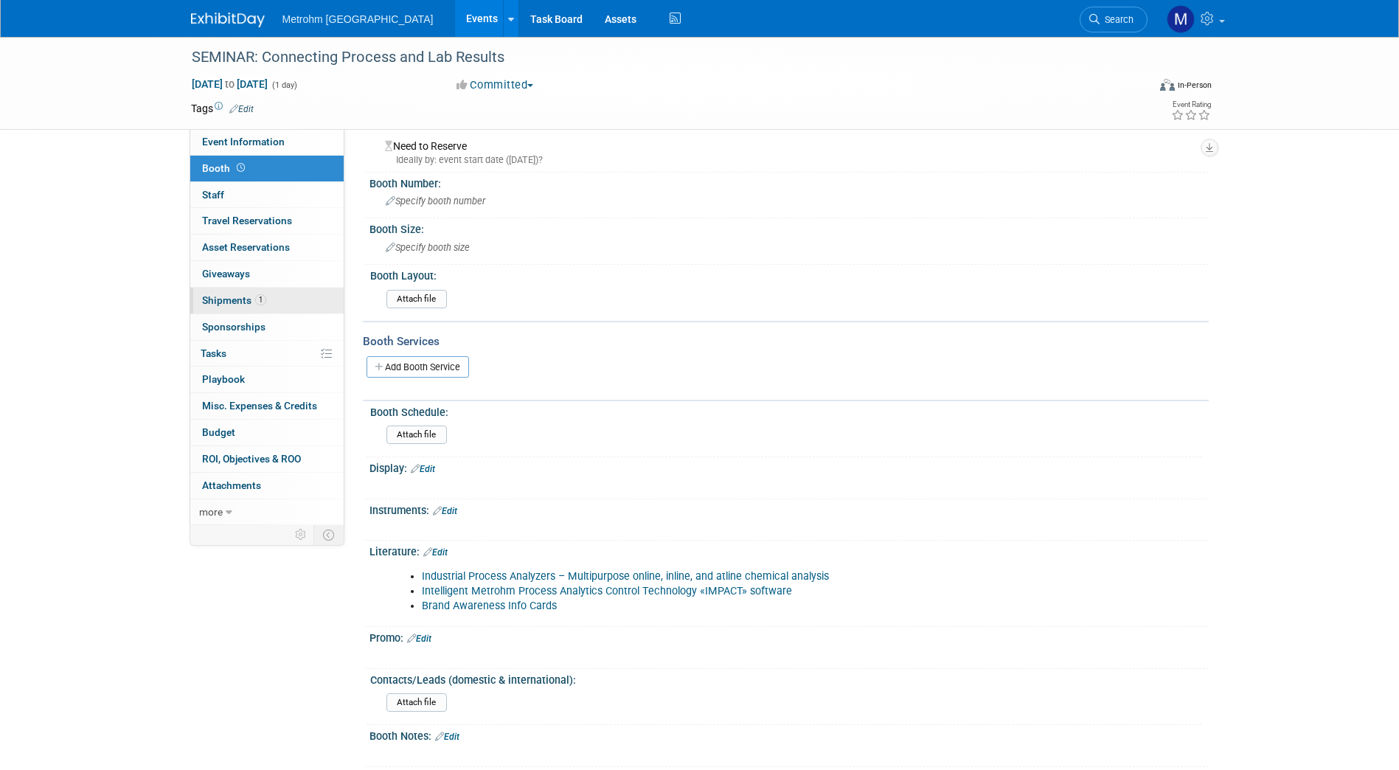
click at [231, 301] on span "Shipments 1" at bounding box center [234, 300] width 64 height 12
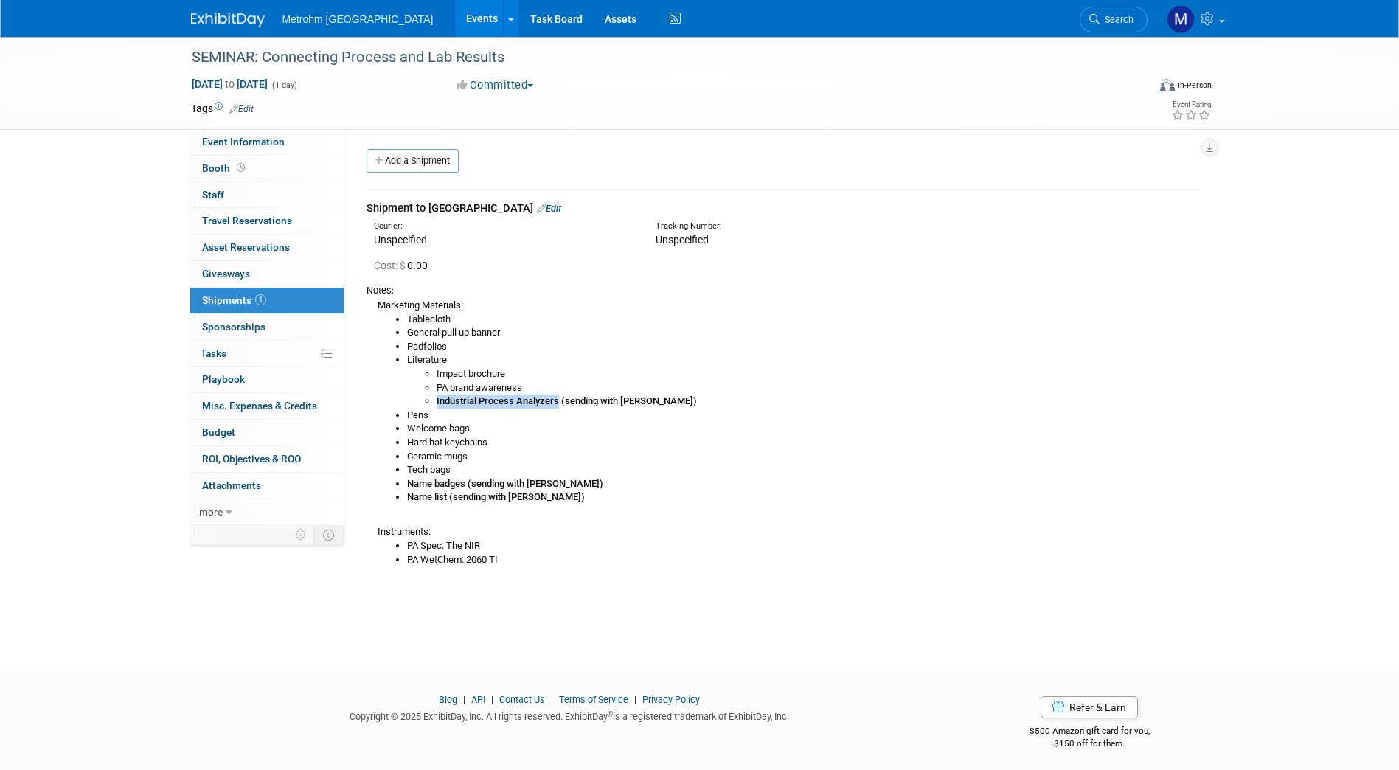
drag, startPoint x: 437, startPoint y: 401, endPoint x: 558, endPoint y: 402, distance: 121.7
click at [558, 402] on b "Industrial Process Analyzers (sending with [PERSON_NAME])" at bounding box center [567, 400] width 260 height 11
copy b "Industrial Process Analyzers"
click at [552, 403] on b "Industrial Process Analyzers (sending with [PERSON_NAME])" at bounding box center [567, 400] width 260 height 11
drag, startPoint x: 558, startPoint y: 403, endPoint x: 437, endPoint y: 398, distance: 121.8
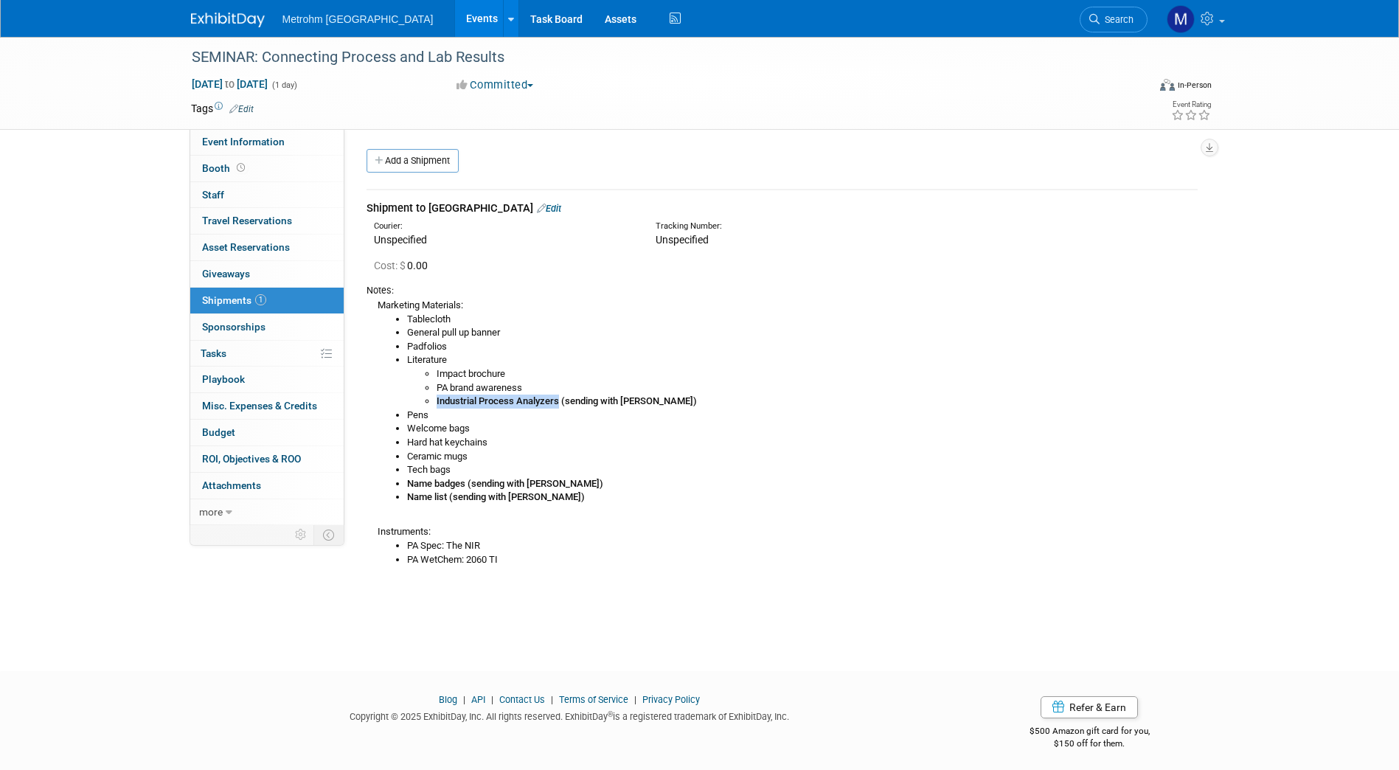
click at [437, 398] on b "Industrial Process Analyzers (sending with [PERSON_NAME])" at bounding box center [567, 400] width 260 height 11
copy b "Industrial Process Analyzers"
click at [807, 466] on li "Tech bags" at bounding box center [802, 470] width 791 height 14
click at [489, 395] on li "Industrial Process Analyzers (sending with [PERSON_NAME])" at bounding box center [817, 402] width 761 height 14
drag, startPoint x: 556, startPoint y: 405, endPoint x: 434, endPoint y: 401, distance: 121.8
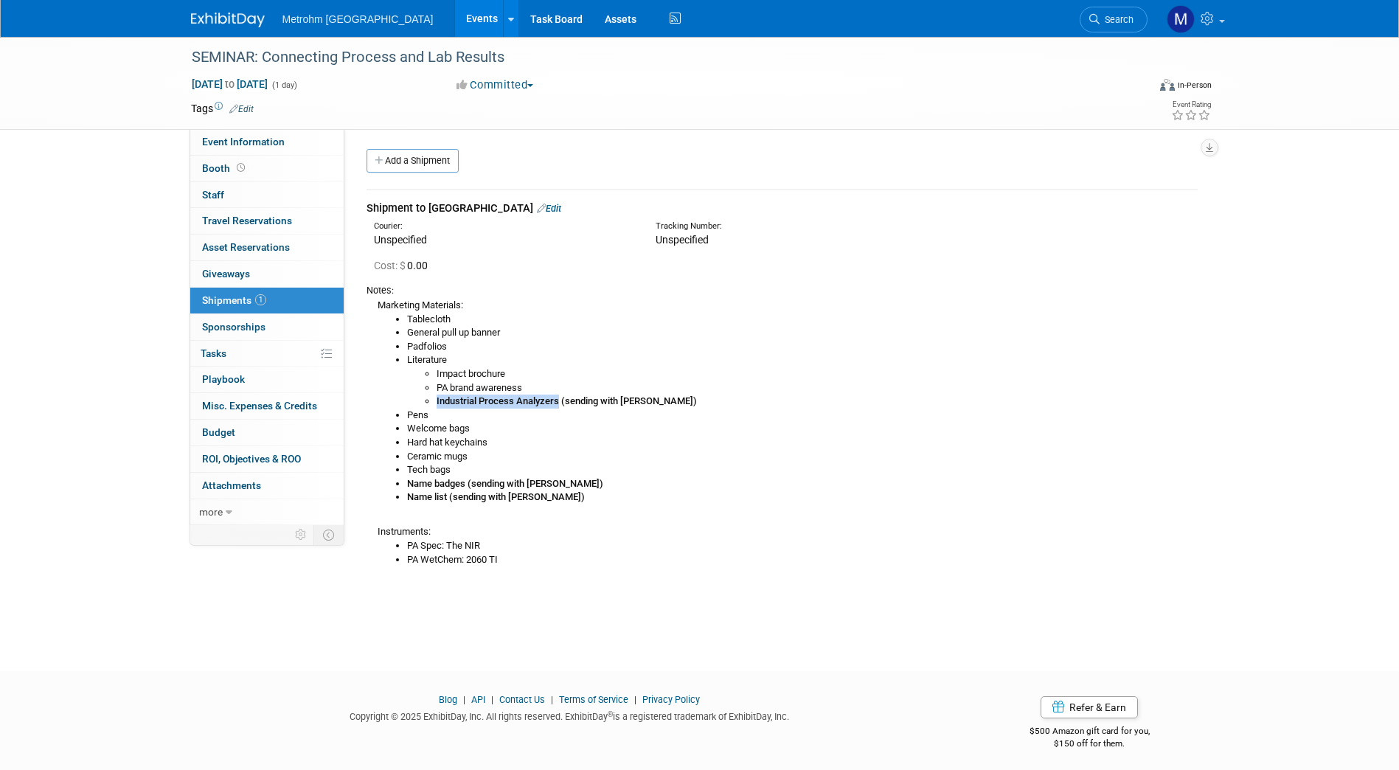
click at [434, 401] on ul "Impact brochure PA brand awareness Industrial Process Analyzers (sending with […" at bounding box center [802, 387] width 791 height 41
copy b "Industrial Process Analyzers"
click at [537, 208] on link "Edit" at bounding box center [549, 208] width 24 height 11
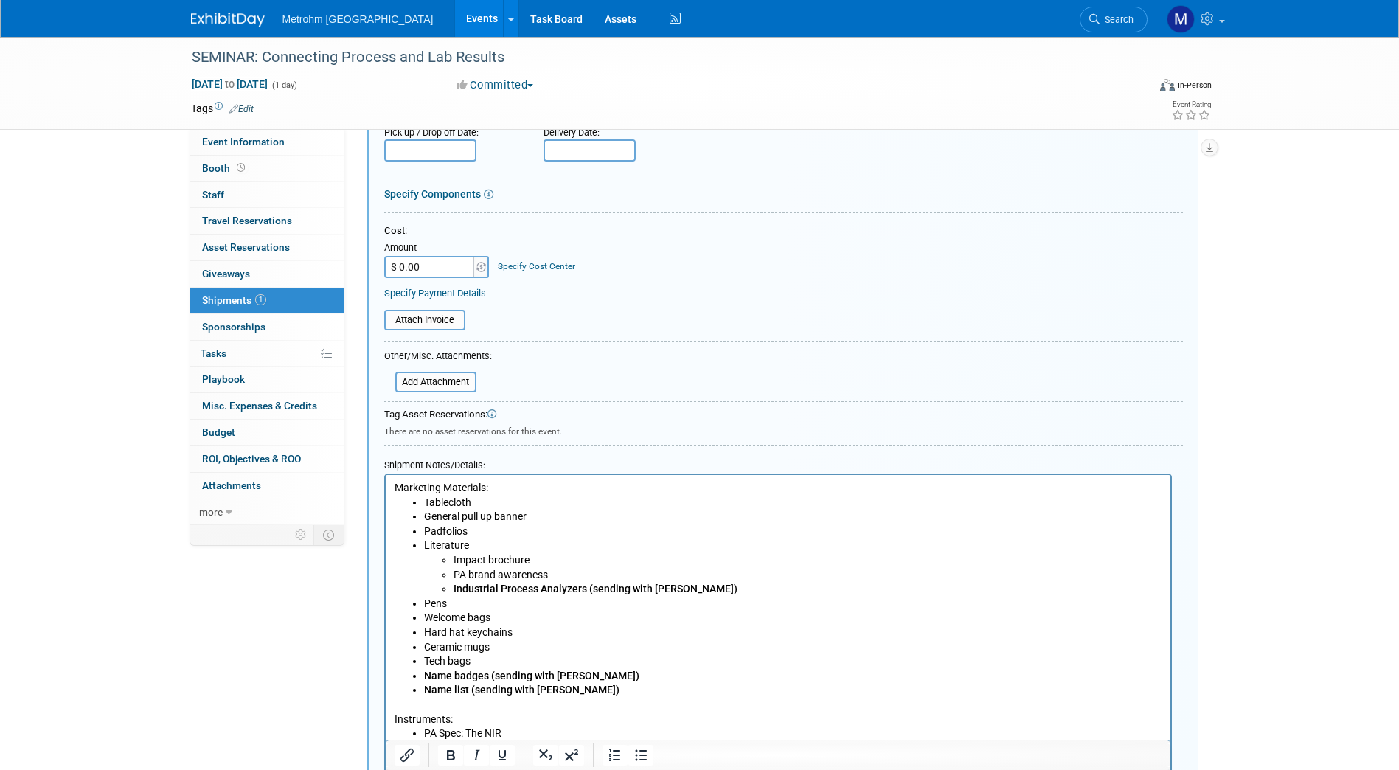
scroll to position [218, 0]
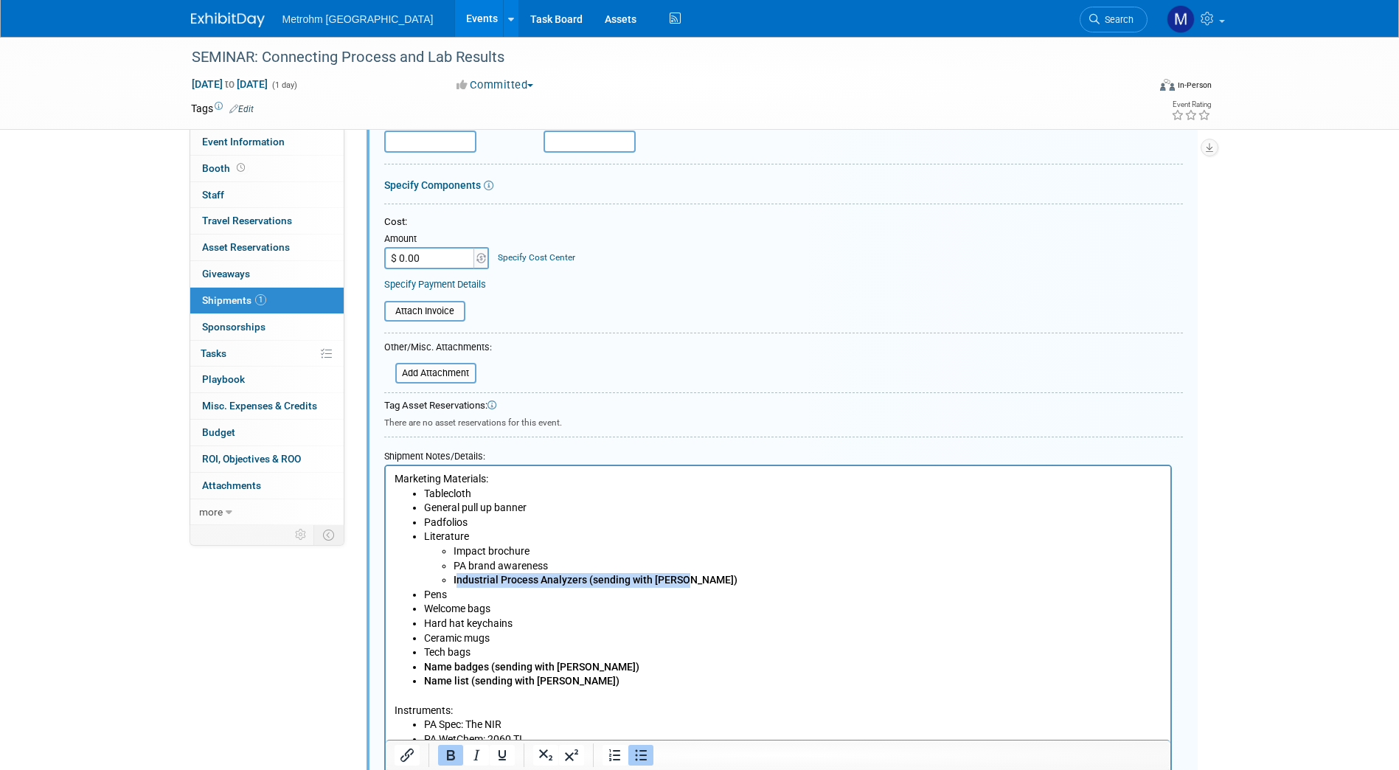
drag, startPoint x: 454, startPoint y: 582, endPoint x: 702, endPoint y: 581, distance: 248.6
click at [702, 581] on li "Industrial Process Analyzers (sending with [PERSON_NAME])" at bounding box center [807, 580] width 709 height 15
click at [702, 581] on li "I ndustrial Process Analyzers (sending with [PERSON_NAME])" at bounding box center [807, 580] width 709 height 15
drag, startPoint x: 702, startPoint y: 581, endPoint x: 584, endPoint y: 585, distance: 118.1
click at [584, 585] on li "I ndustrial Process Analyzers (sending with [PERSON_NAME])" at bounding box center [807, 580] width 709 height 15
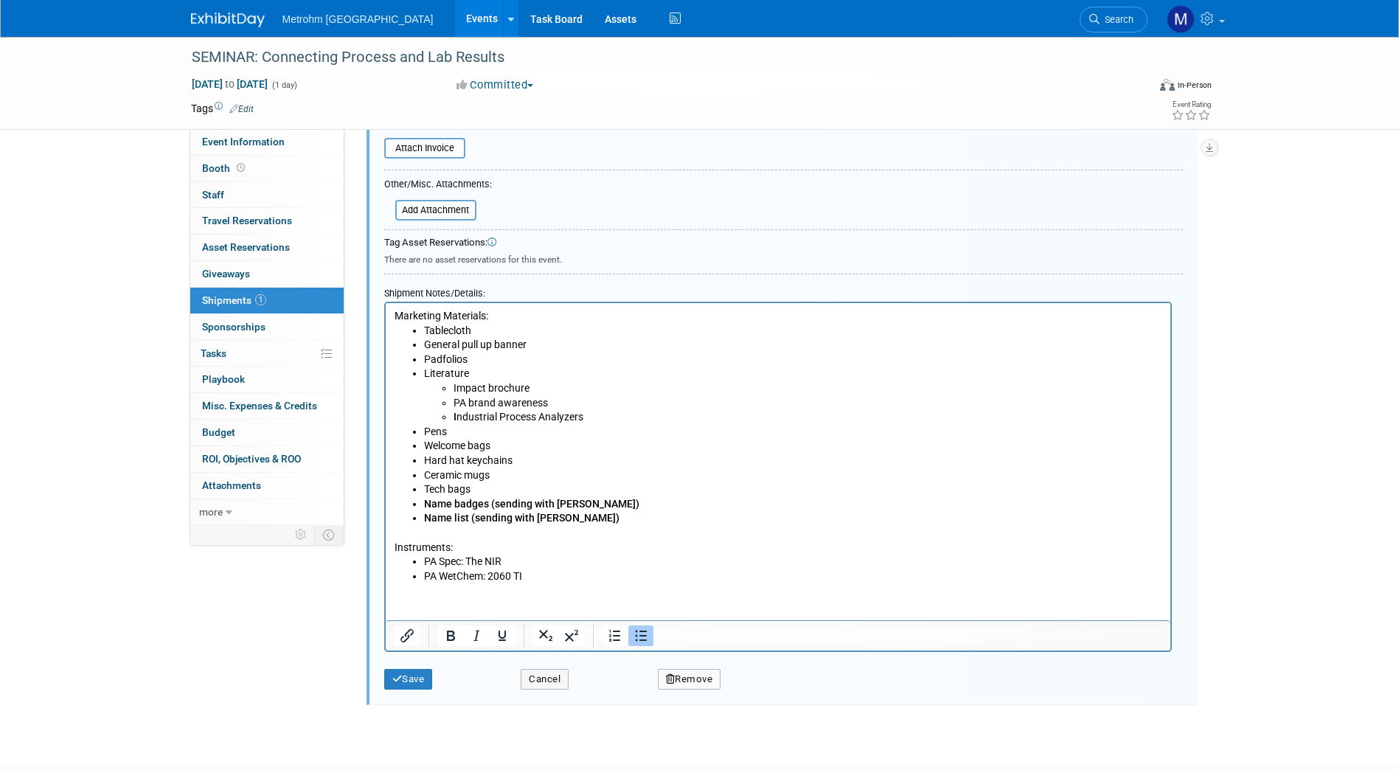
scroll to position [381, 0]
click at [418, 685] on button "Save" at bounding box center [408, 678] width 49 height 21
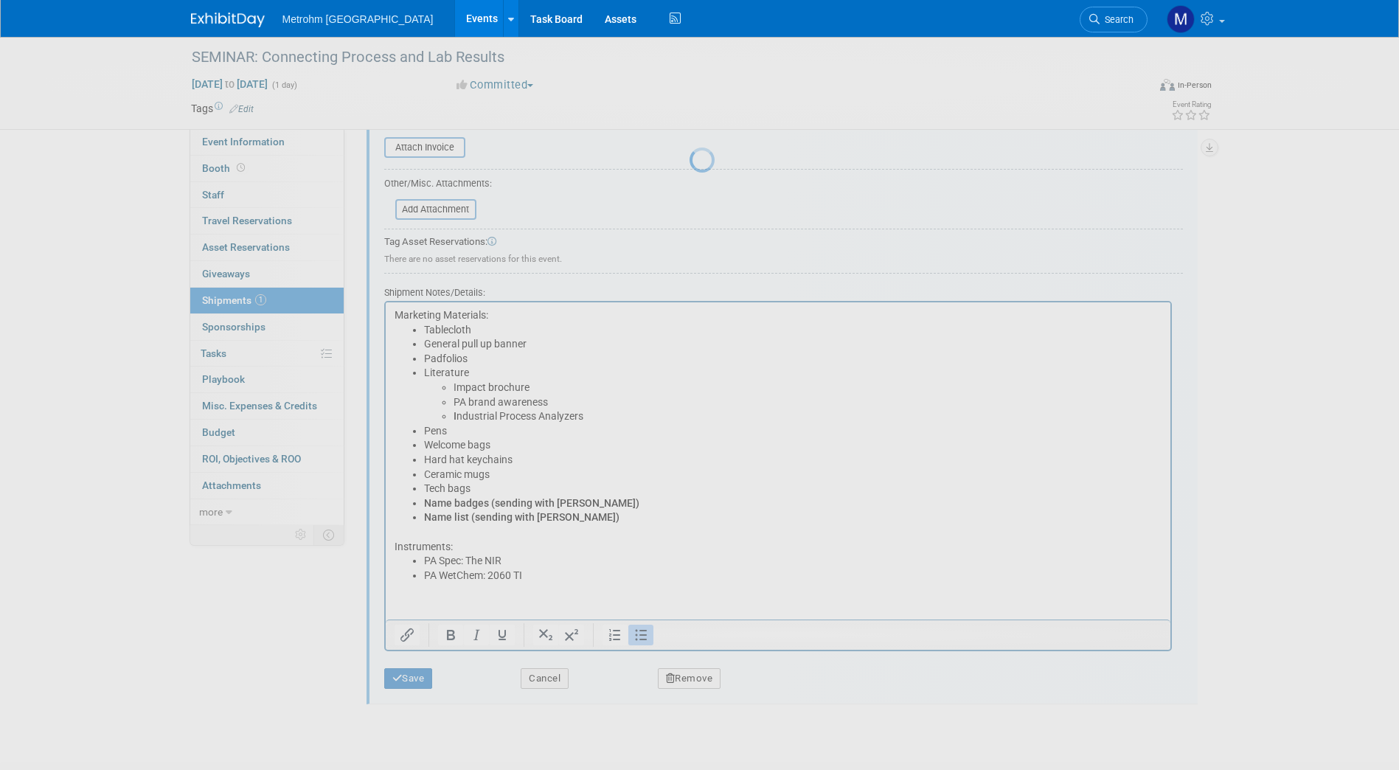
scroll to position [4, 0]
